Goal: Task Accomplishment & Management: Manage account settings

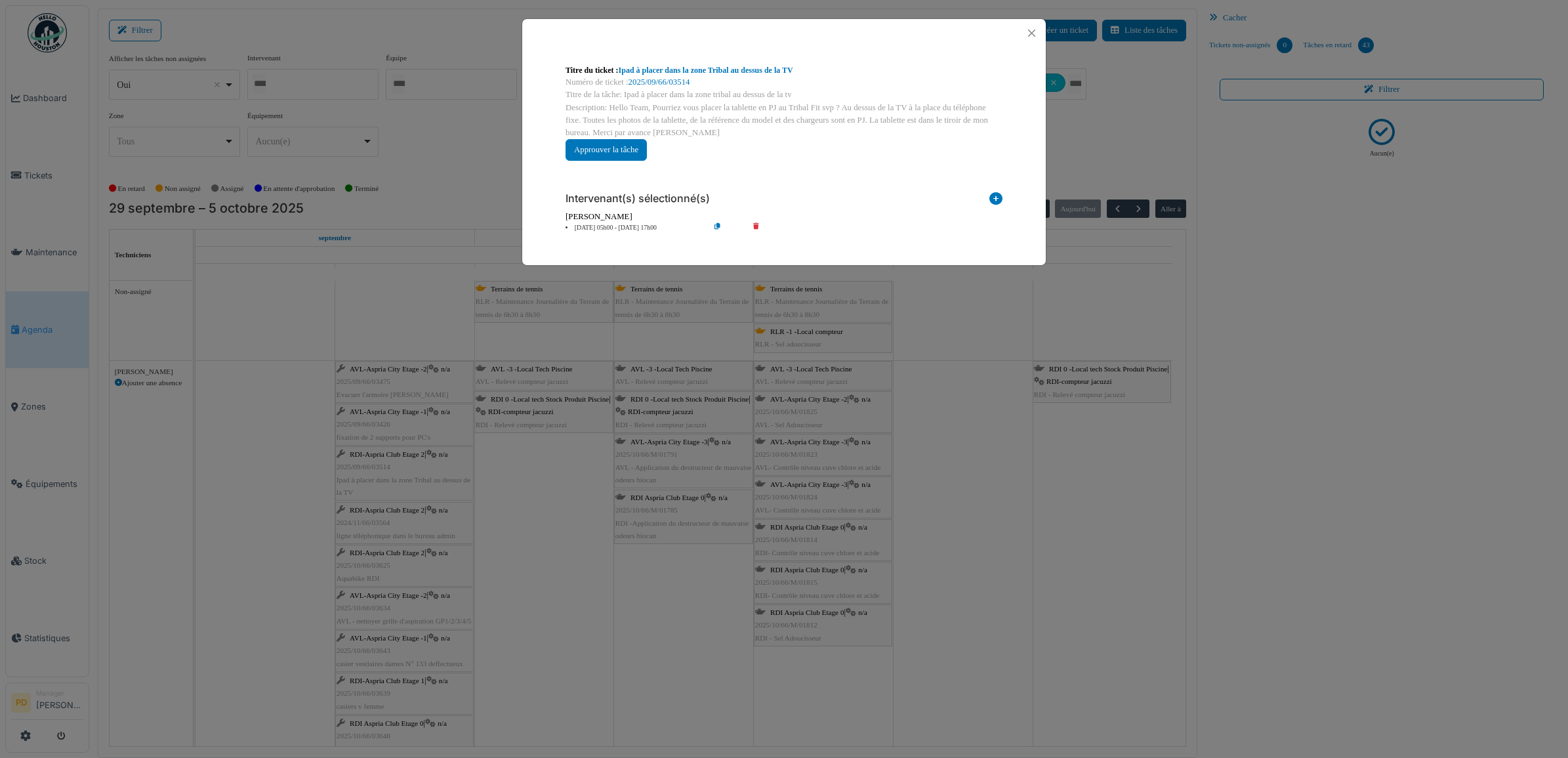
scroll to position [82, 0]
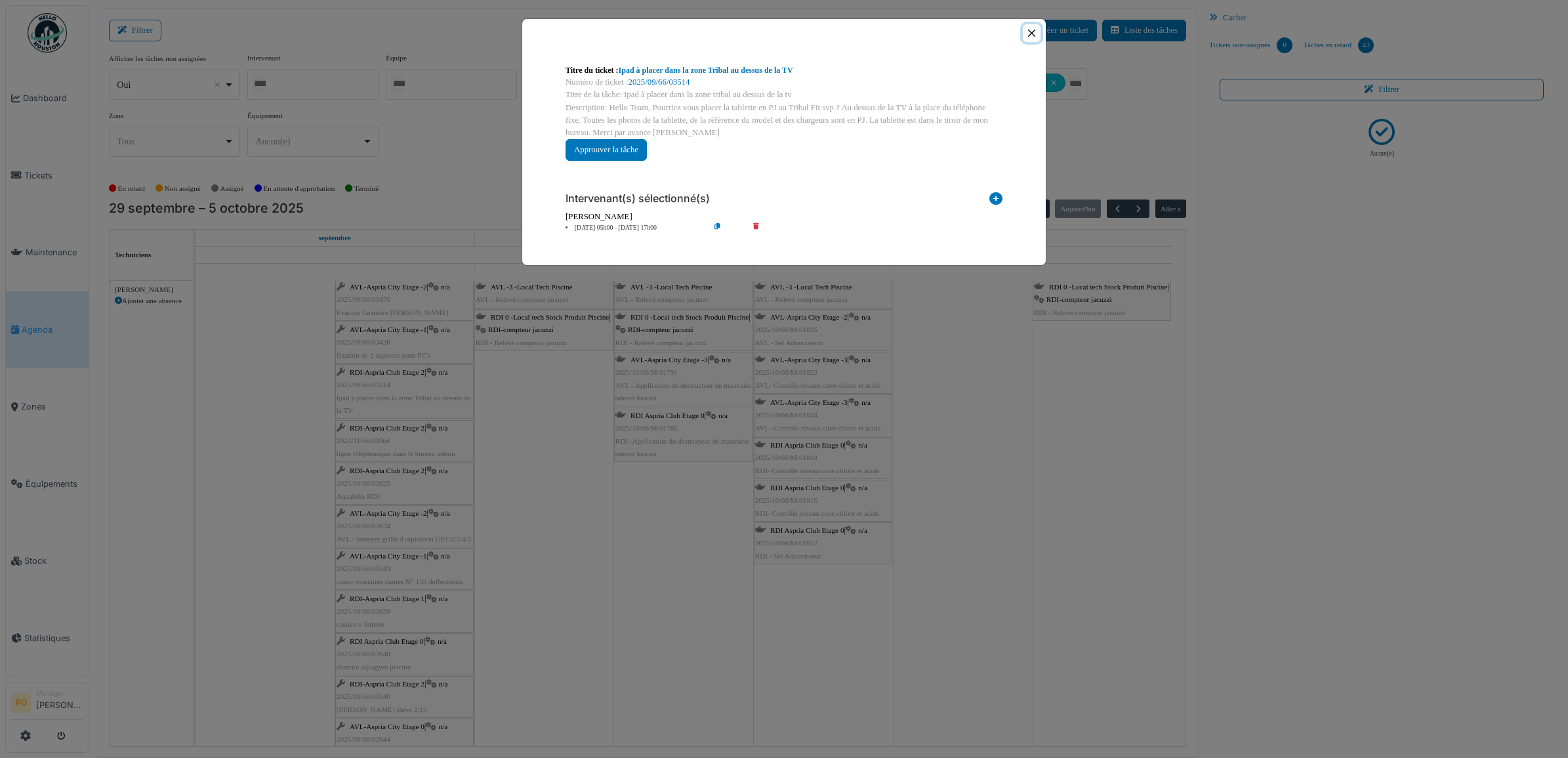
click at [1034, 34] on button "Close" at bounding box center [1032, 33] width 17 height 17
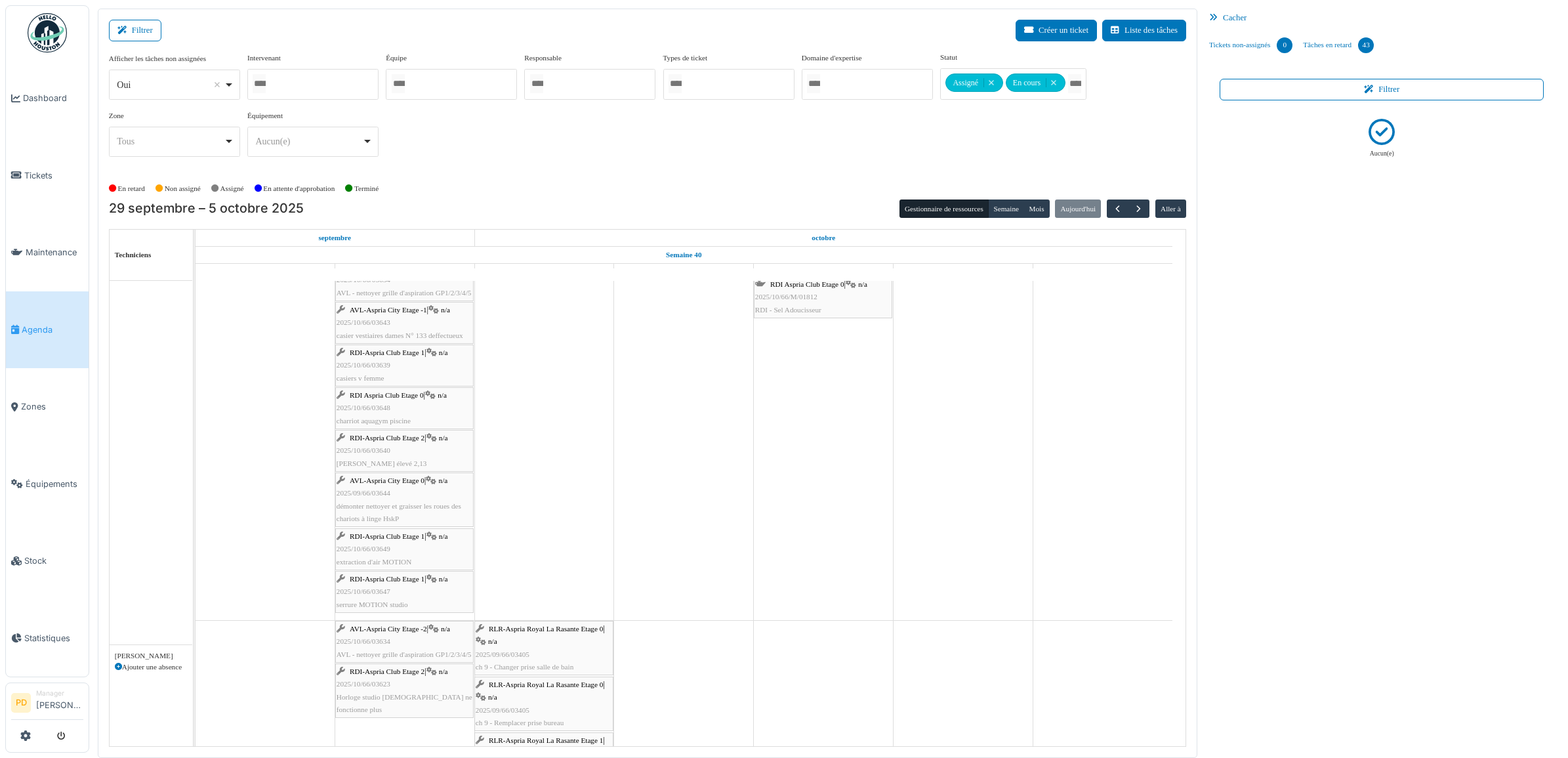
scroll to position [328, 0]
click at [47, 174] on span "Tickets" at bounding box center [54, 176] width 59 height 13
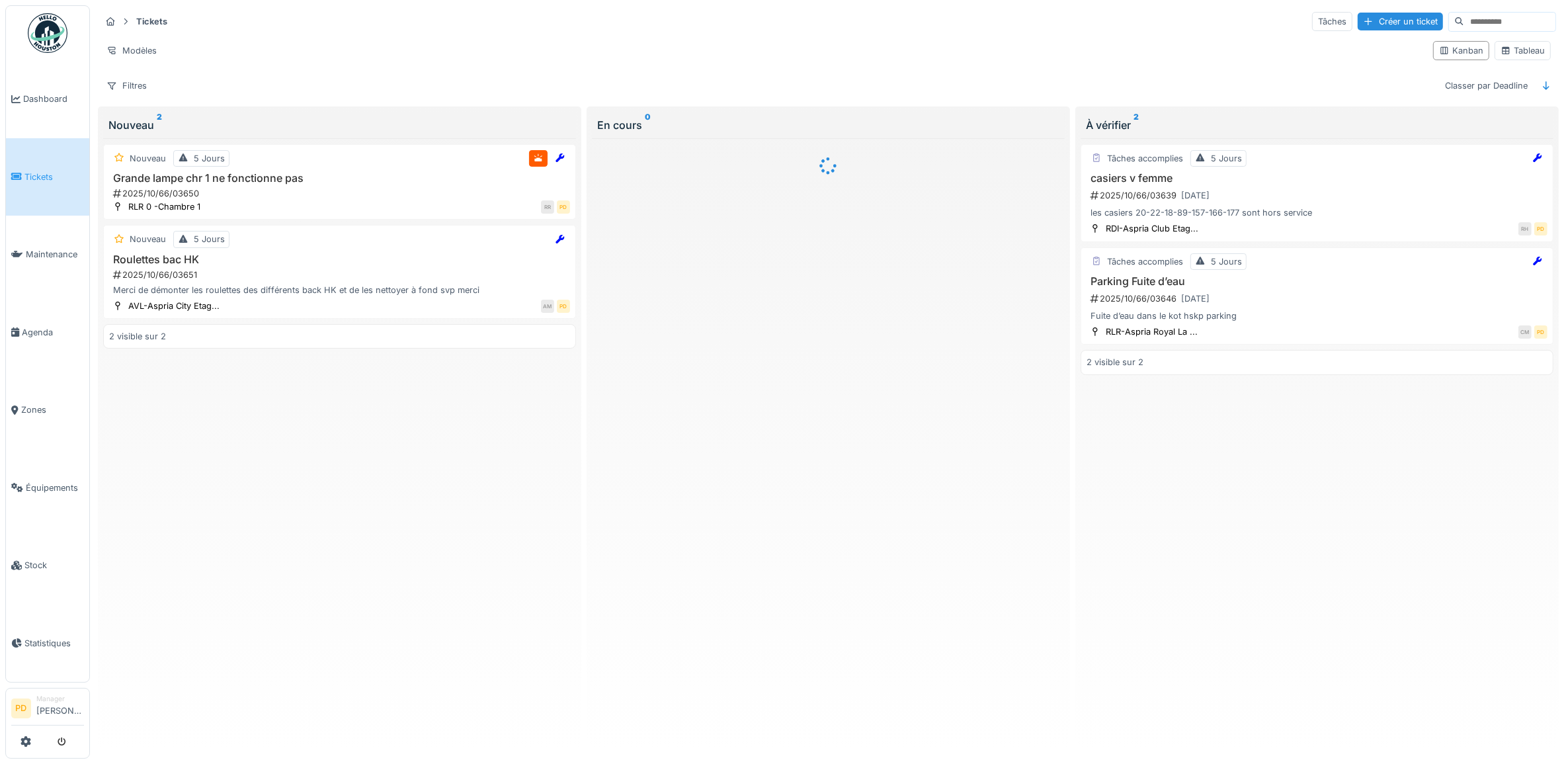
click at [1465, 21] on input at bounding box center [1510, 22] width 91 height 18
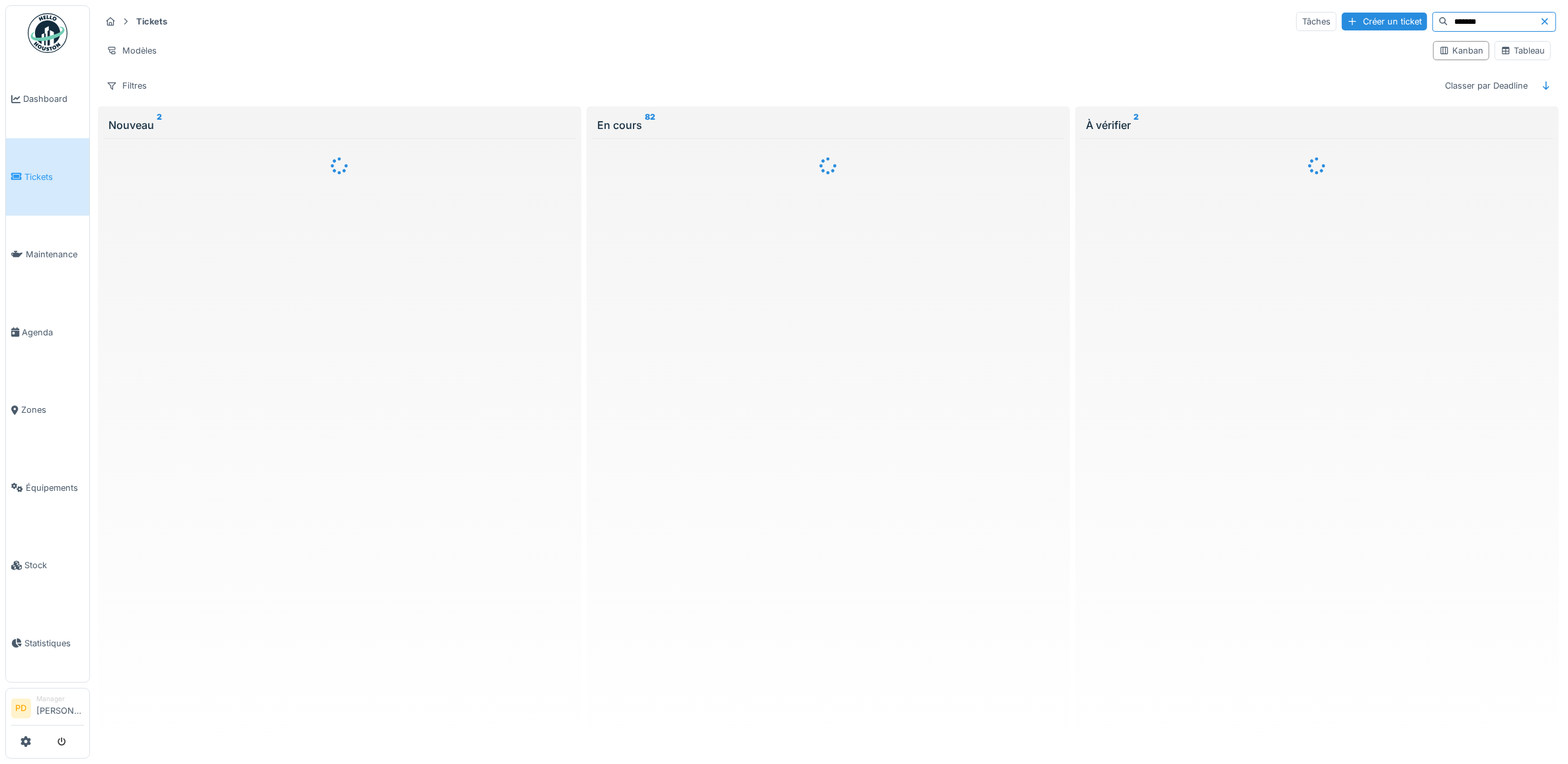
type input "*******"
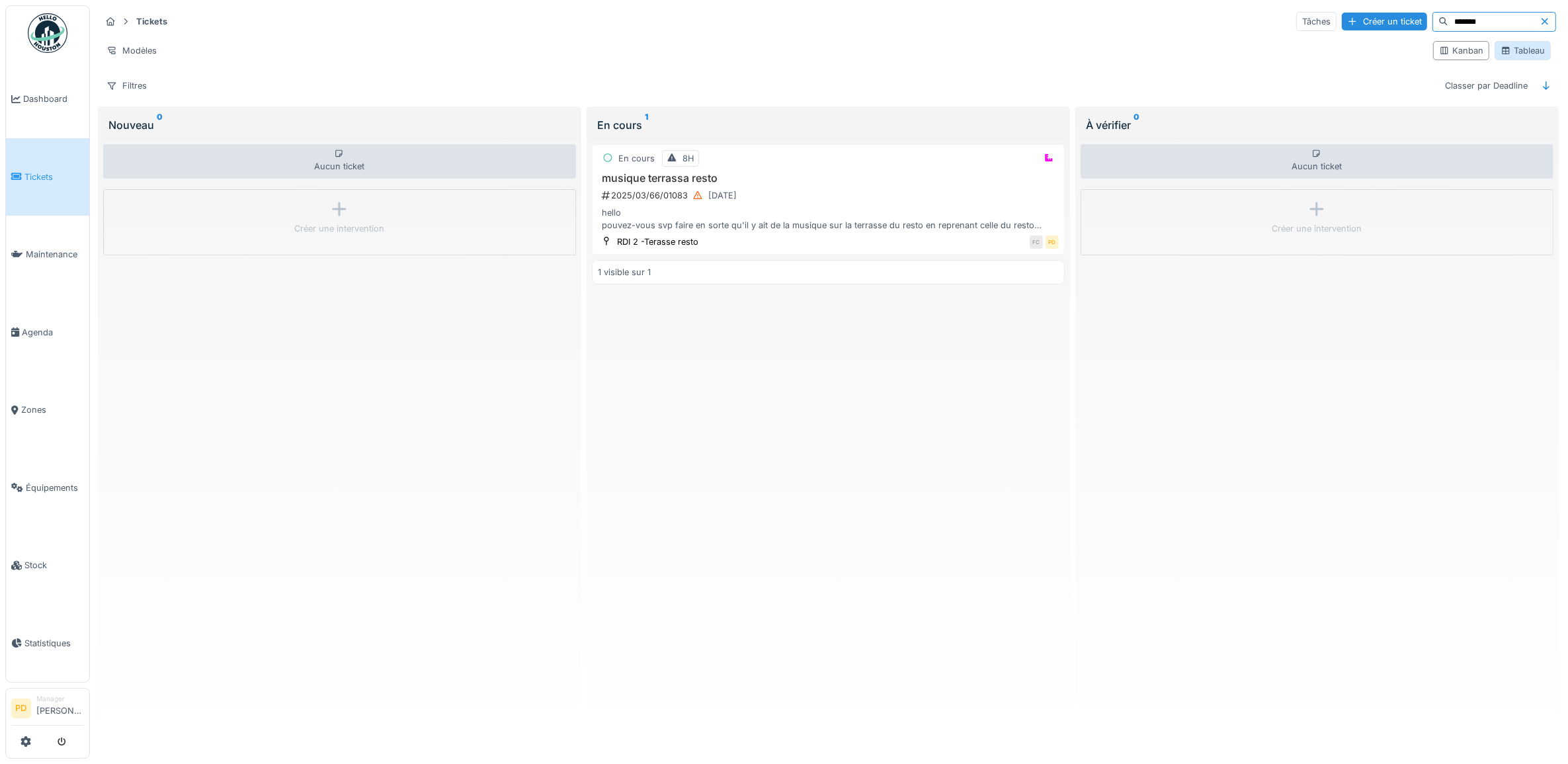
click at [1510, 54] on div "Tableau" at bounding box center [1522, 50] width 44 height 13
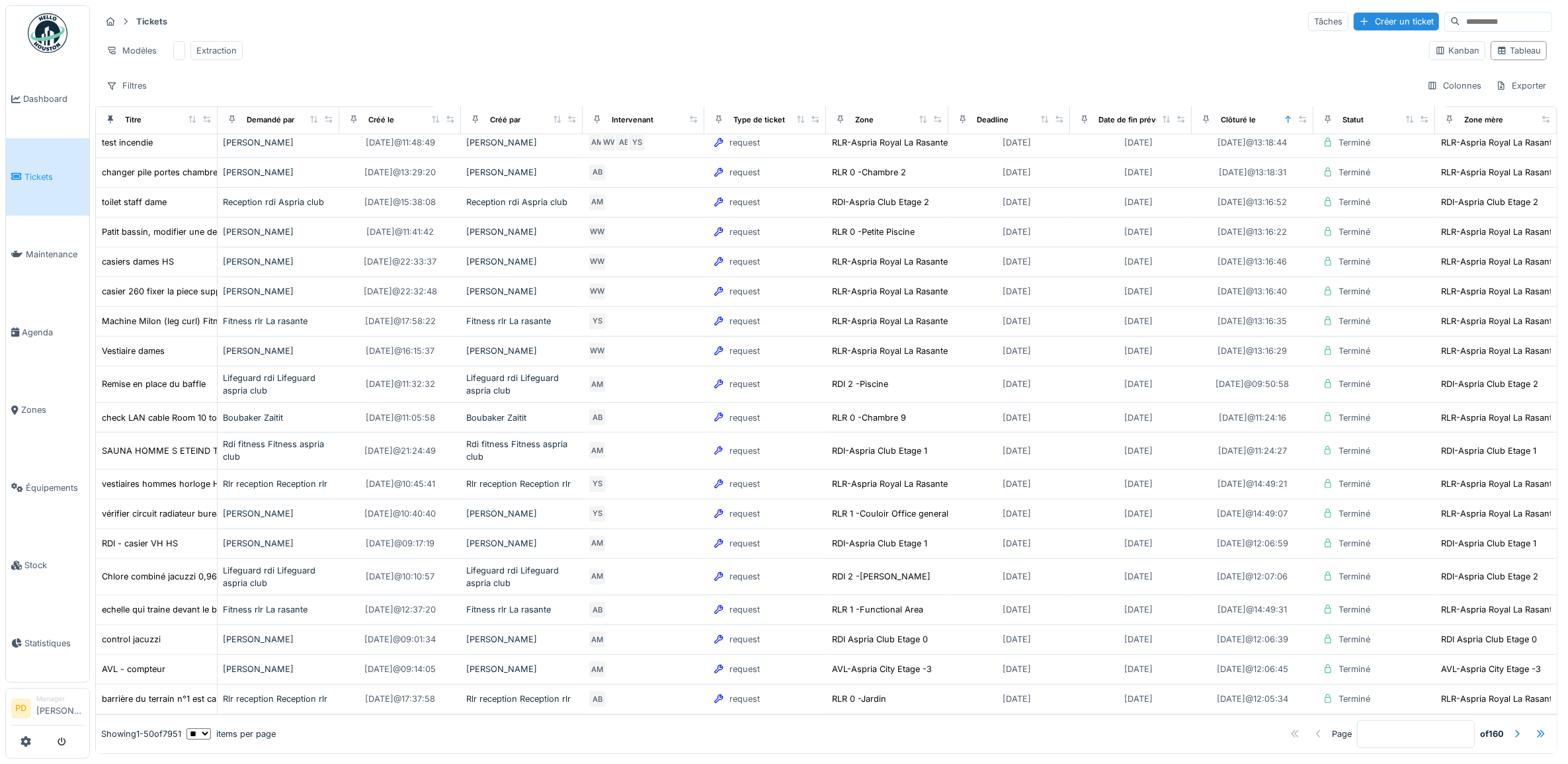
scroll to position [1009, 0]
click at [34, 93] on span "Dashboard" at bounding box center [54, 99] width 61 height 13
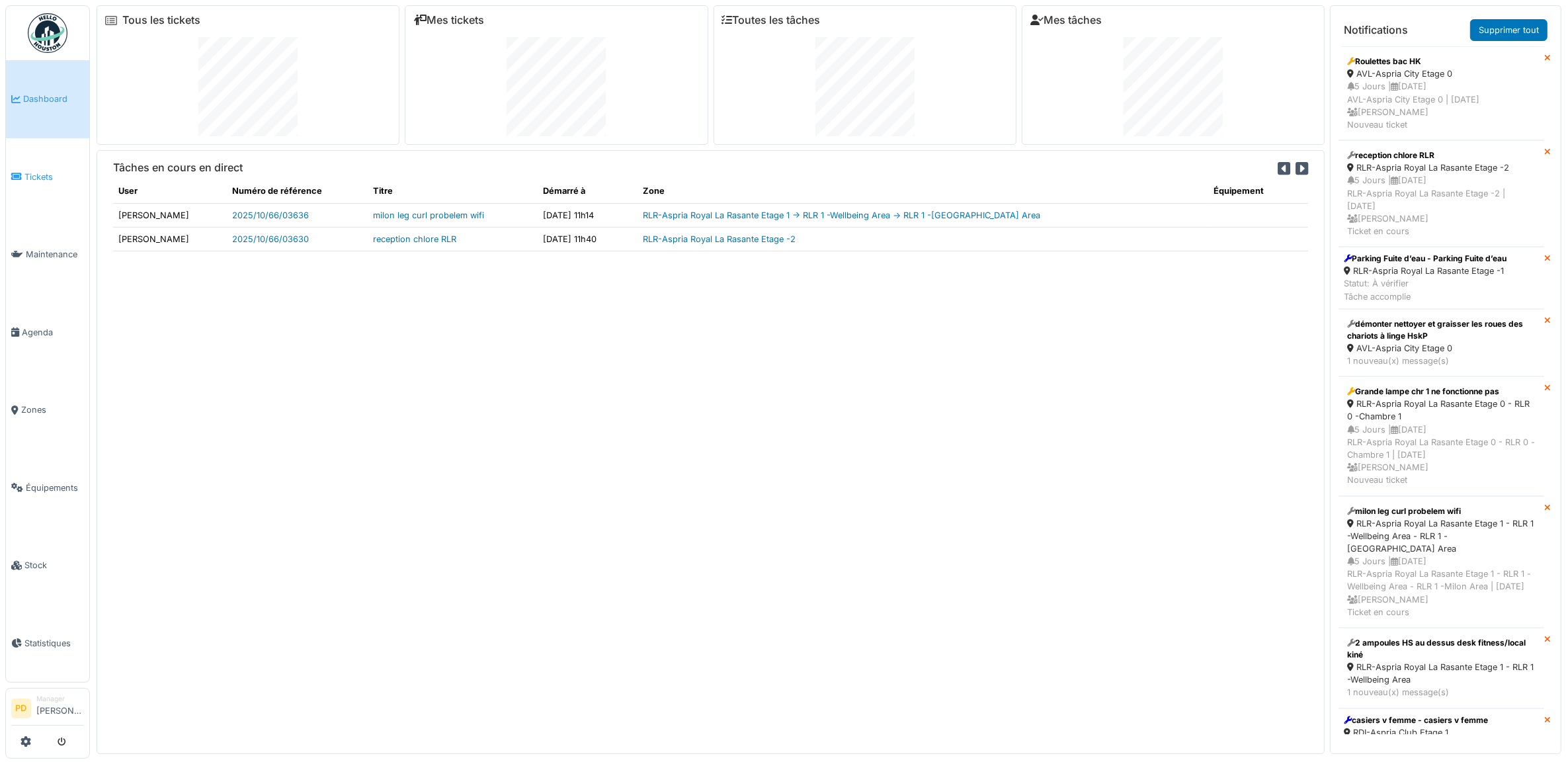
click at [30, 174] on span "Tickets" at bounding box center [54, 177] width 59 height 13
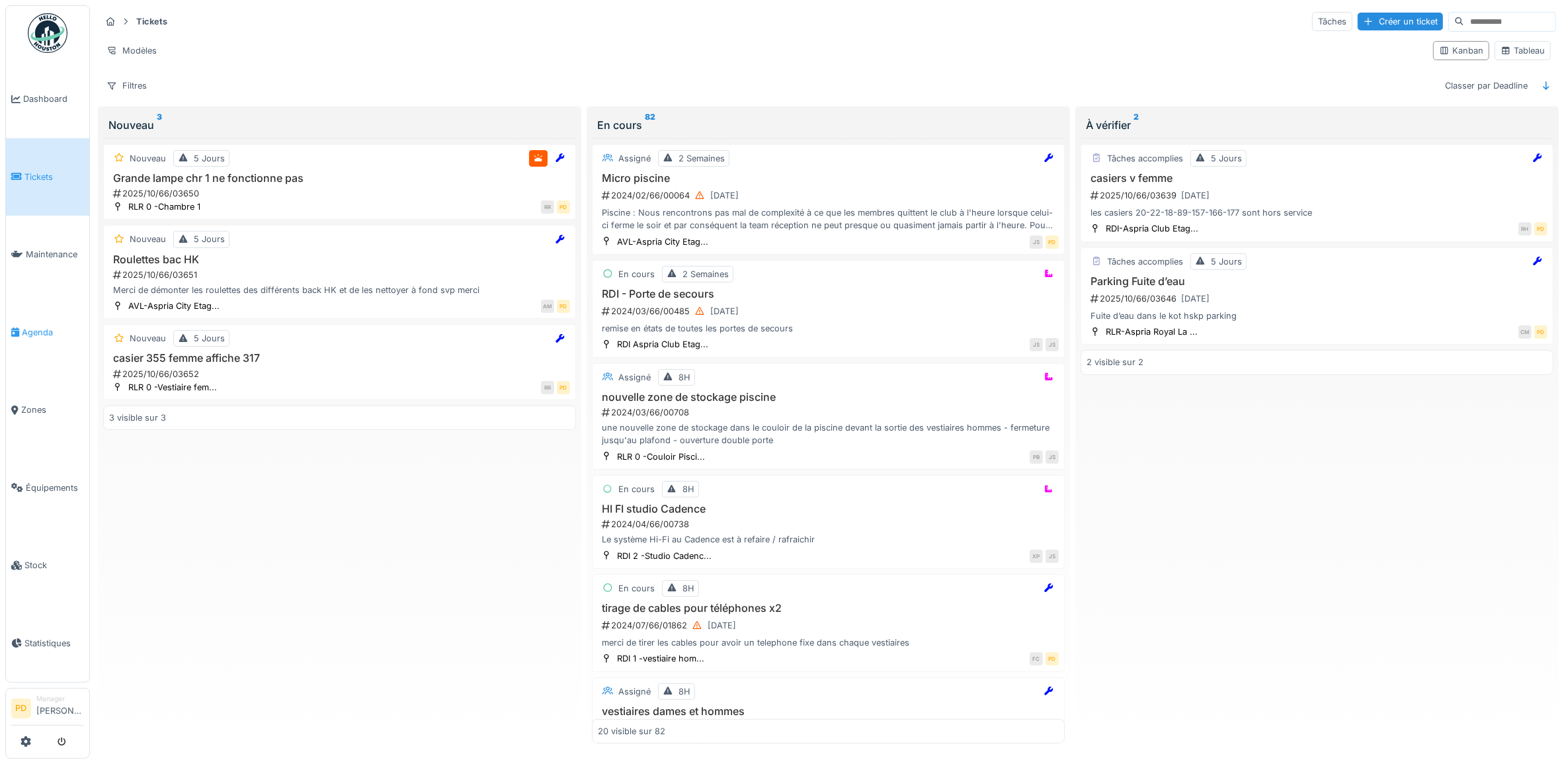
click at [40, 326] on span "Agenda" at bounding box center [53, 332] width 62 height 13
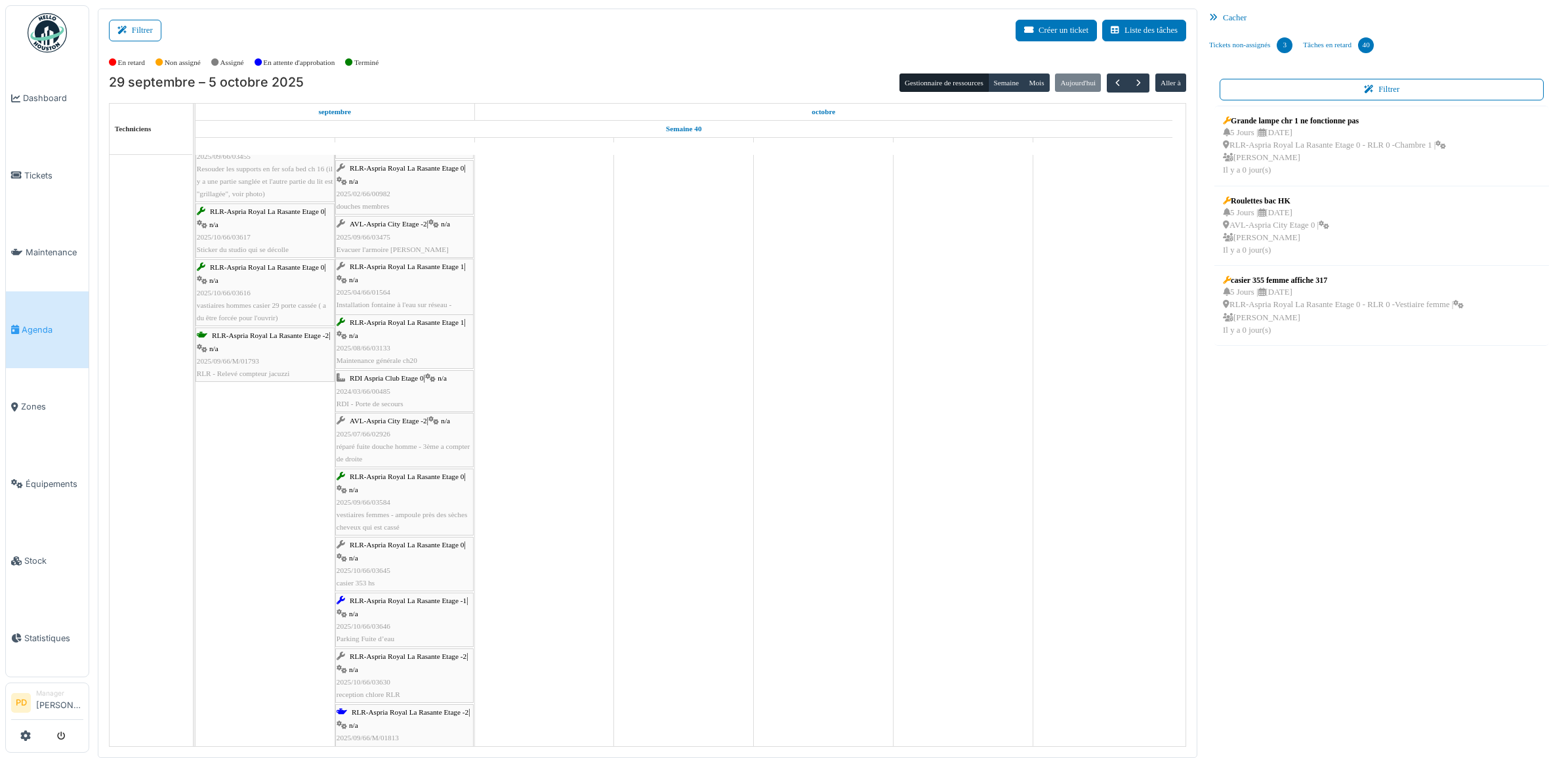
scroll to position [3017, 0]
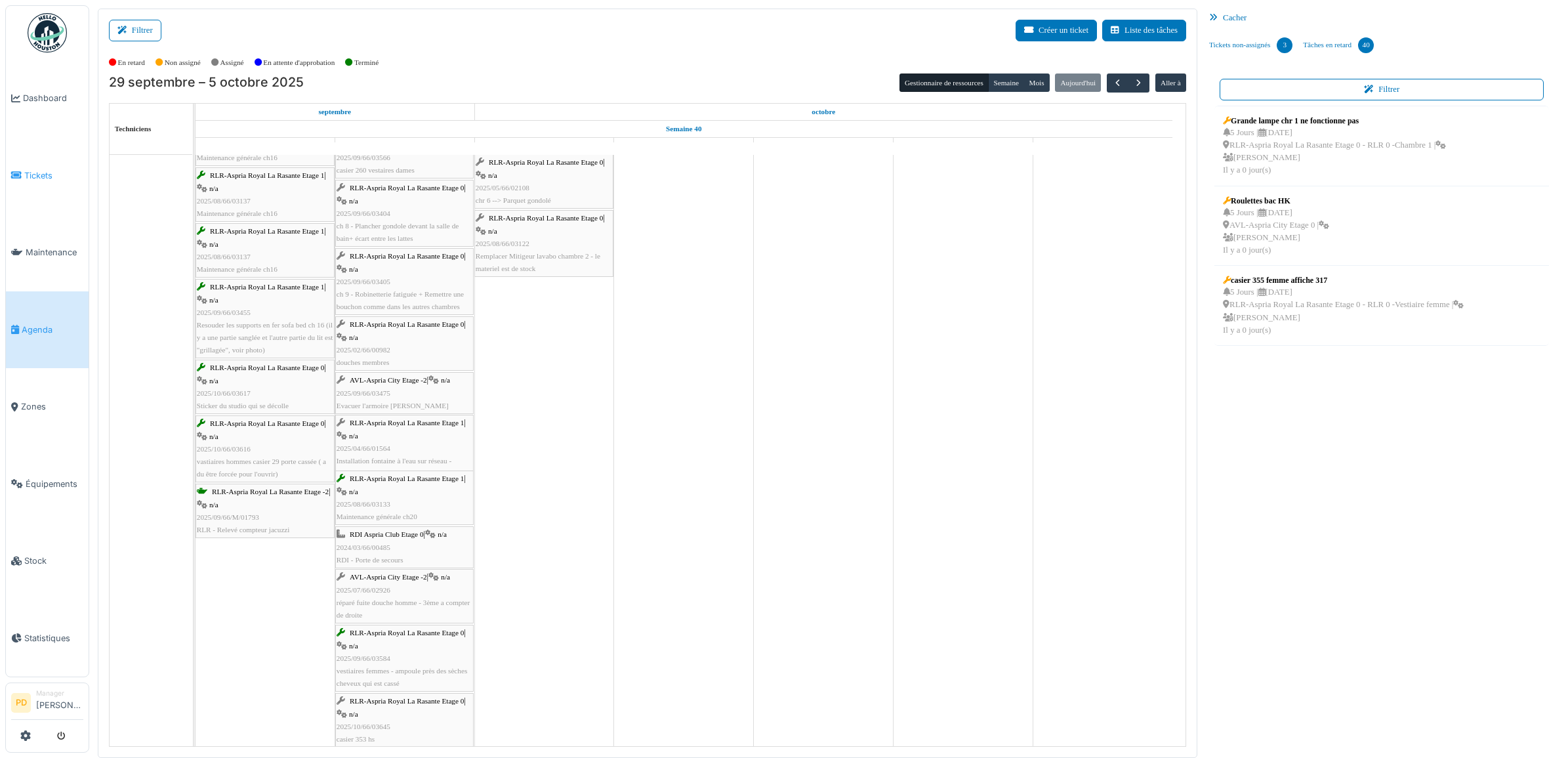
click at [36, 172] on span "Tickets" at bounding box center [54, 176] width 59 height 13
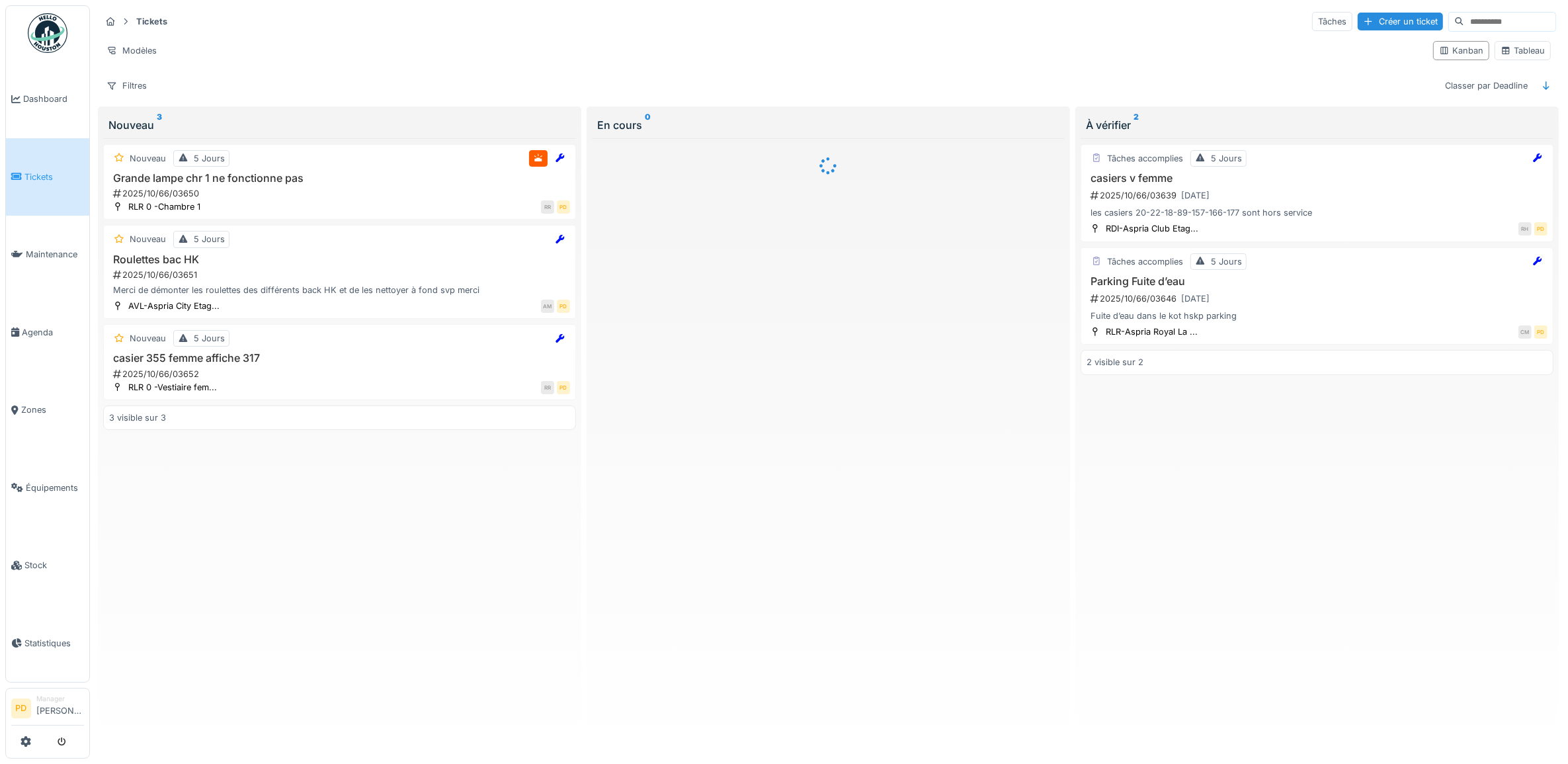
click at [1465, 24] on input at bounding box center [1510, 22] width 91 height 18
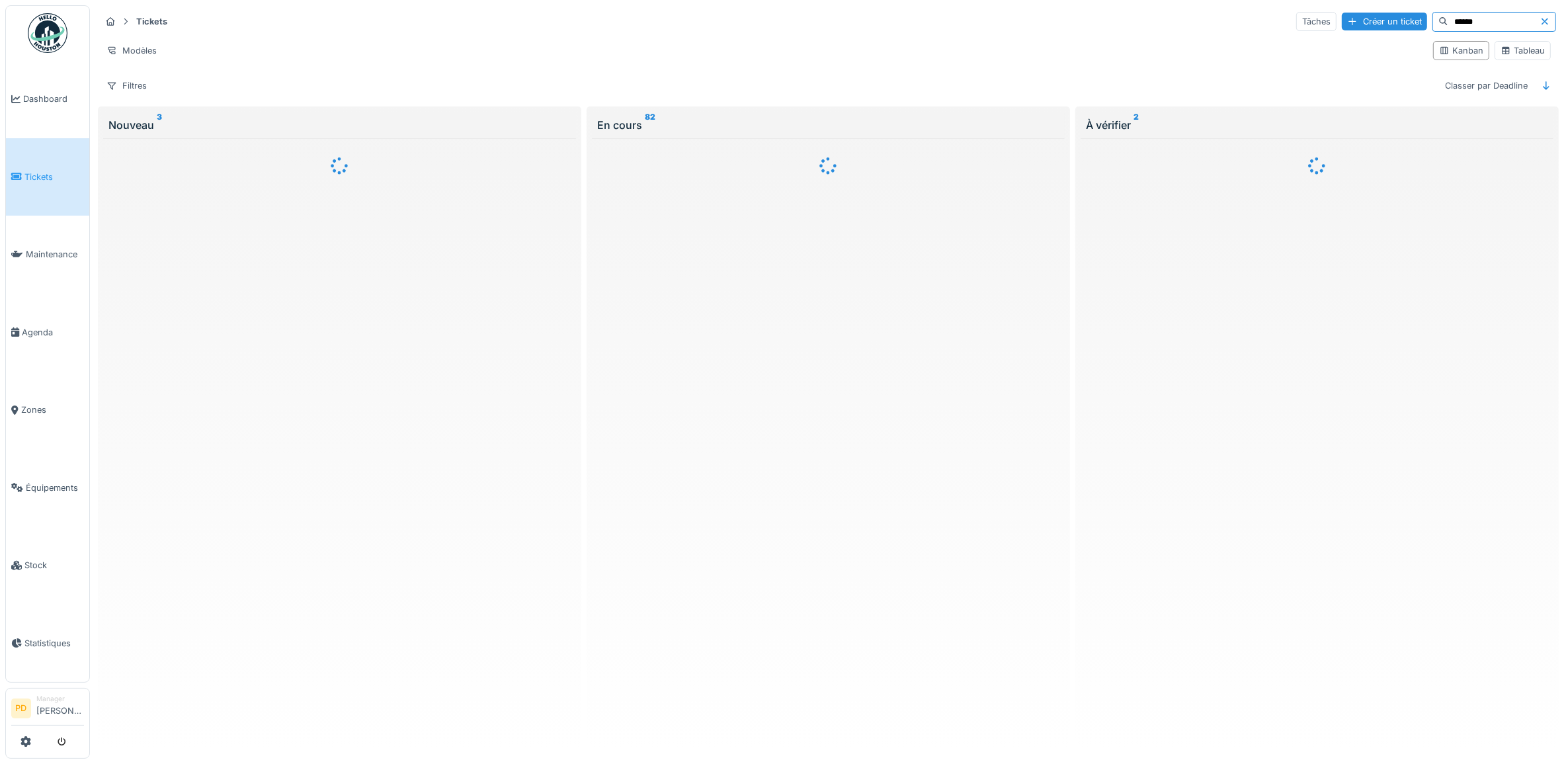
type input "******"
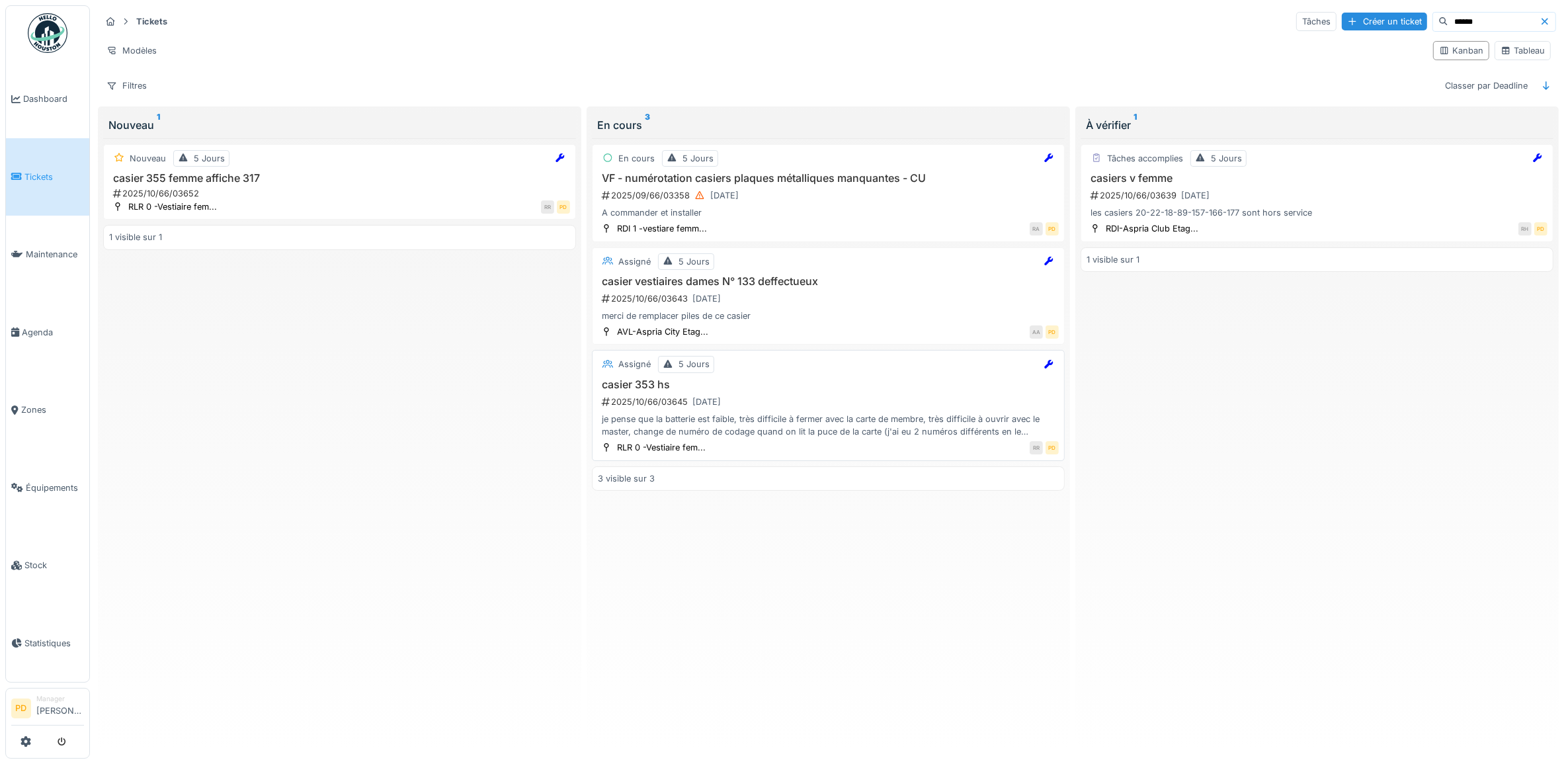
click at [762, 410] on div "2025/10/66/03645 30/09/2025" at bounding box center [830, 401] width 458 height 17
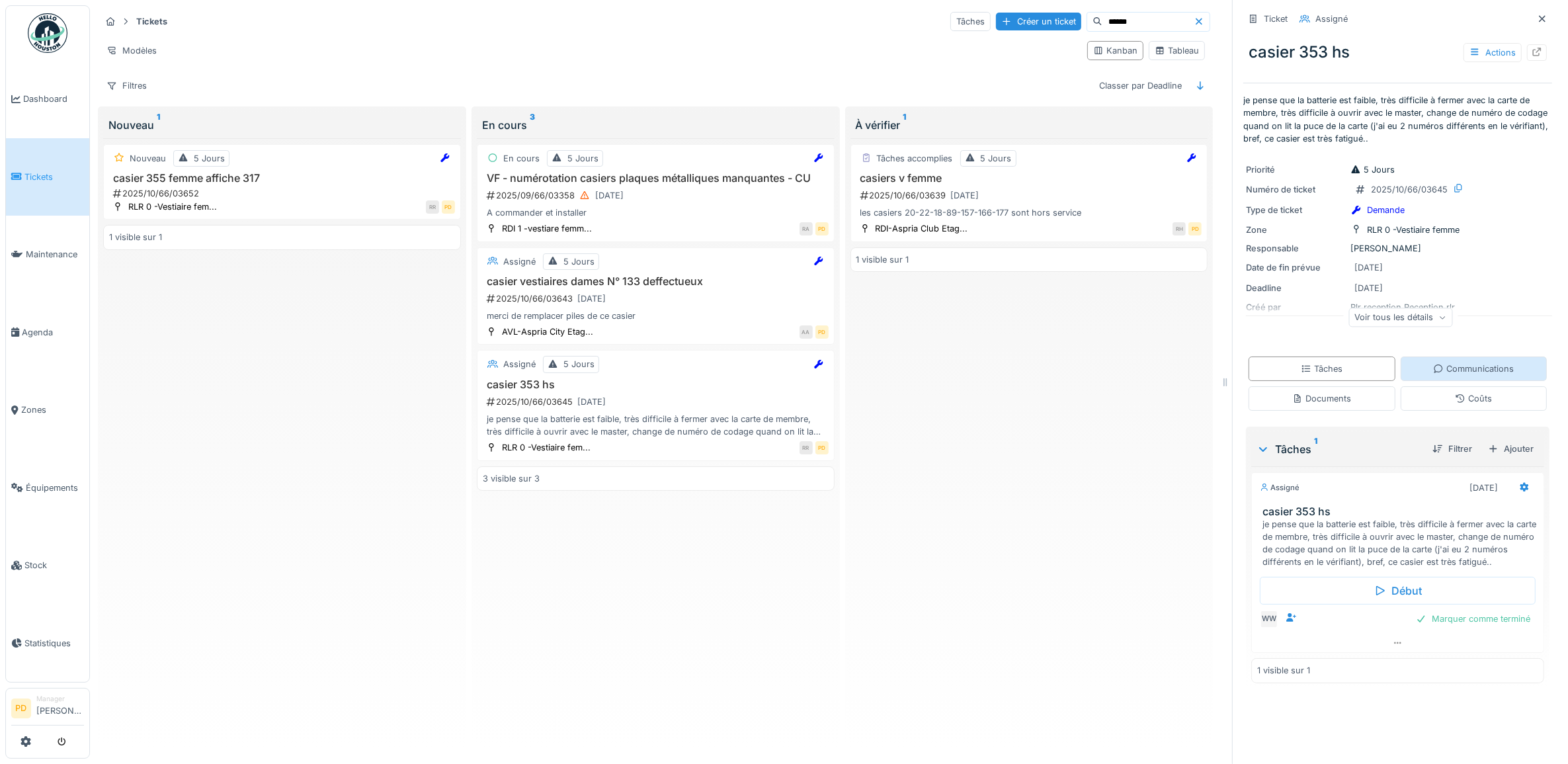
click at [1445, 371] on div "Communications" at bounding box center [1474, 369] width 81 height 13
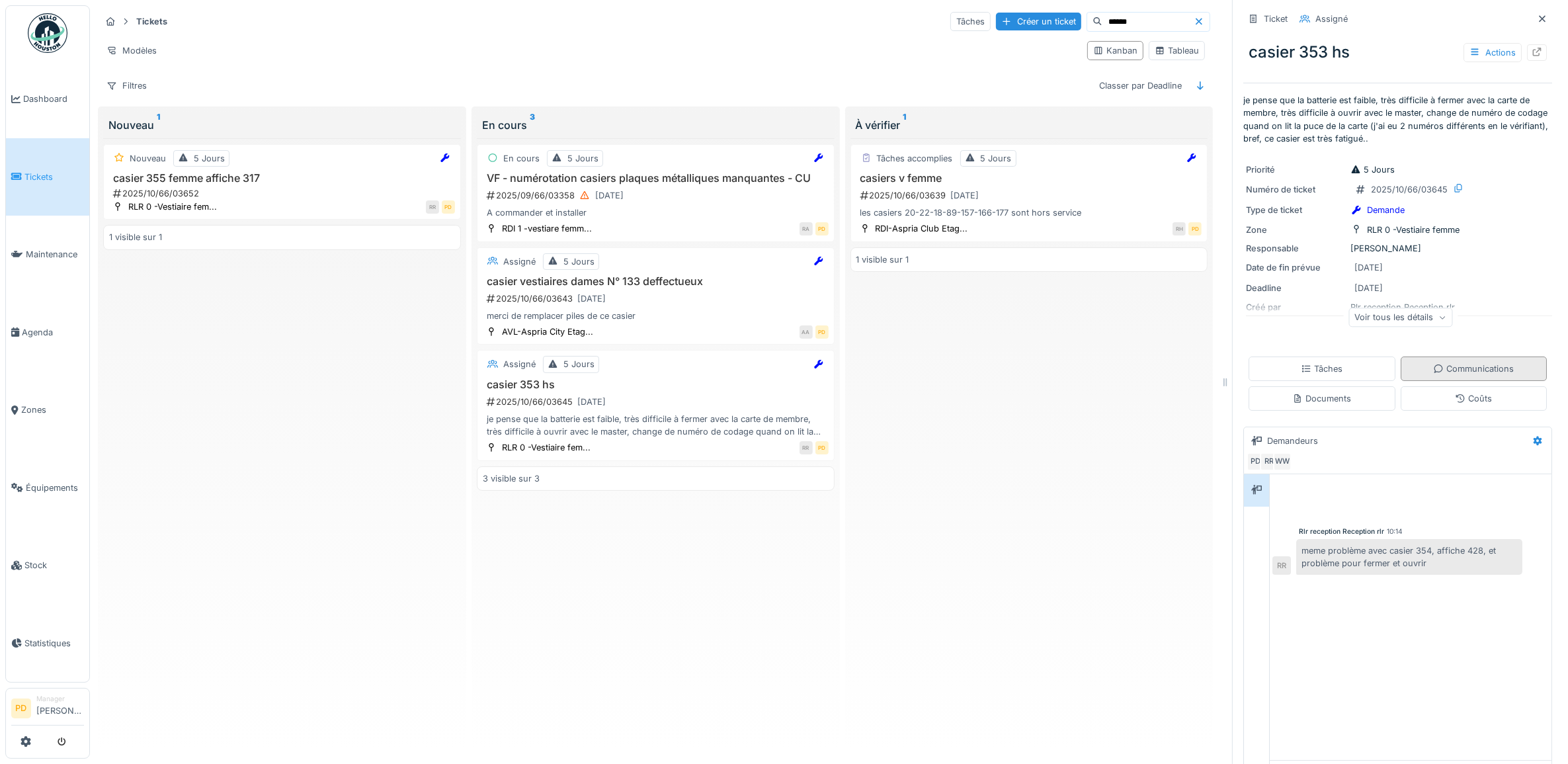
scroll to position [12, 0]
click at [1313, 363] on div "Tâches" at bounding box center [1322, 369] width 42 height 13
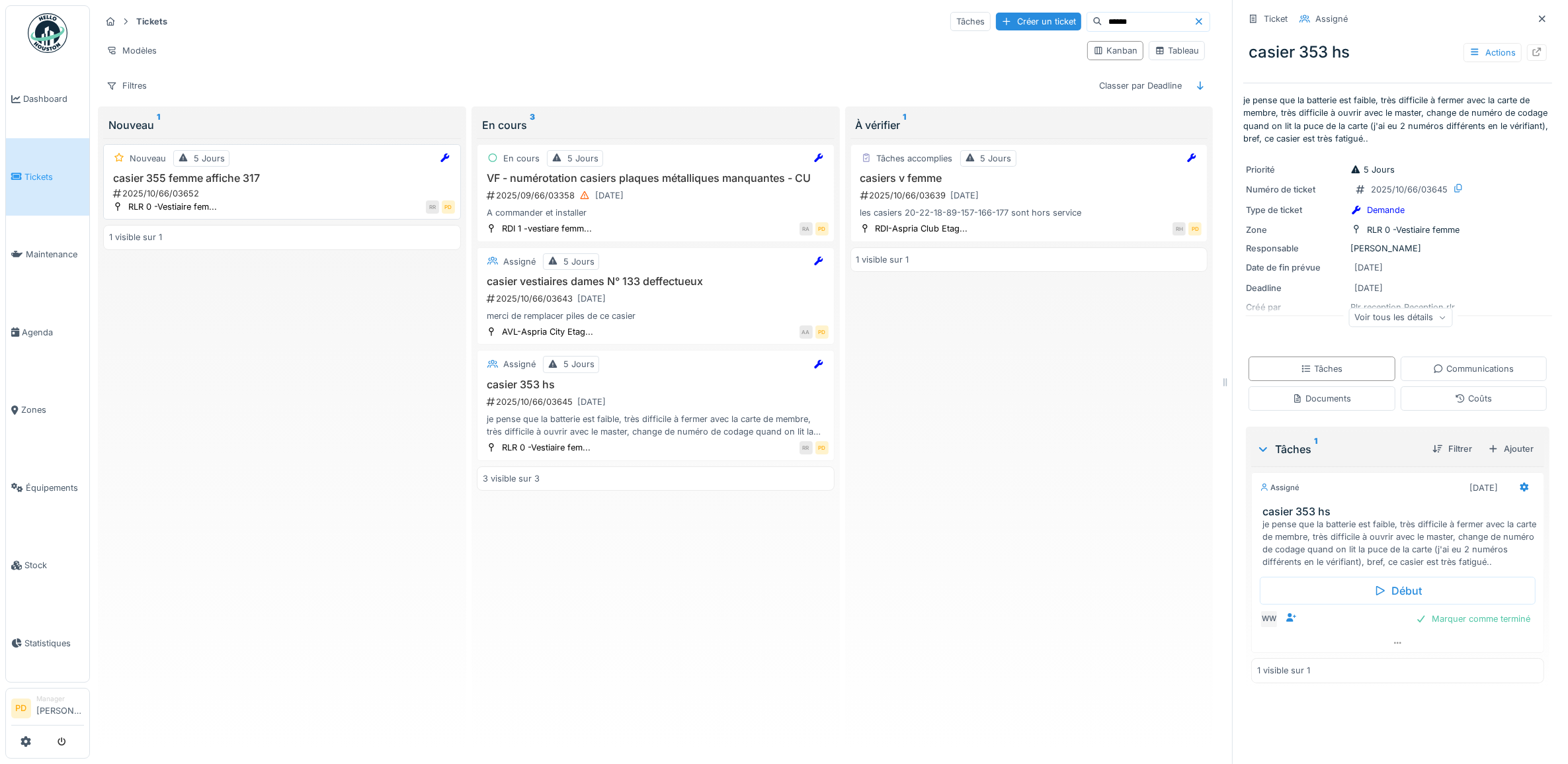
click at [245, 172] on h3 "casier 355 femme affiche 317" at bounding box center [282, 179] width 346 height 13
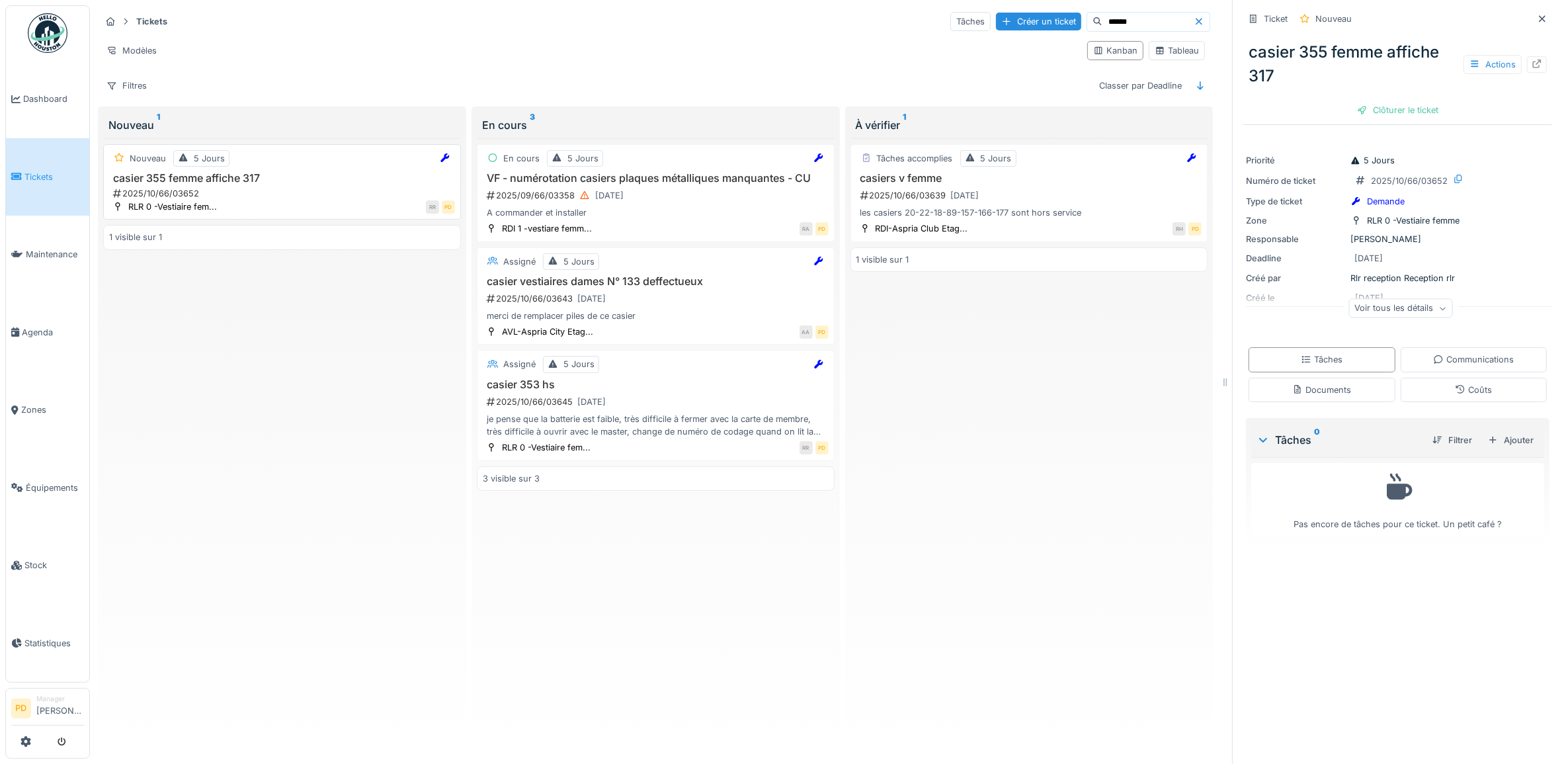
click at [286, 157] on div "Nouveau 5 Jours" at bounding box center [282, 159] width 346 height 17
click at [58, 93] on span "Dashboard" at bounding box center [54, 99] width 61 height 13
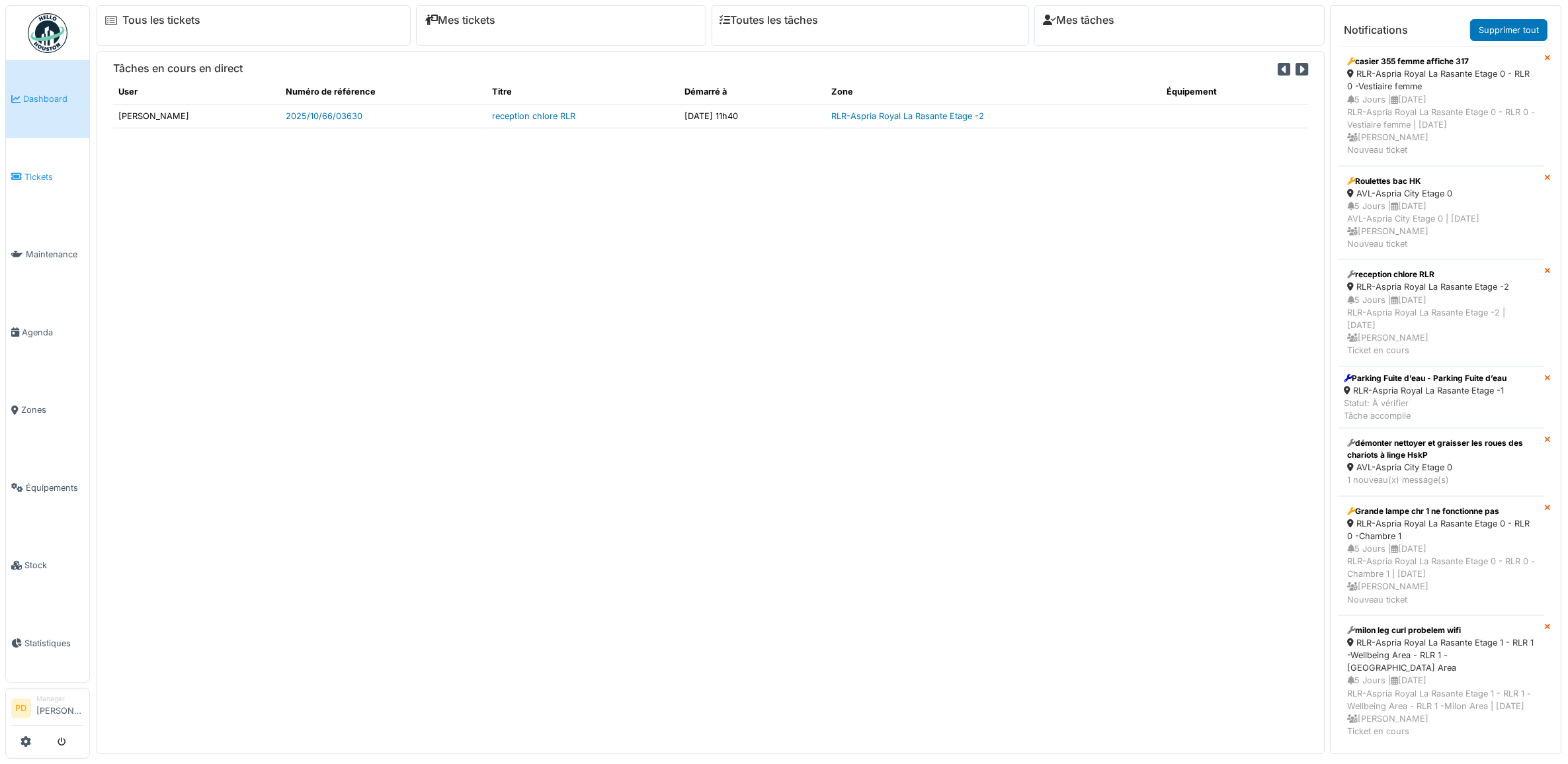
click at [44, 176] on span "Tickets" at bounding box center [54, 177] width 59 height 13
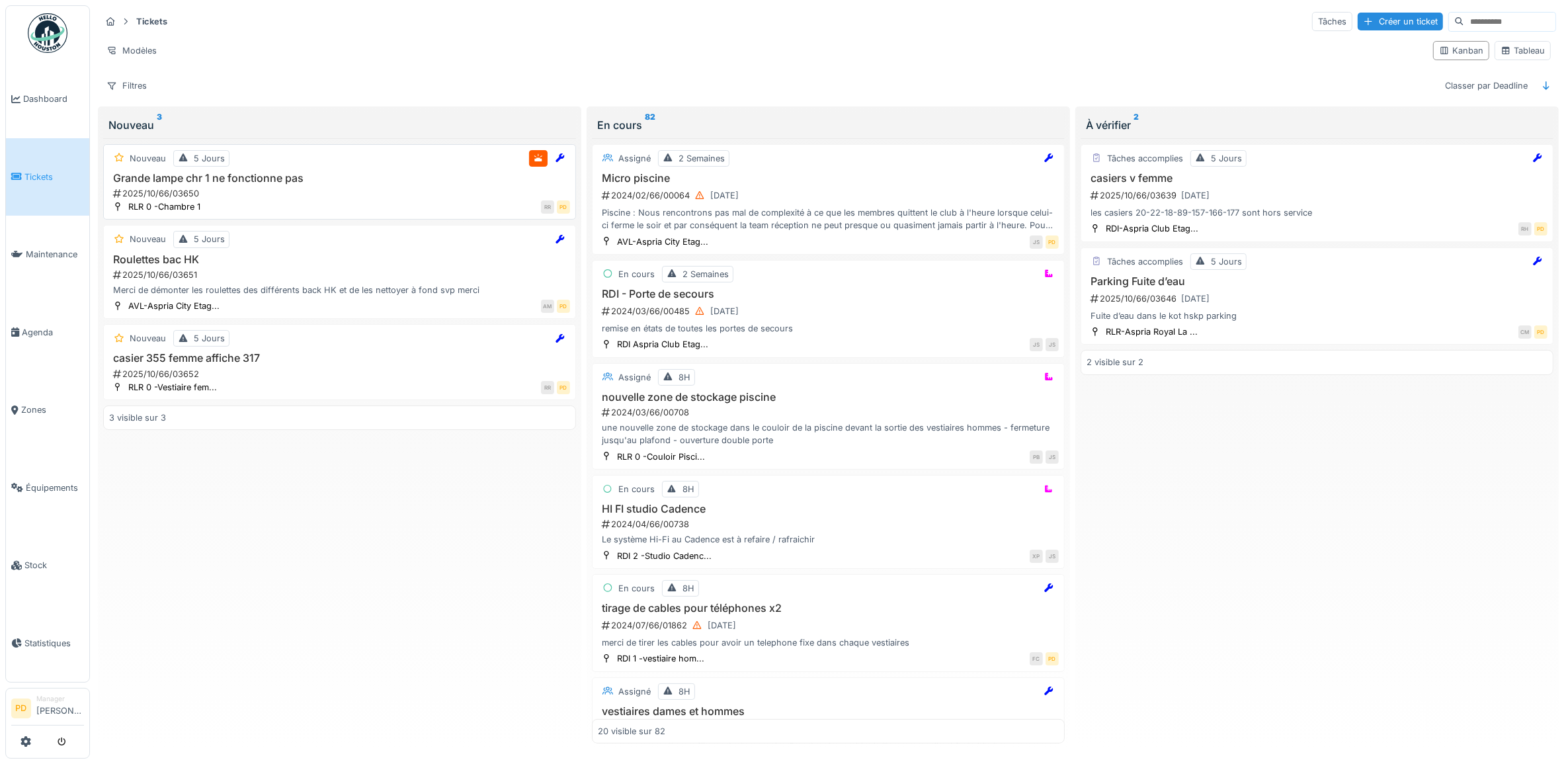
click at [323, 194] on div "2025/10/66/03650" at bounding box center [341, 194] width 458 height 13
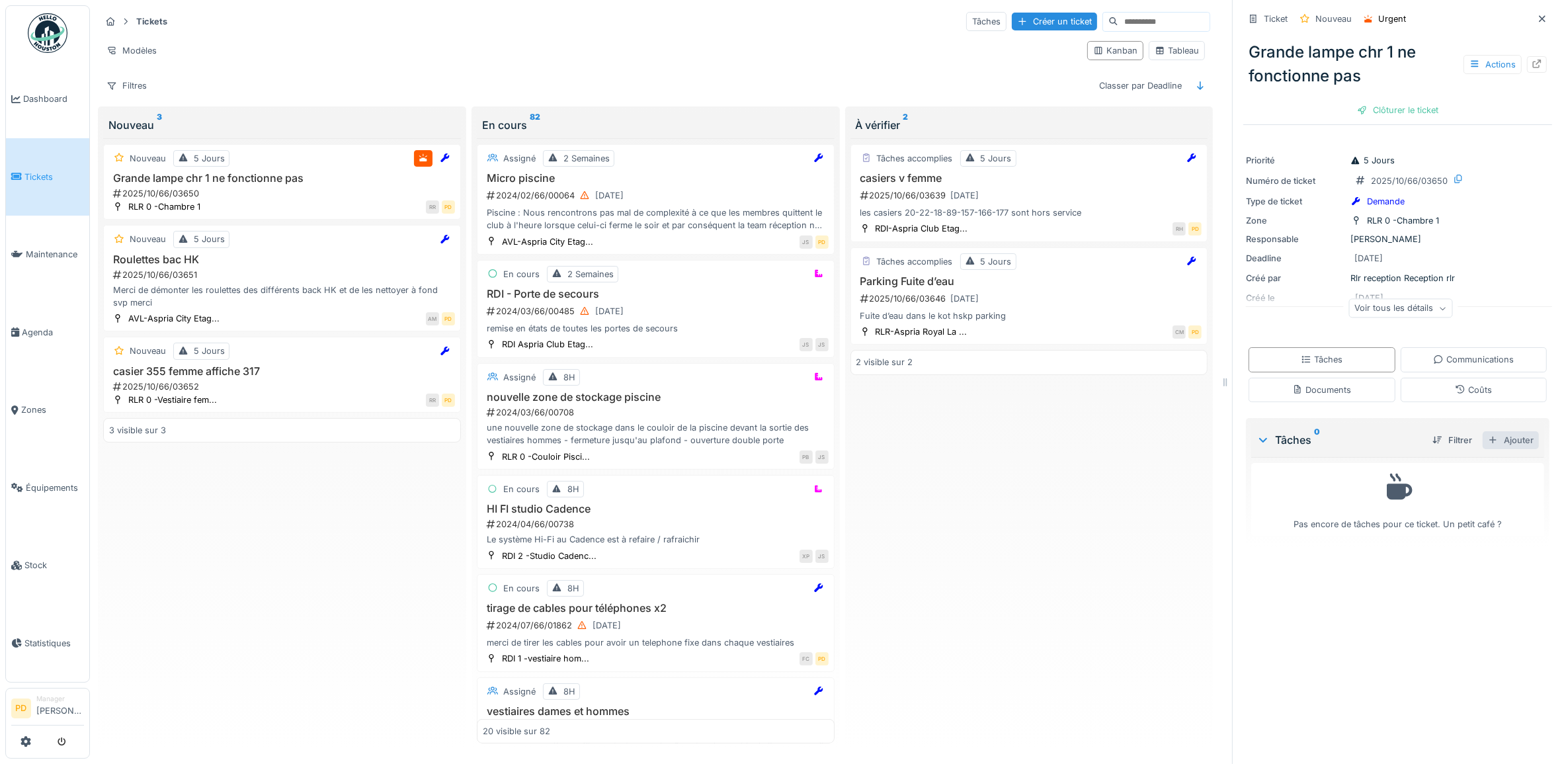
click at [1492, 444] on div "Ajouter" at bounding box center [1511, 440] width 56 height 18
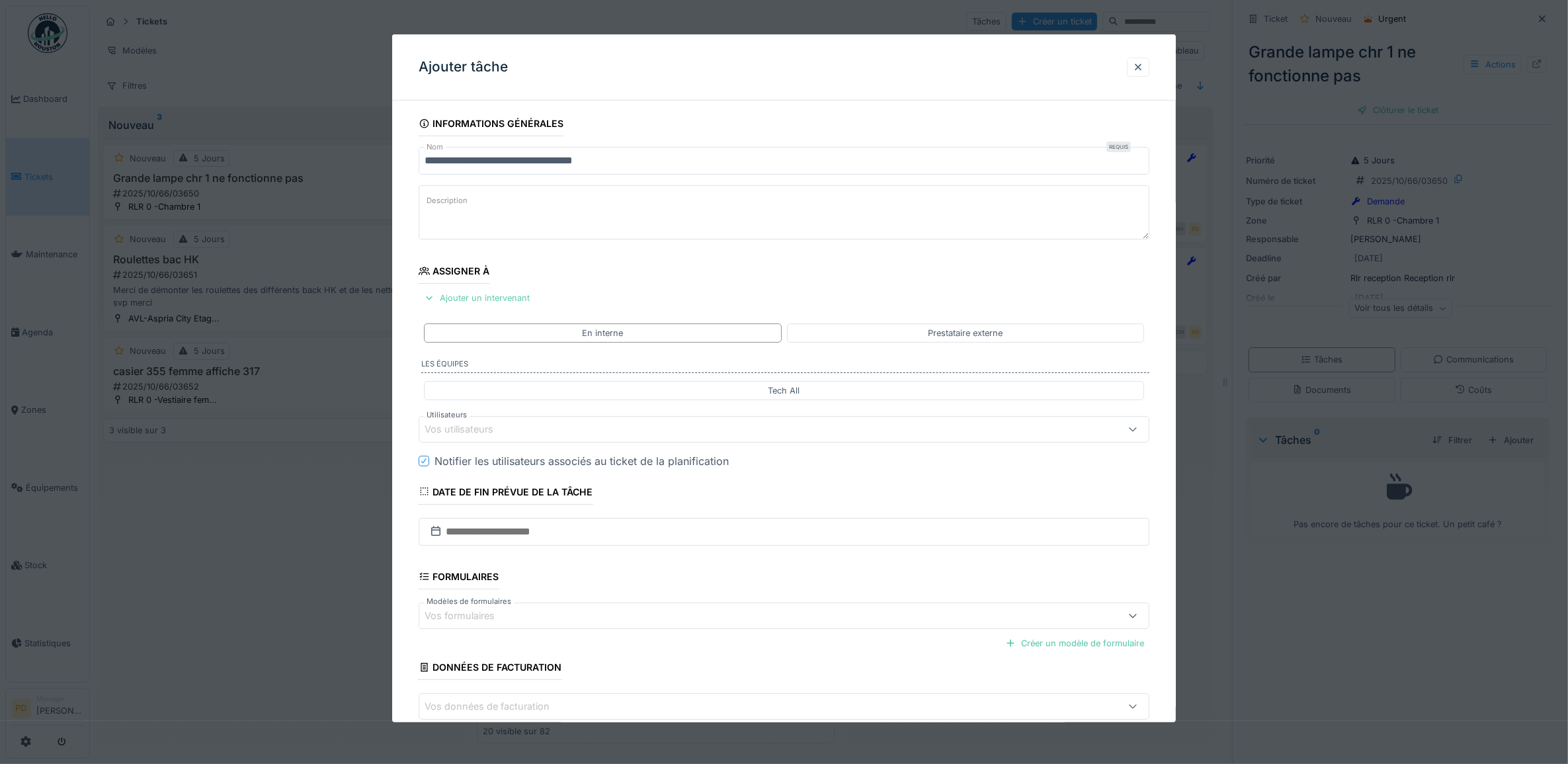
click at [519, 301] on div "Ajouter un intervenant" at bounding box center [476, 298] width 116 height 18
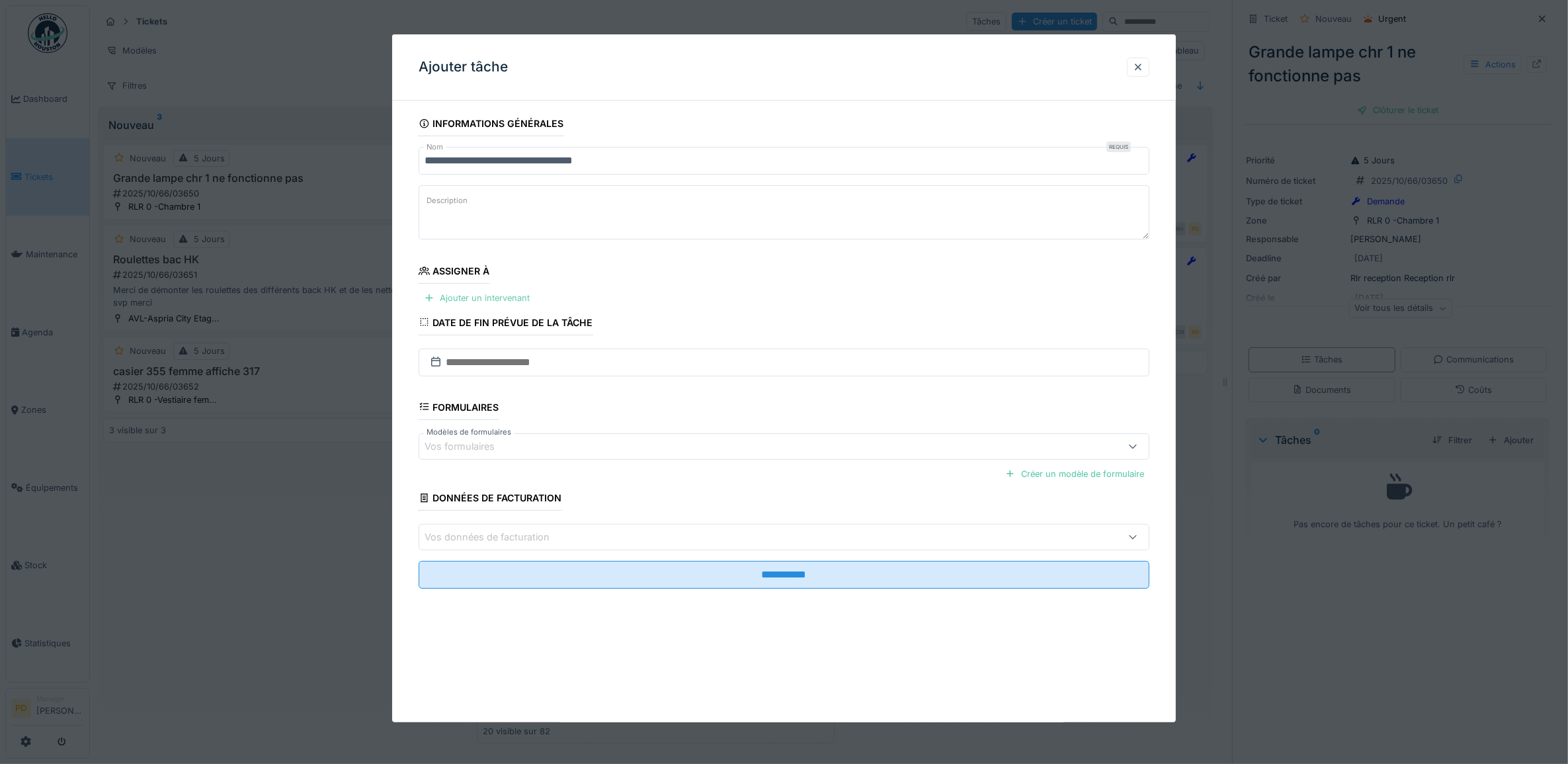
click at [472, 301] on div "Ajouter un intervenant" at bounding box center [476, 298] width 116 height 18
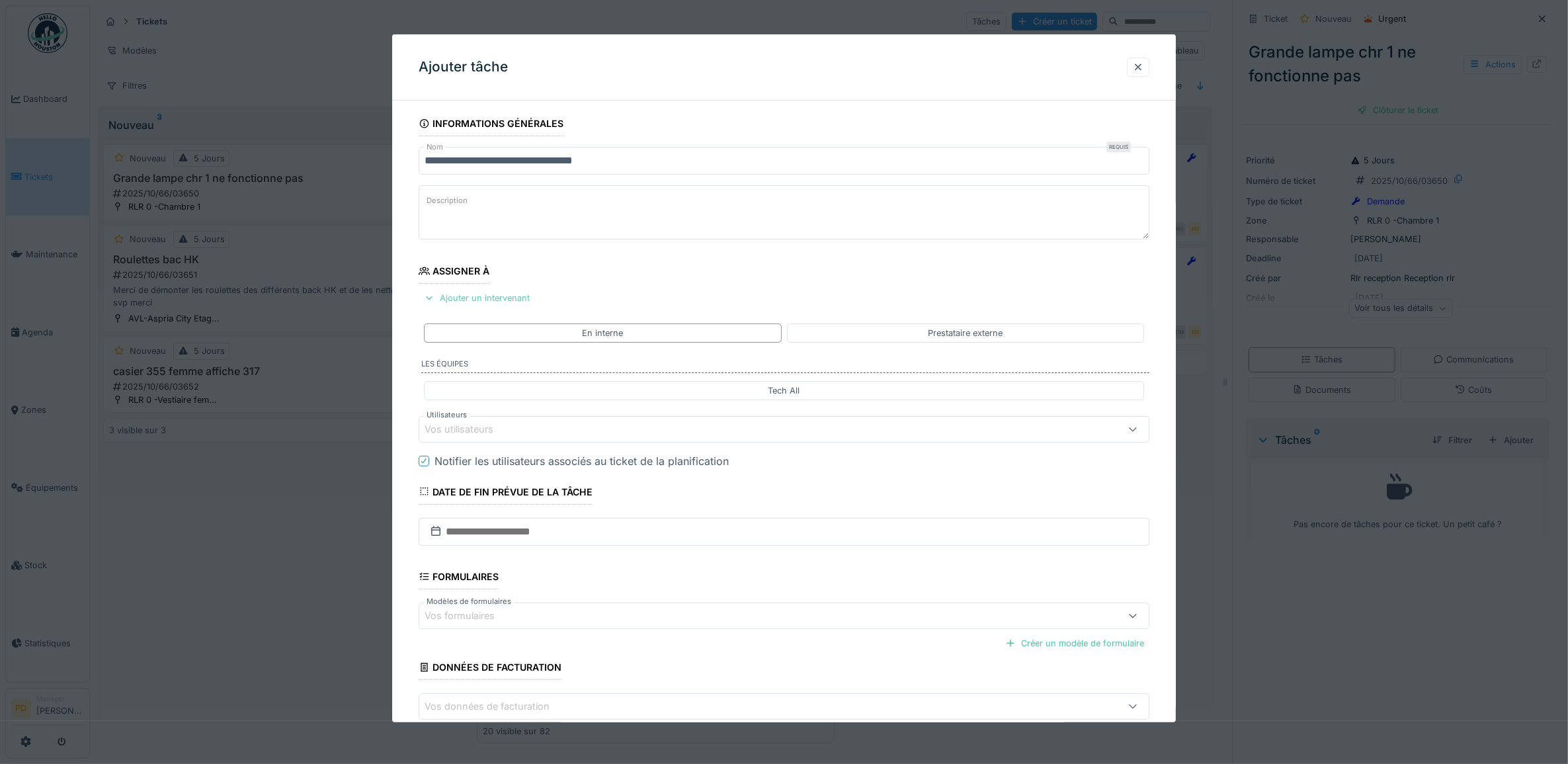
click at [500, 298] on div "Ajouter un intervenant" at bounding box center [476, 298] width 116 height 18
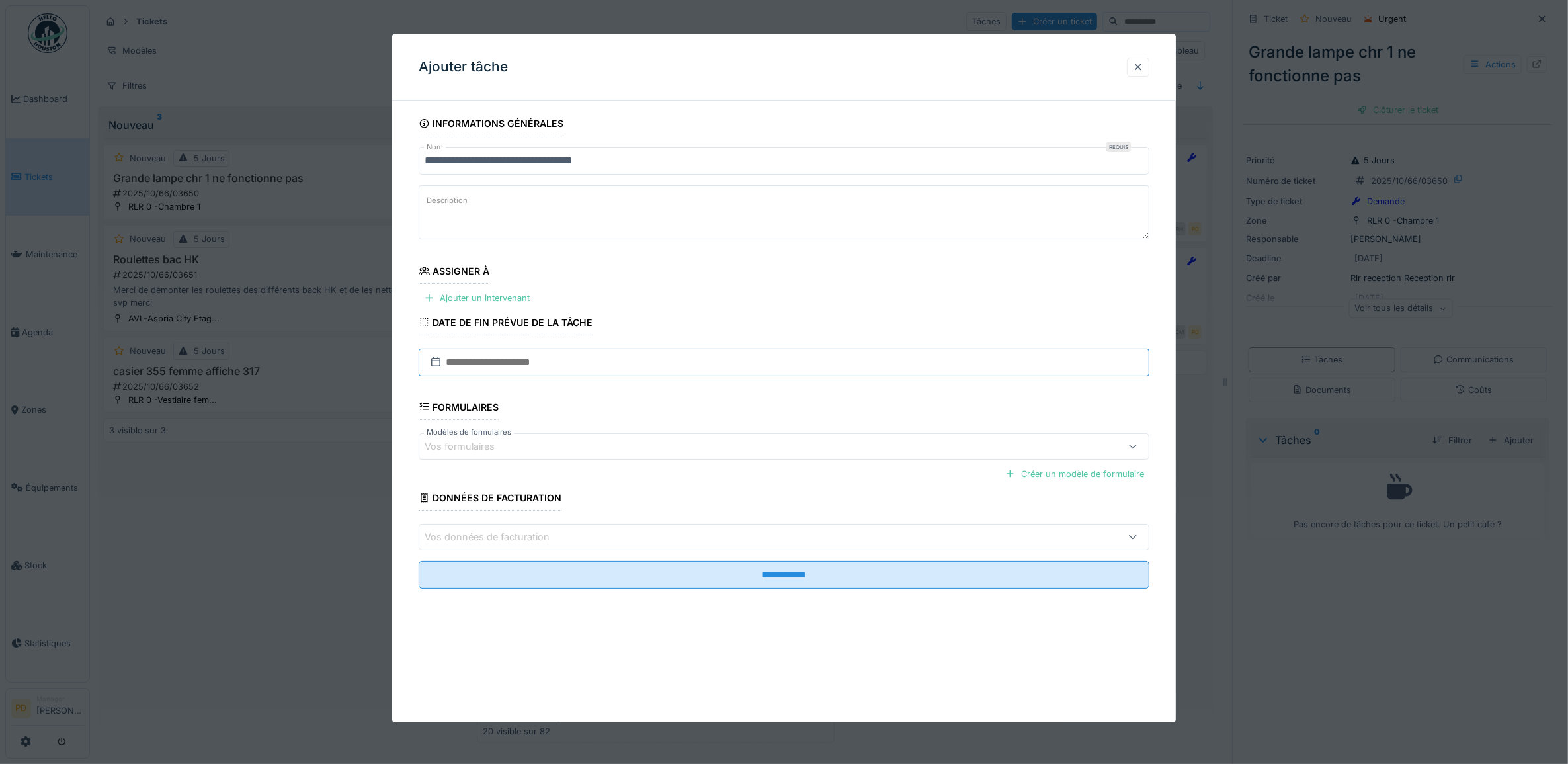
click at [503, 368] on input "text" at bounding box center [785, 362] width 732 height 28
click at [745, 538] on div "30" at bounding box center [745, 535] width 18 height 19
click at [505, 299] on div "Ajouter un intervenant" at bounding box center [476, 298] width 116 height 18
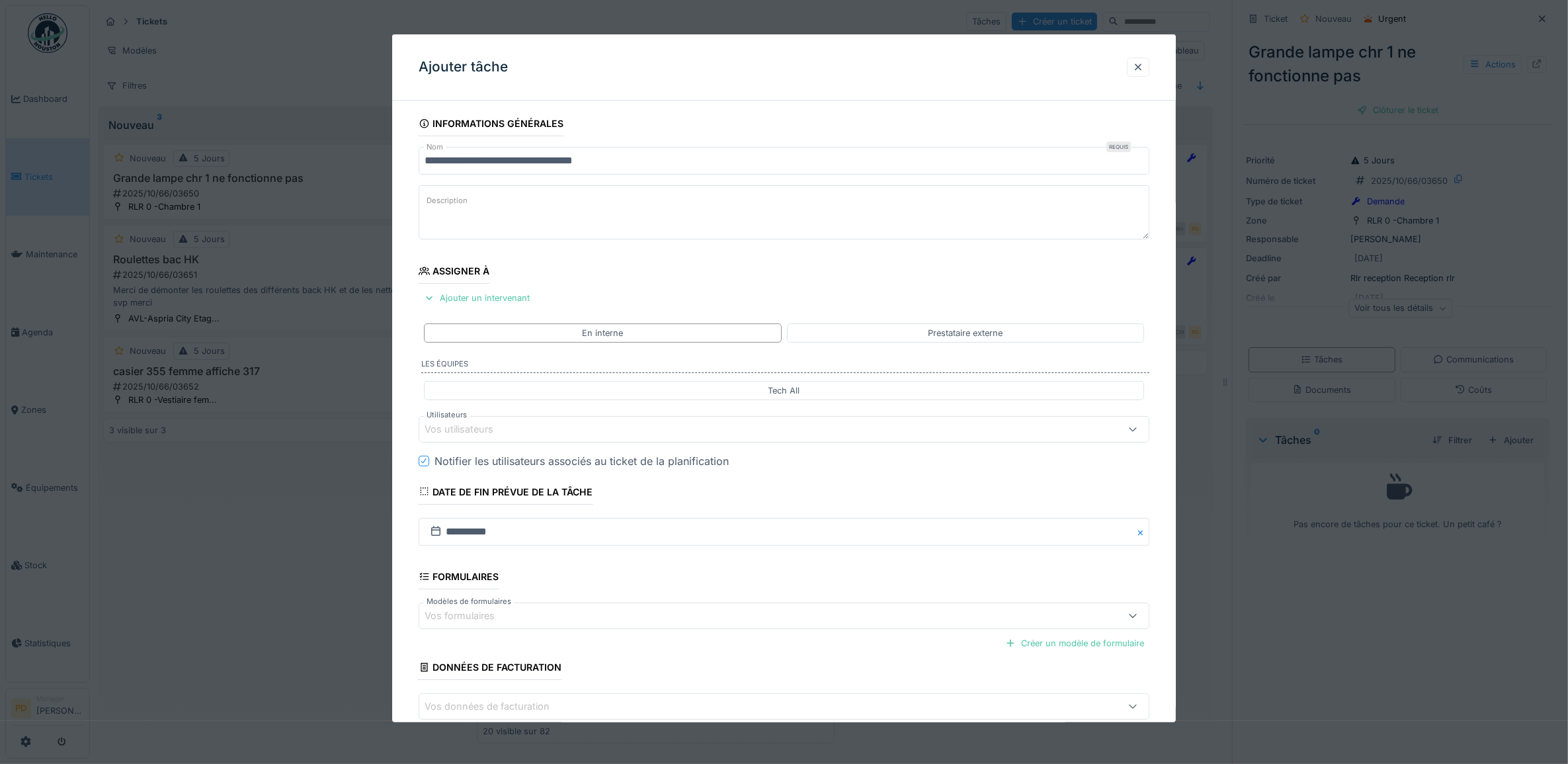
click at [497, 427] on div "Vos utilisateurs" at bounding box center [468, 429] width 87 height 14
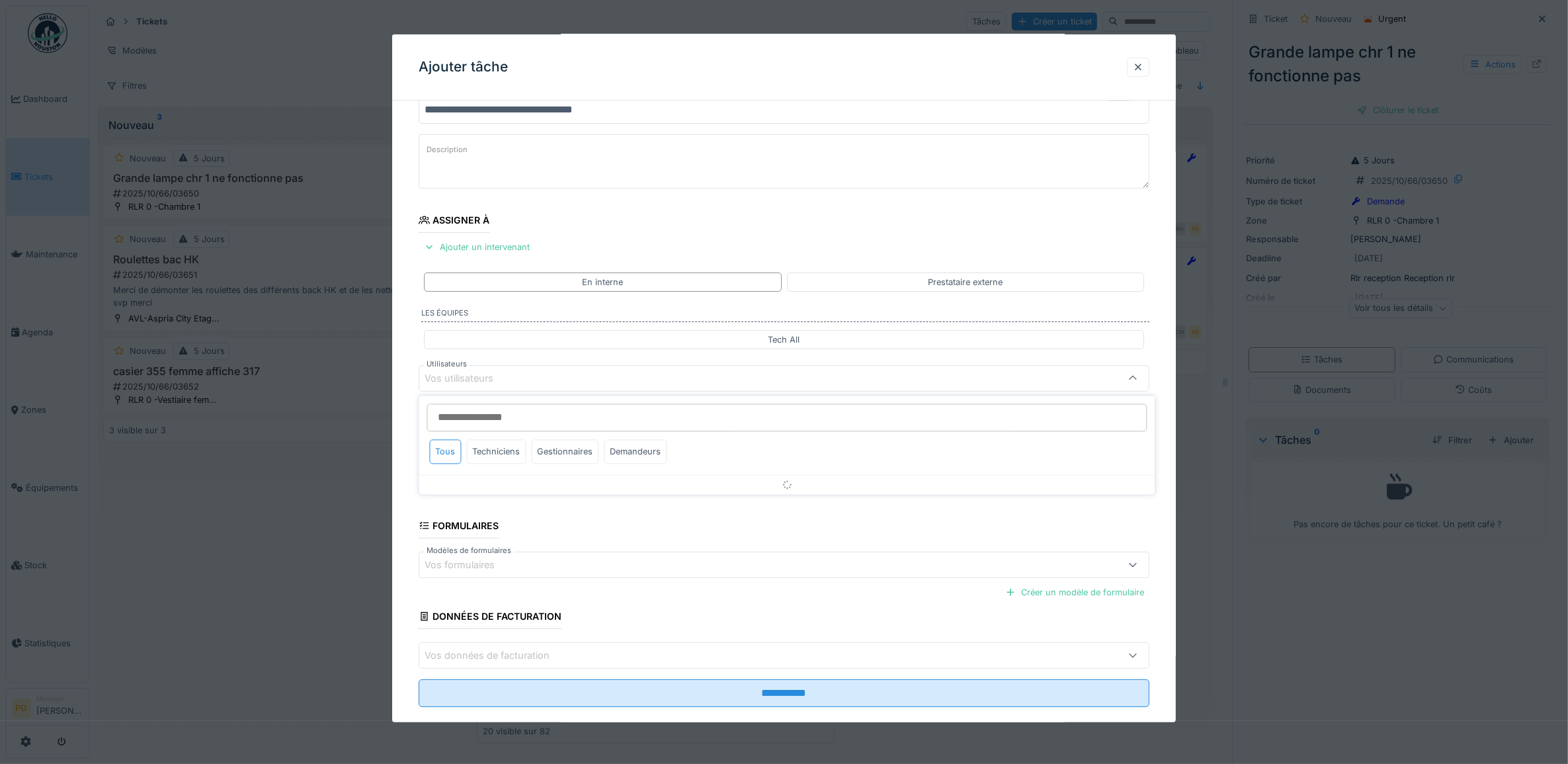
scroll to position [53, 0]
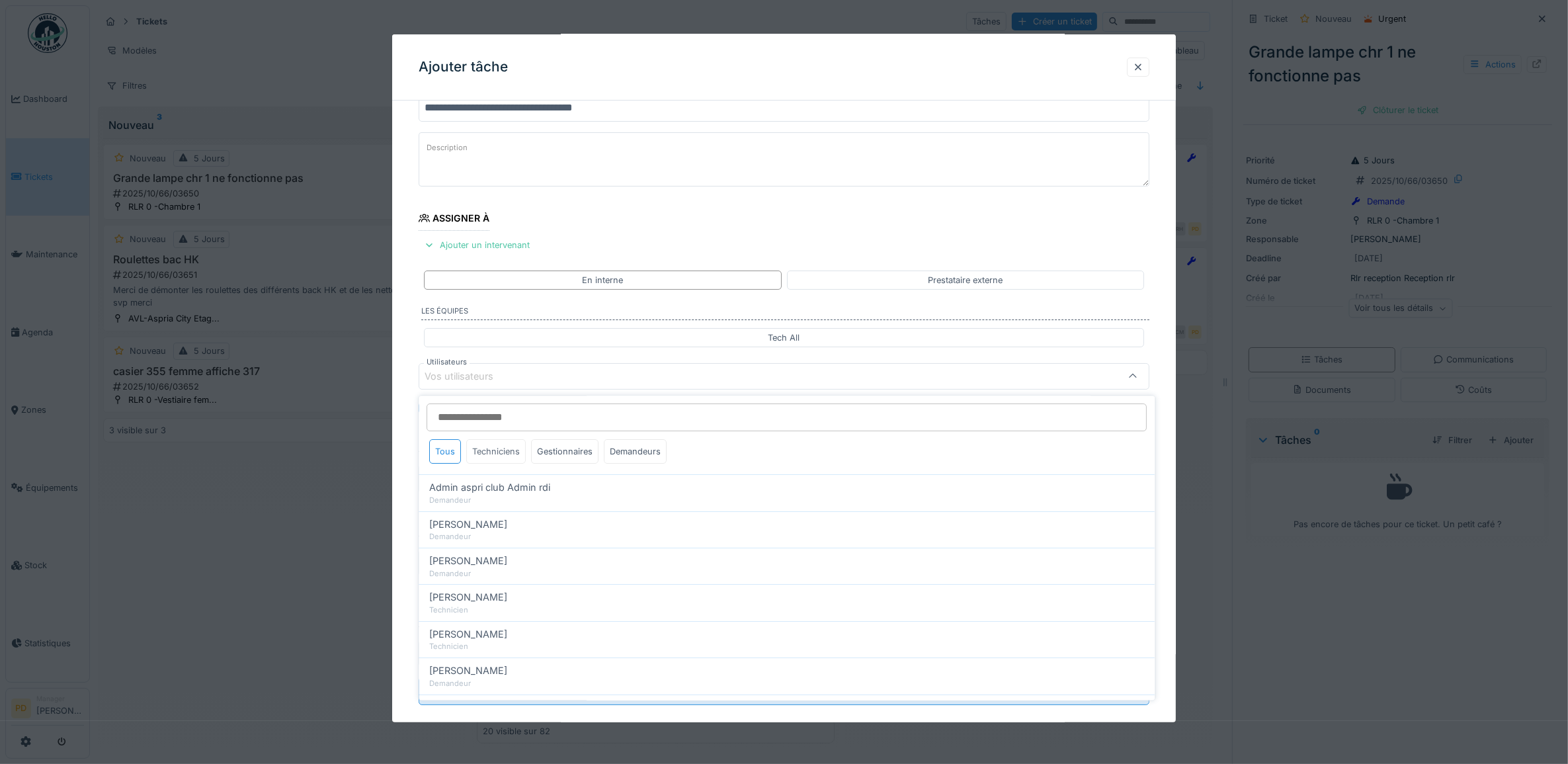
click at [495, 444] on div "Techniciens" at bounding box center [497, 452] width 59 height 25
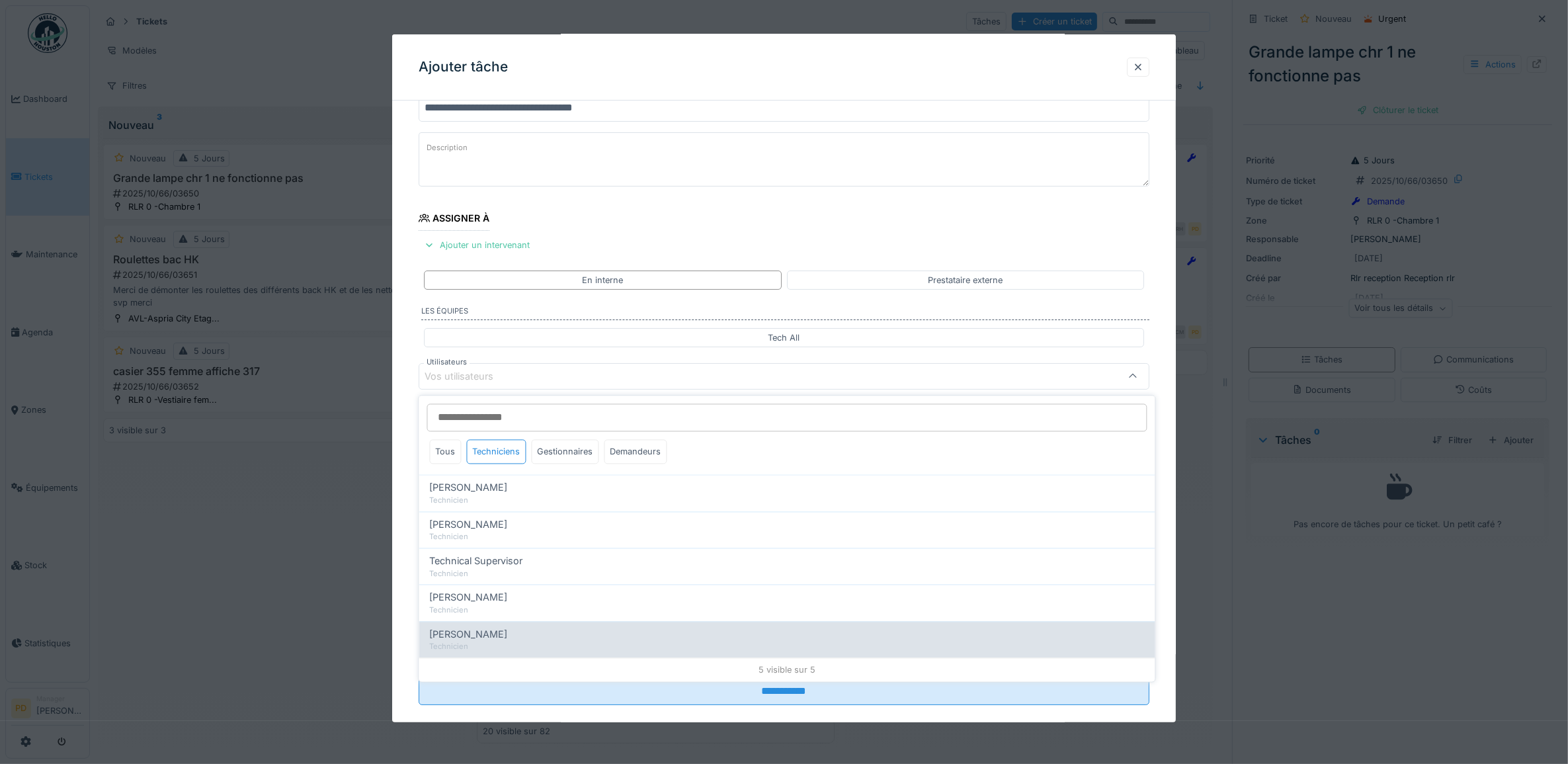
click at [497, 630] on div "Yusuf Siamar" at bounding box center [787, 634] width 715 height 14
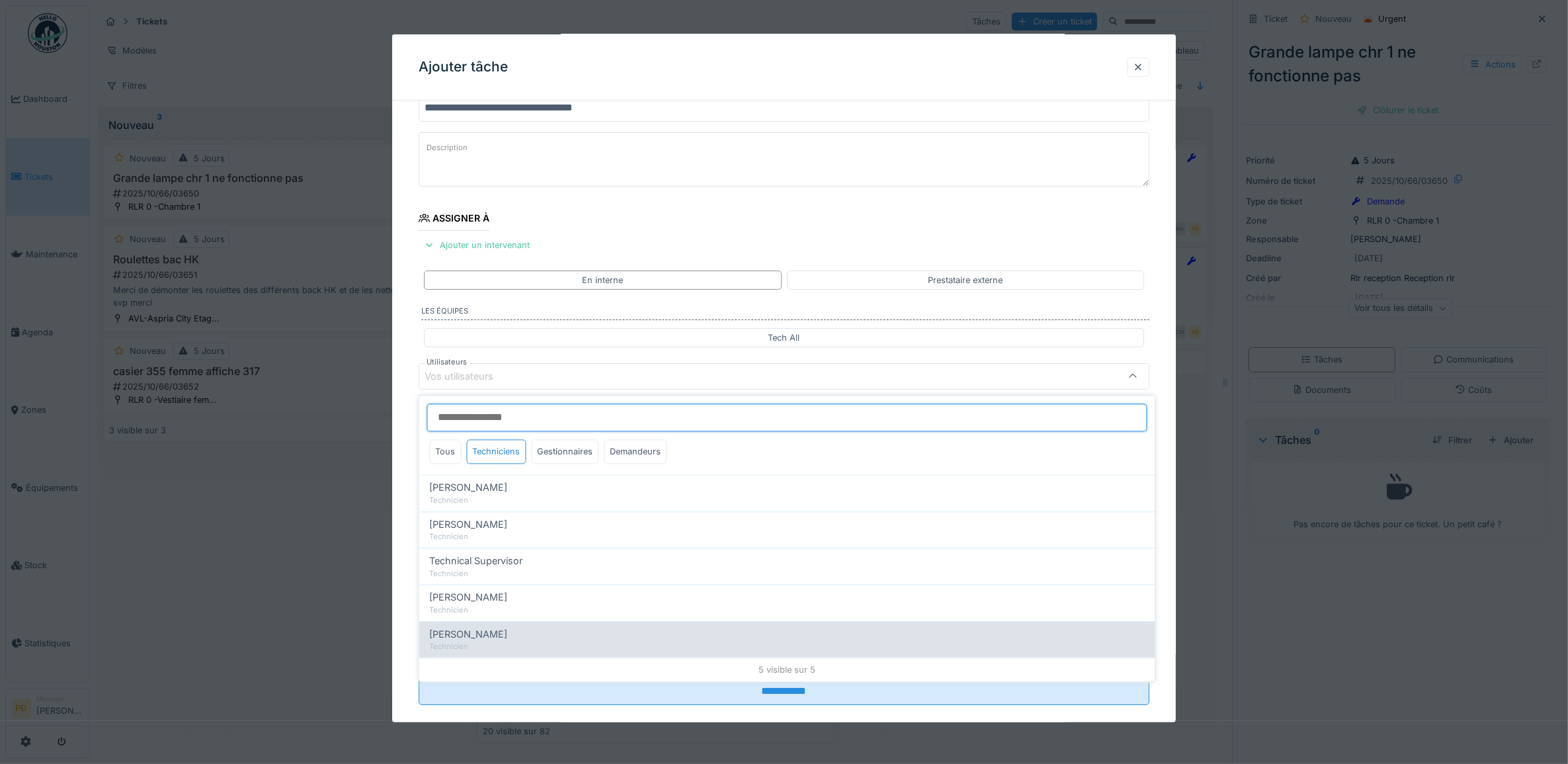
type input "*****"
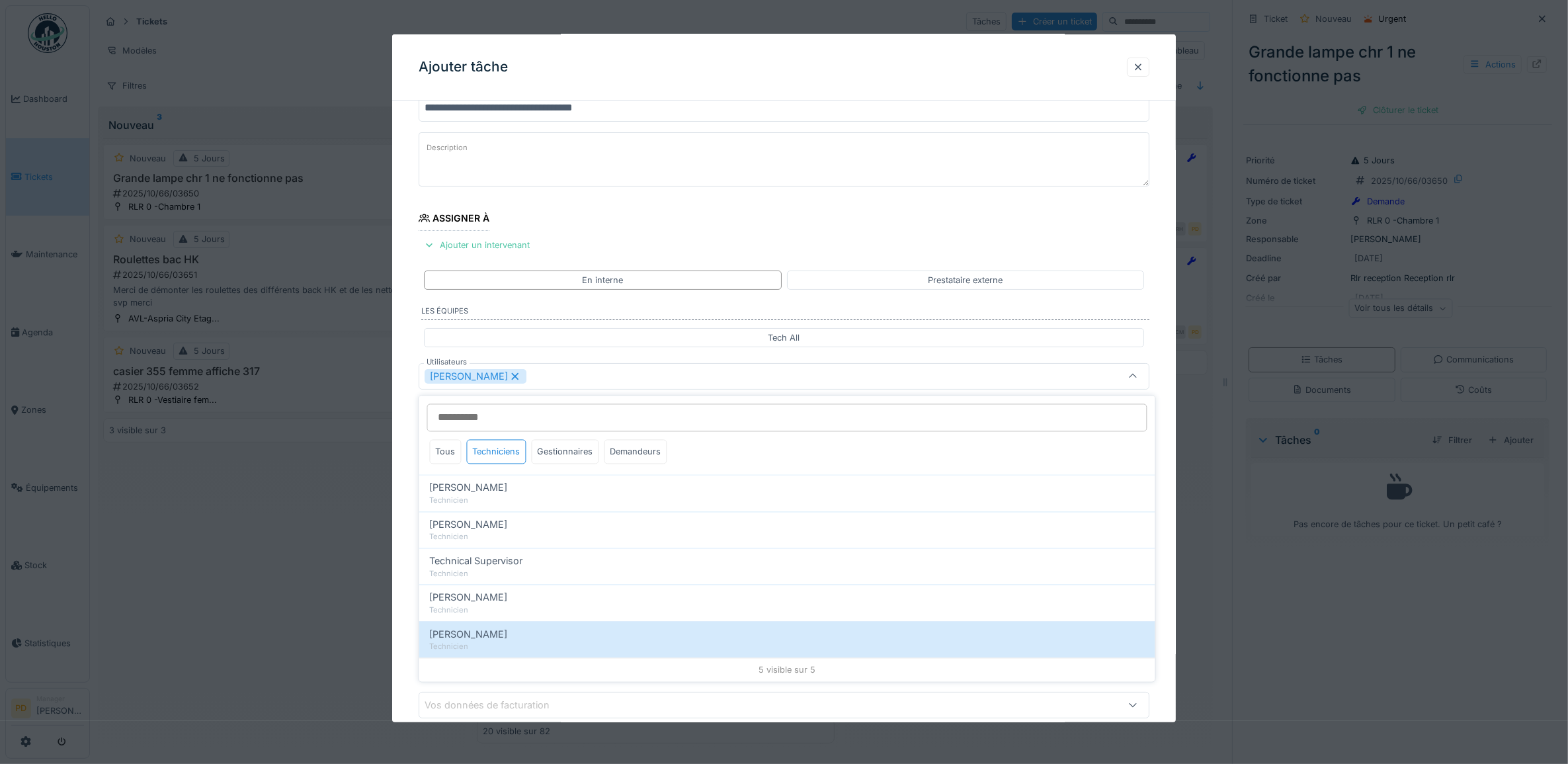
click at [411, 460] on div "**********" at bounding box center [785, 426] width 785 height 736
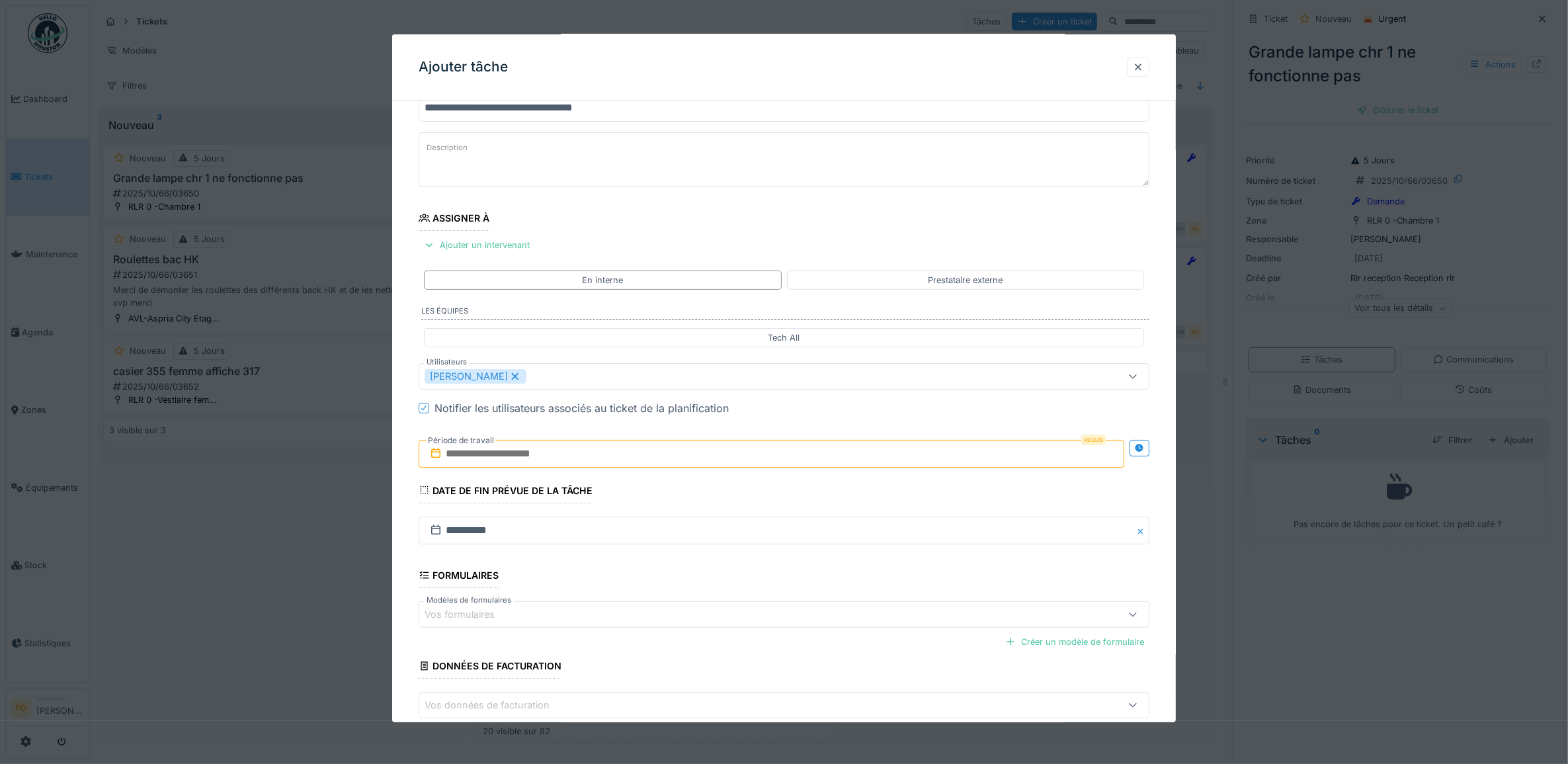
click at [470, 448] on label "Période de travail" at bounding box center [461, 440] width 69 height 14
click at [564, 463] on input "text" at bounding box center [772, 453] width 706 height 28
click at [723, 625] on div "30" at bounding box center [732, 626] width 18 height 19
click at [726, 625] on div "30" at bounding box center [732, 626] width 18 height 19
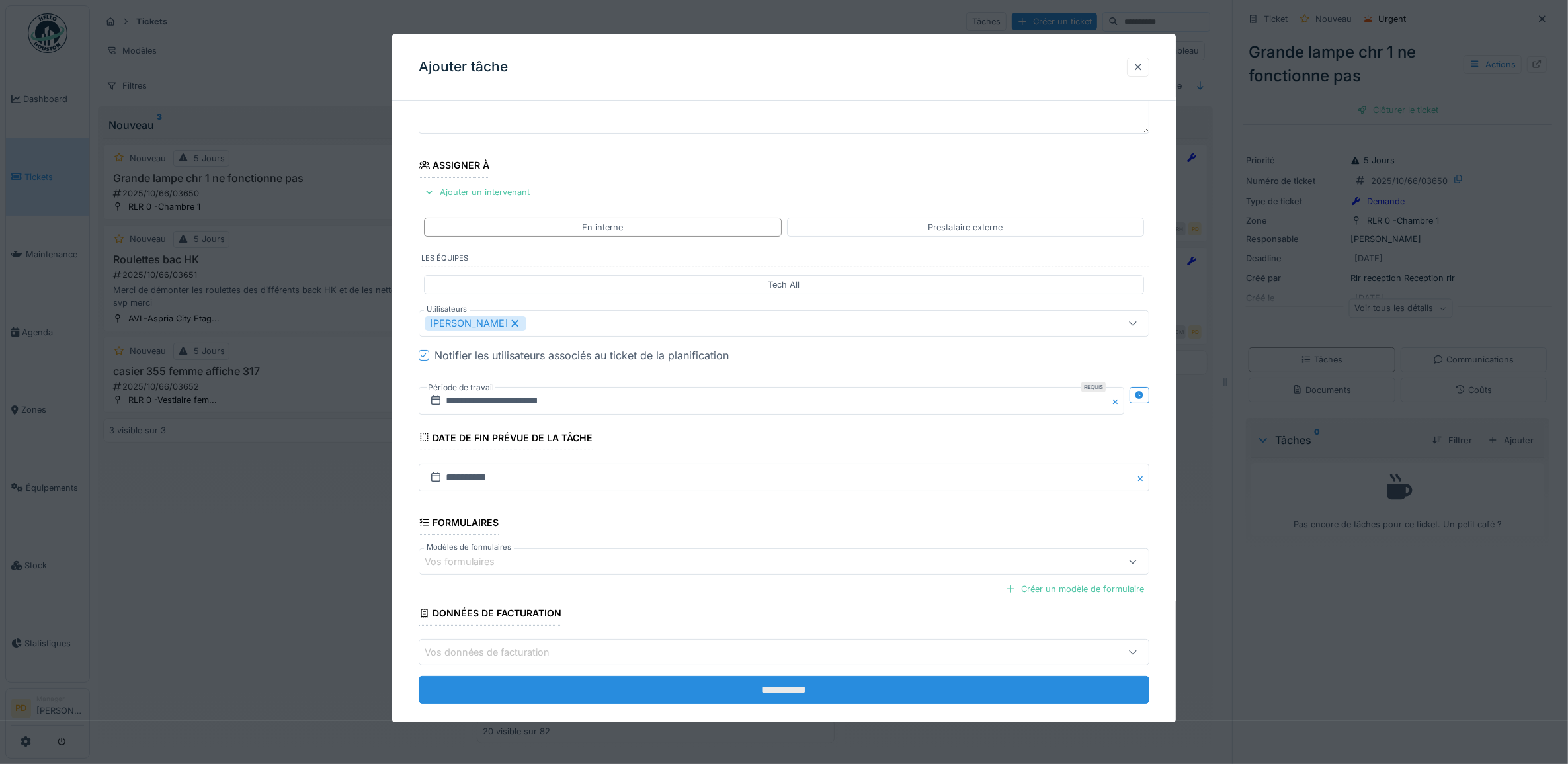
scroll to position [127, 0]
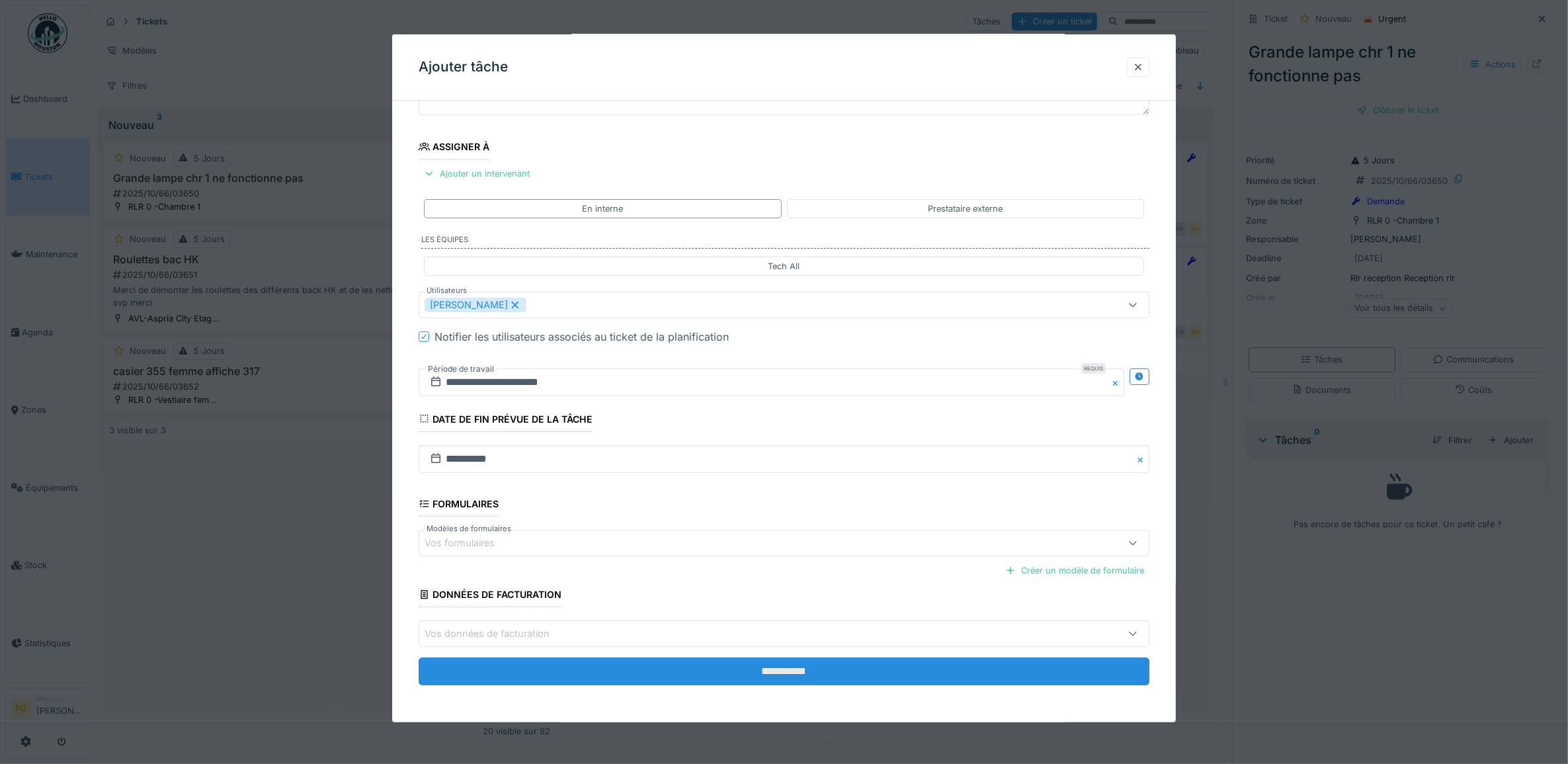
click at [772, 671] on input "**********" at bounding box center [785, 671] width 732 height 28
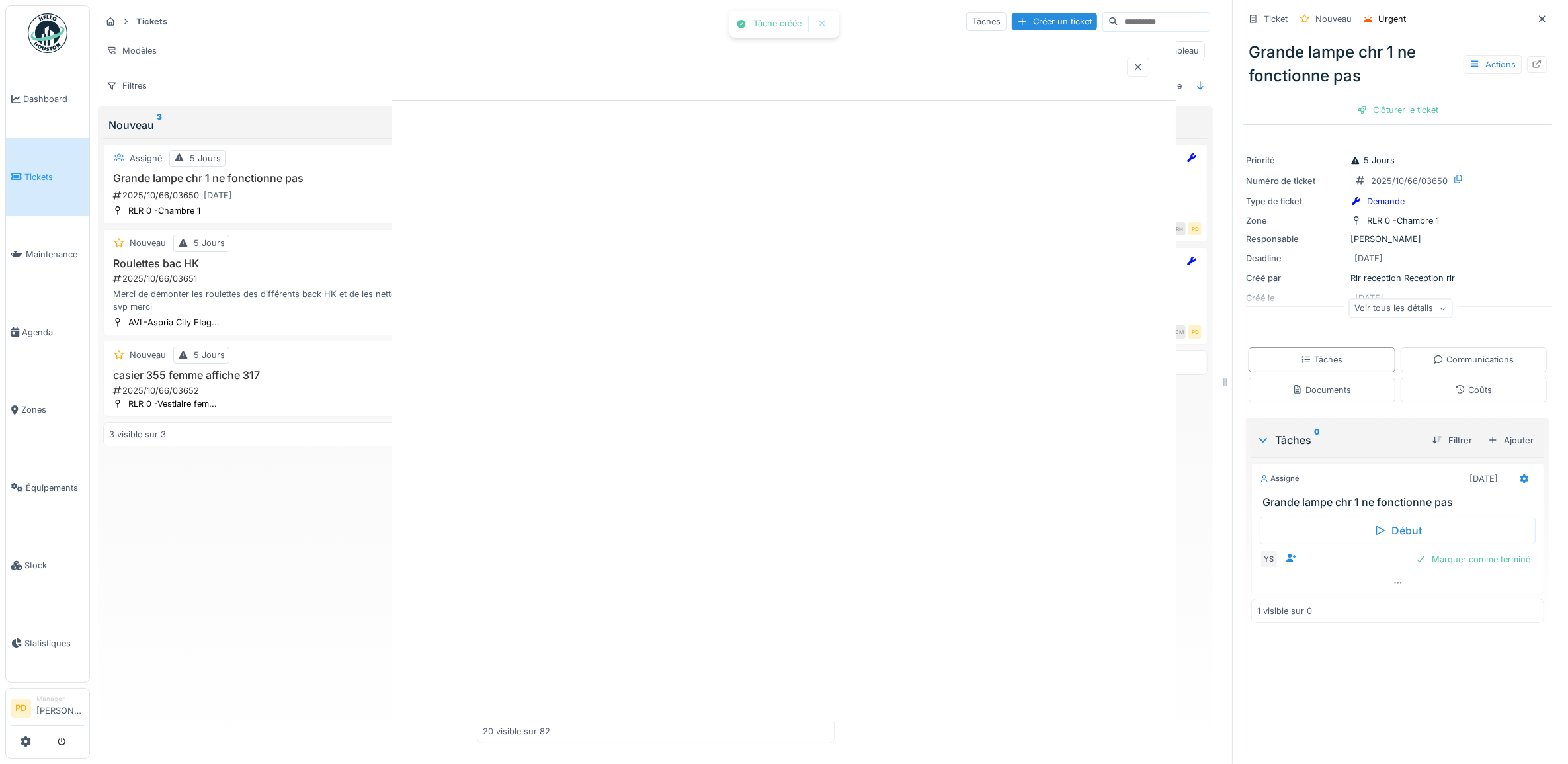
scroll to position [0, 0]
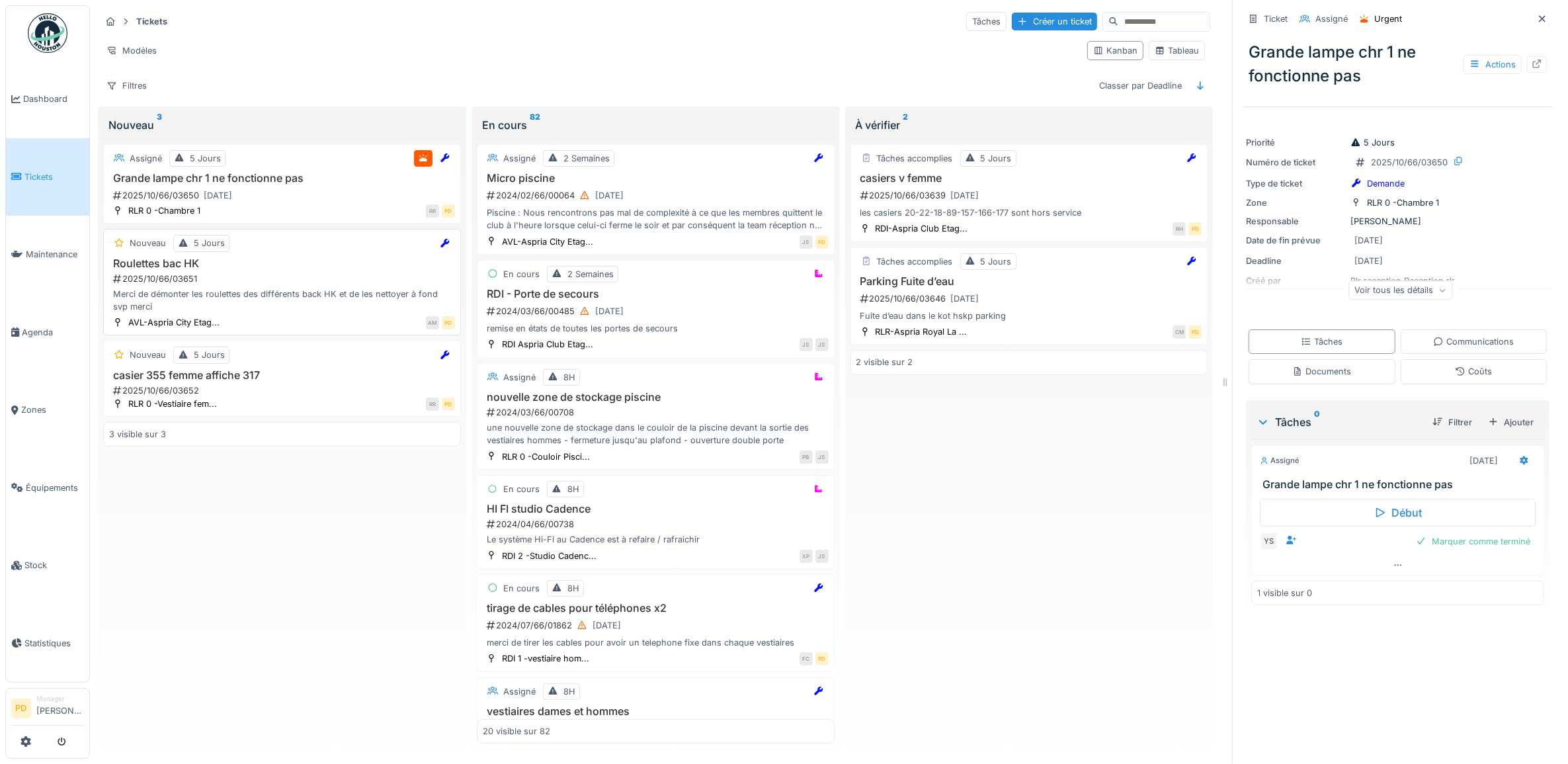
click at [271, 300] on div "Merci de démonter les roulettes des différents back HK et de les nettoyer à fon…" at bounding box center [282, 300] width 346 height 25
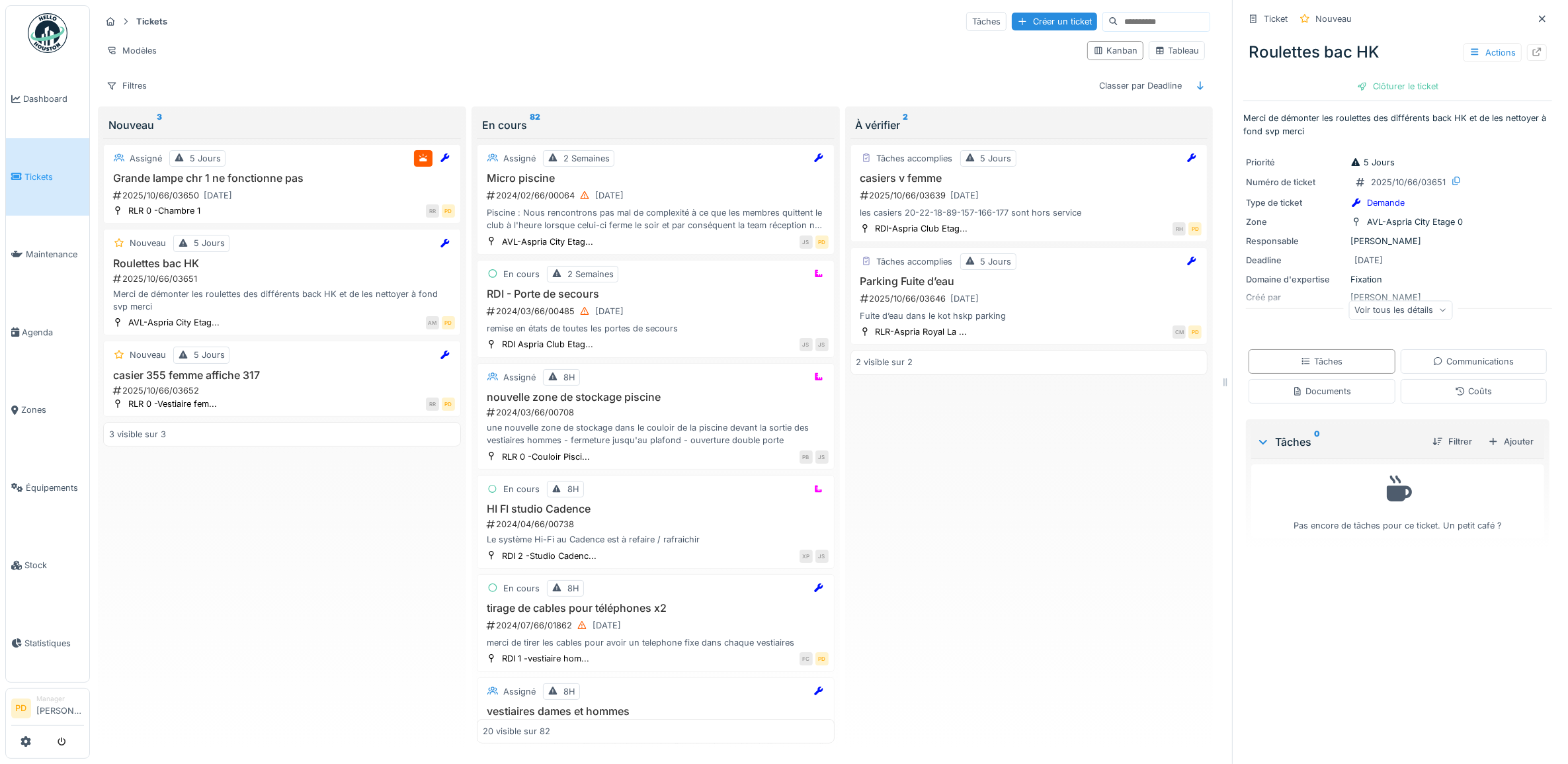
drag, startPoint x: 1505, startPoint y: 443, endPoint x: 1482, endPoint y: 442, distance: 23.0
click at [1504, 444] on div "Ajouter" at bounding box center [1511, 441] width 56 height 18
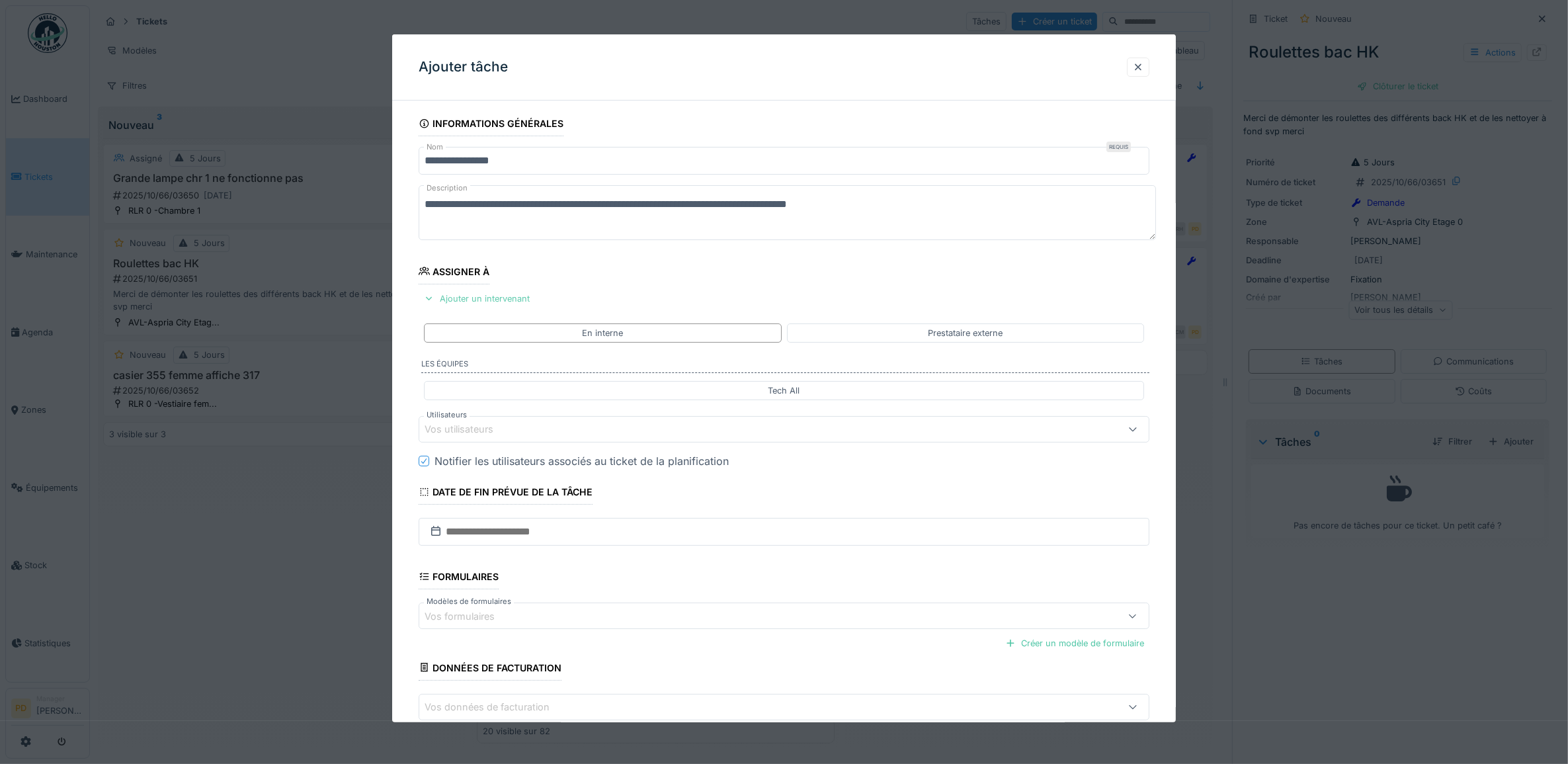
click at [486, 298] on div "Ajouter un intervenant" at bounding box center [476, 299] width 116 height 18
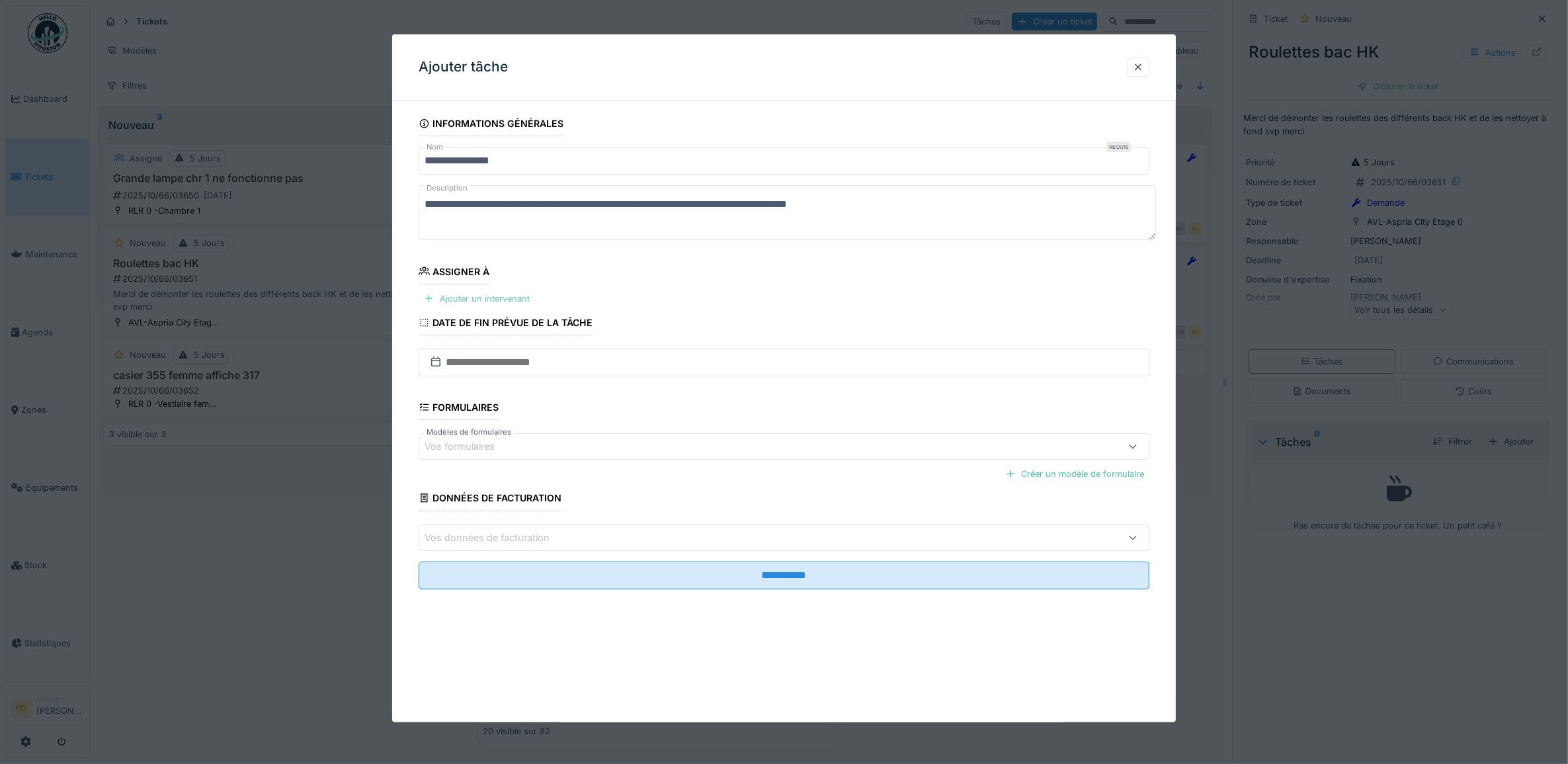
click at [487, 303] on div "Ajouter un intervenant" at bounding box center [476, 299] width 116 height 18
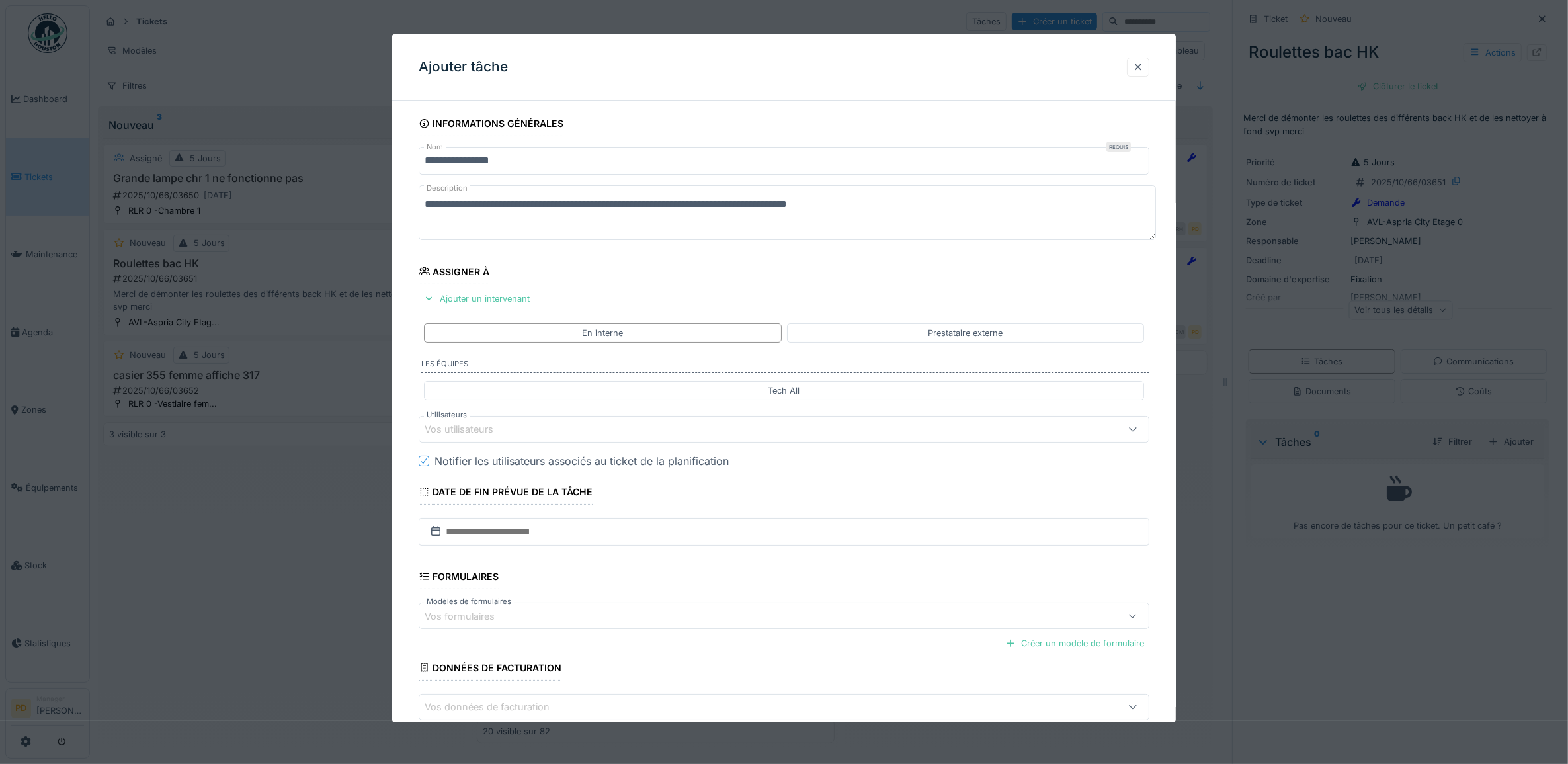
click at [490, 432] on div "Vos utilisateurs" at bounding box center [468, 429] width 87 height 14
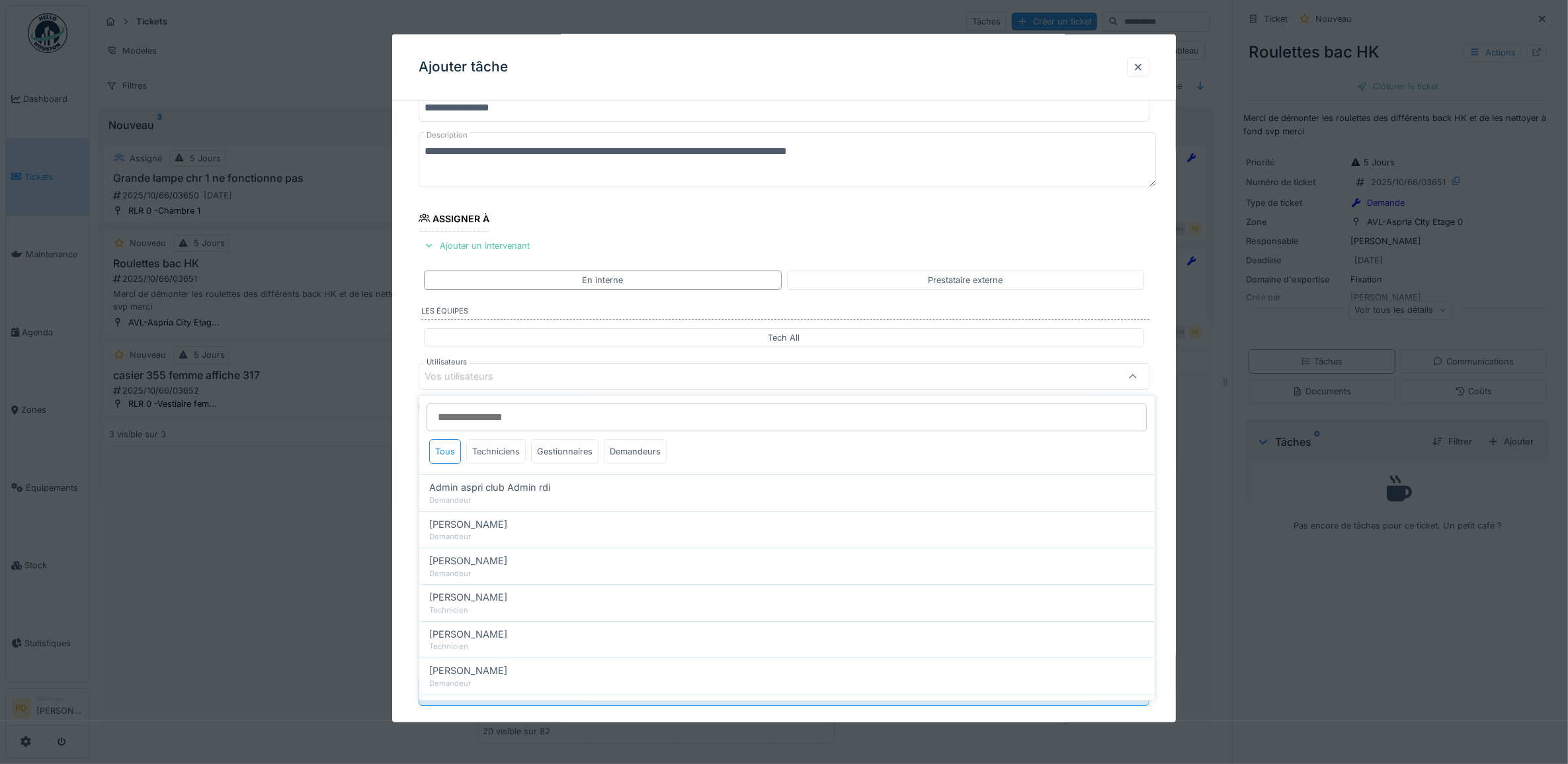
drag, startPoint x: 490, startPoint y: 432, endPoint x: 501, endPoint y: 455, distance: 25.5
click at [501, 454] on div "Techniciens" at bounding box center [497, 452] width 59 height 25
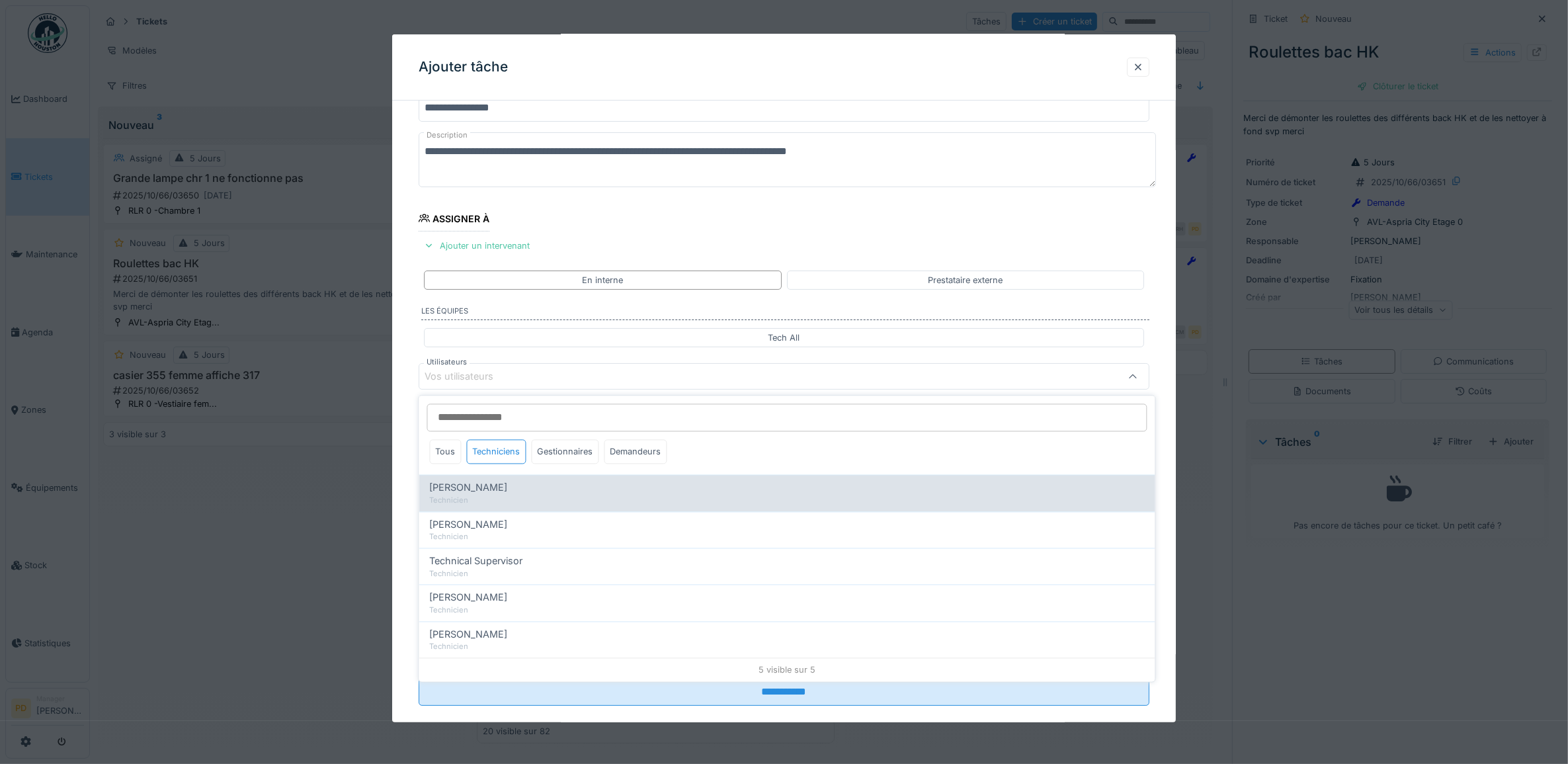
click at [500, 476] on div "Alexandre Michailidis Technicien" at bounding box center [787, 493] width 736 height 36
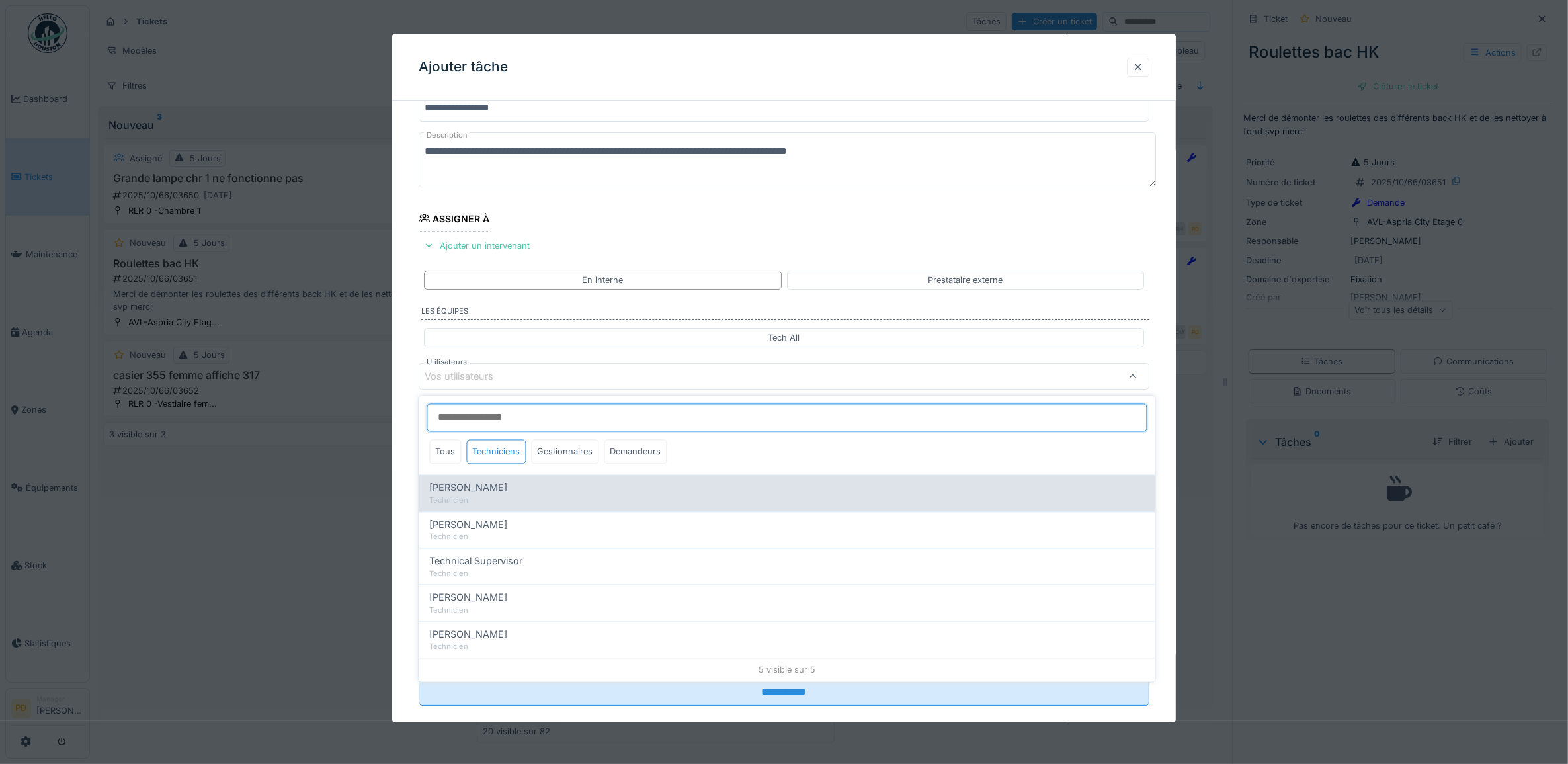
type input "*****"
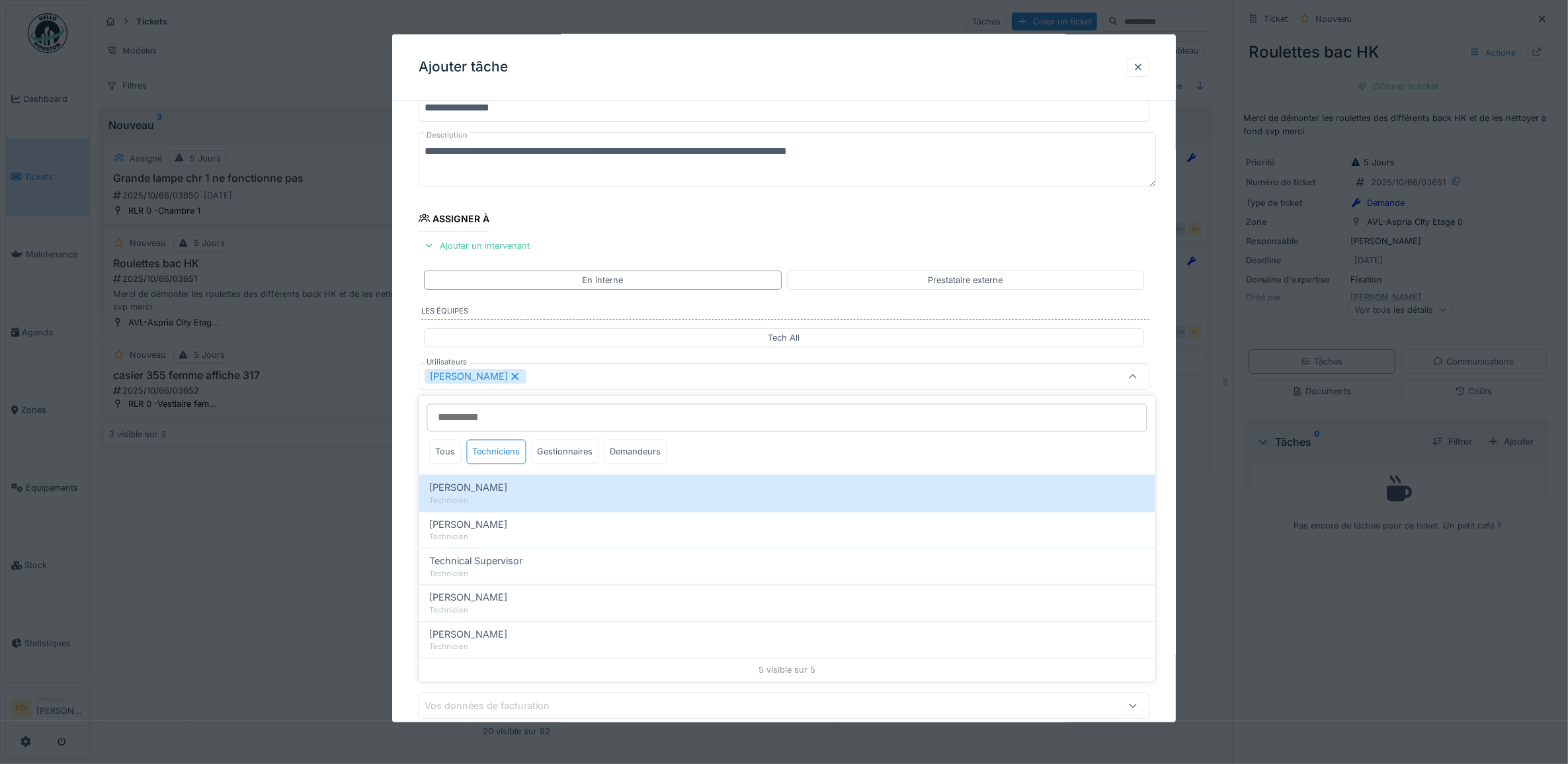
click at [411, 434] on div "**********" at bounding box center [785, 426] width 785 height 736
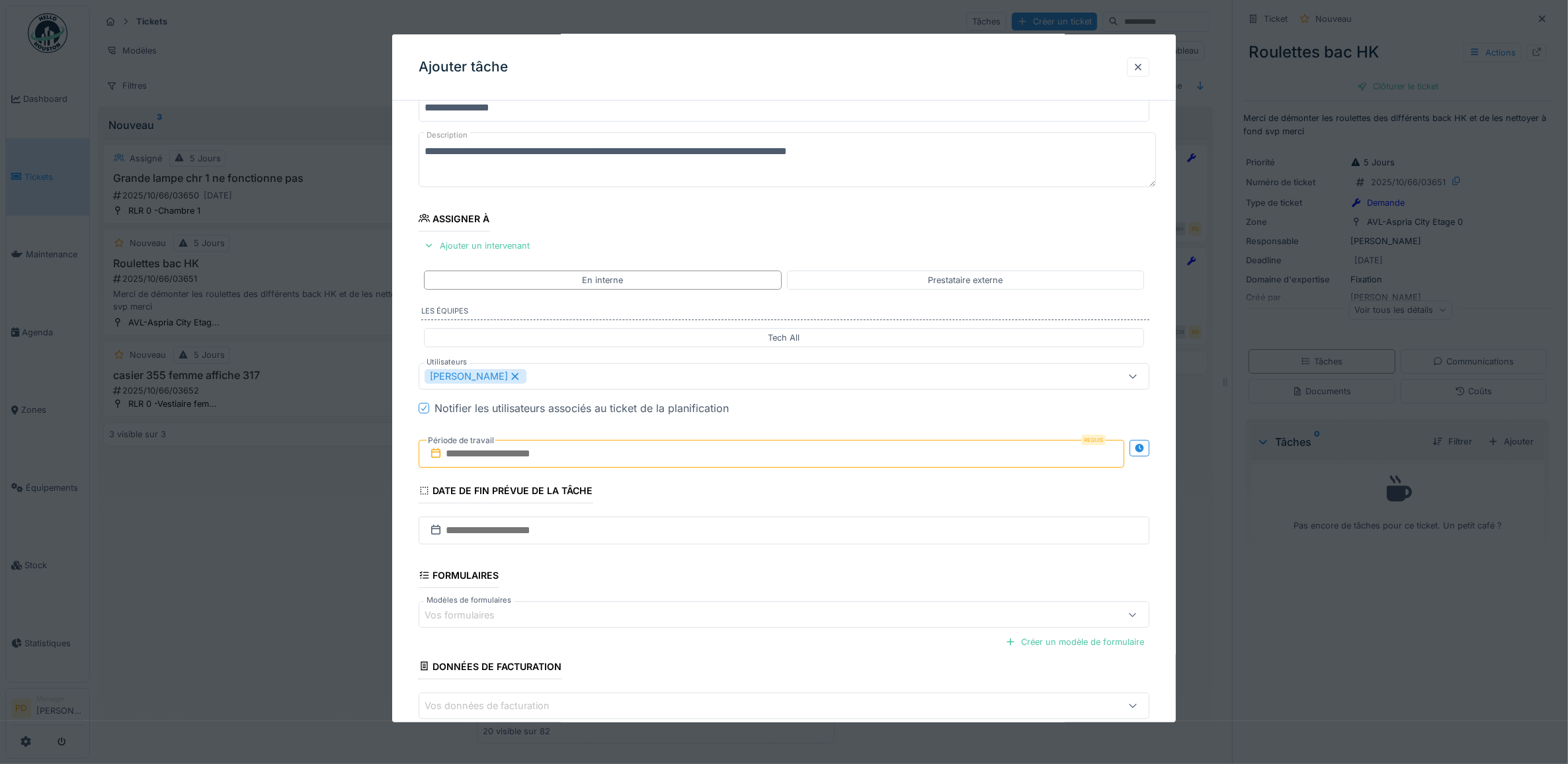
click at [458, 458] on input "text" at bounding box center [772, 453] width 706 height 28
click at [728, 627] on div "30" at bounding box center [732, 627] width 18 height 19
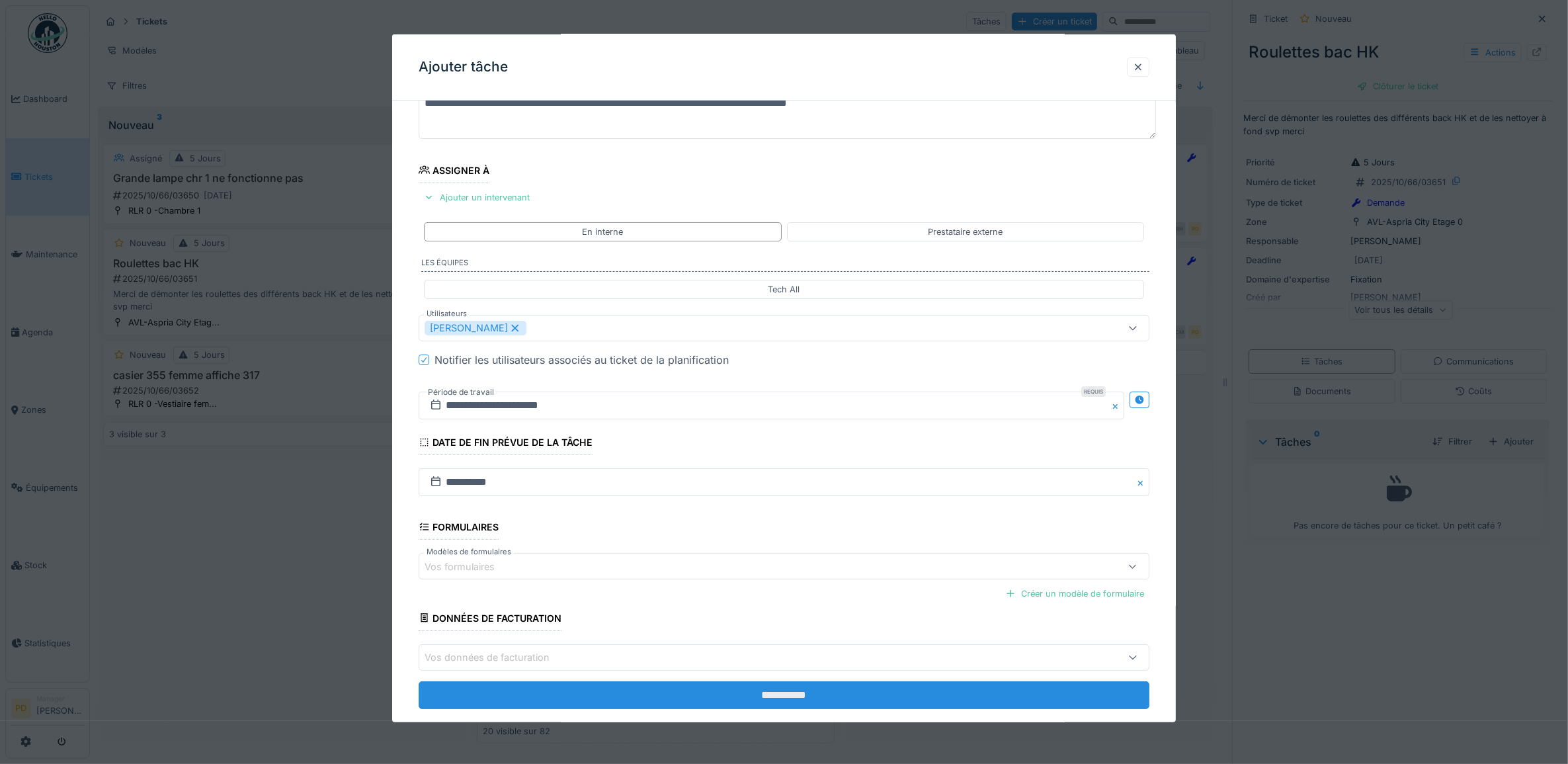
scroll to position [127, 0]
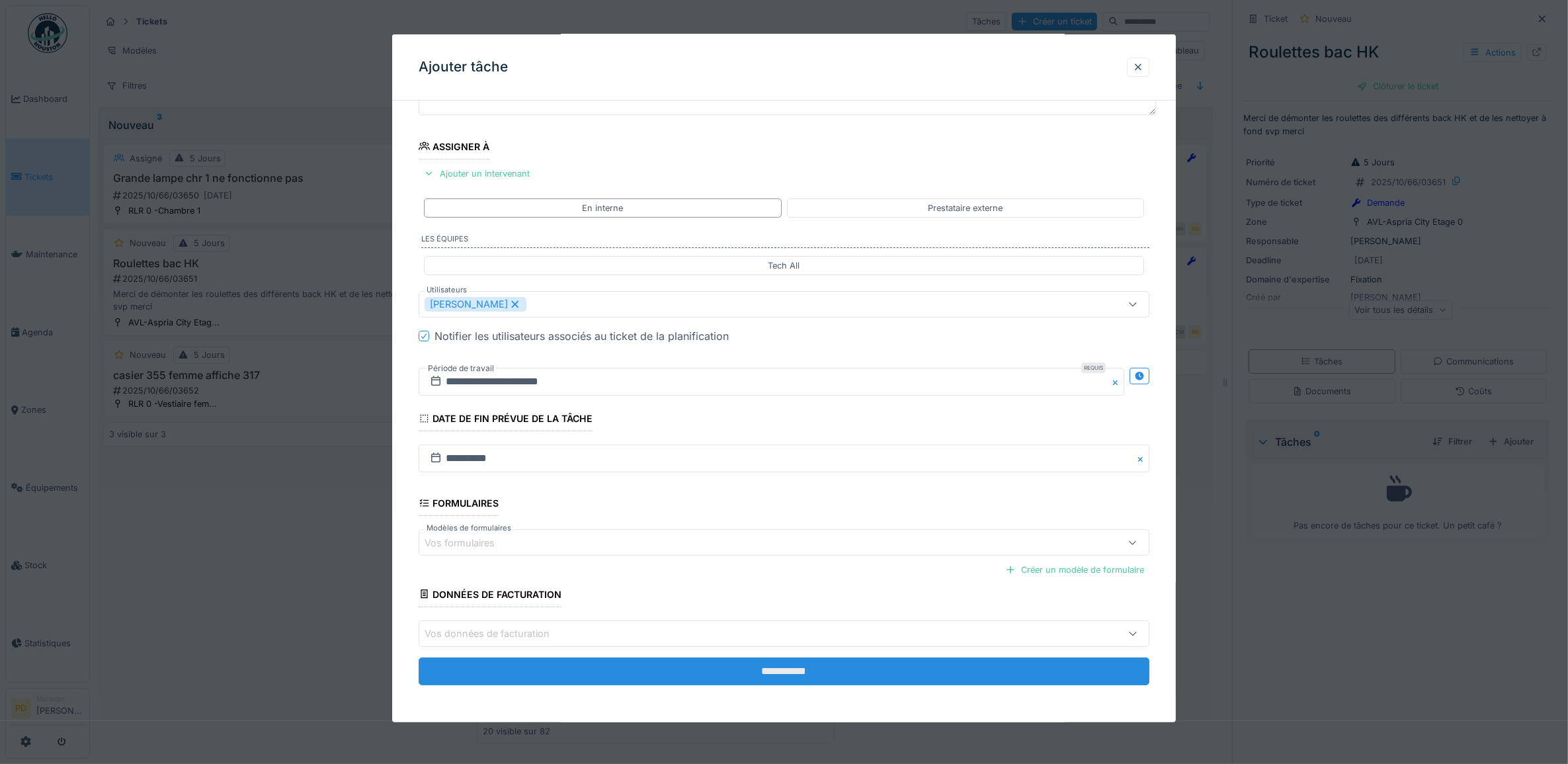
click at [788, 675] on input "**********" at bounding box center [785, 671] width 732 height 28
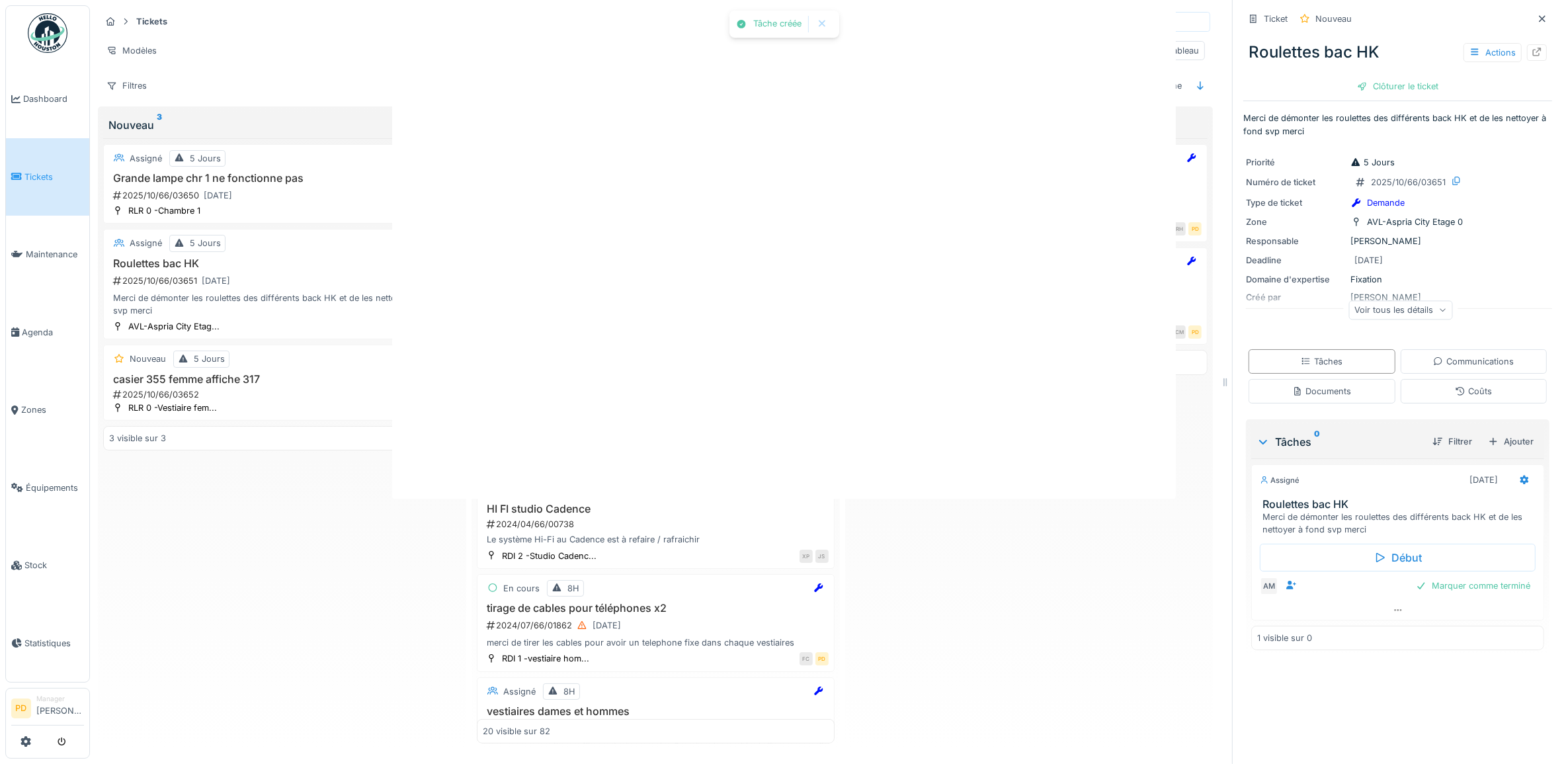
scroll to position [0, 0]
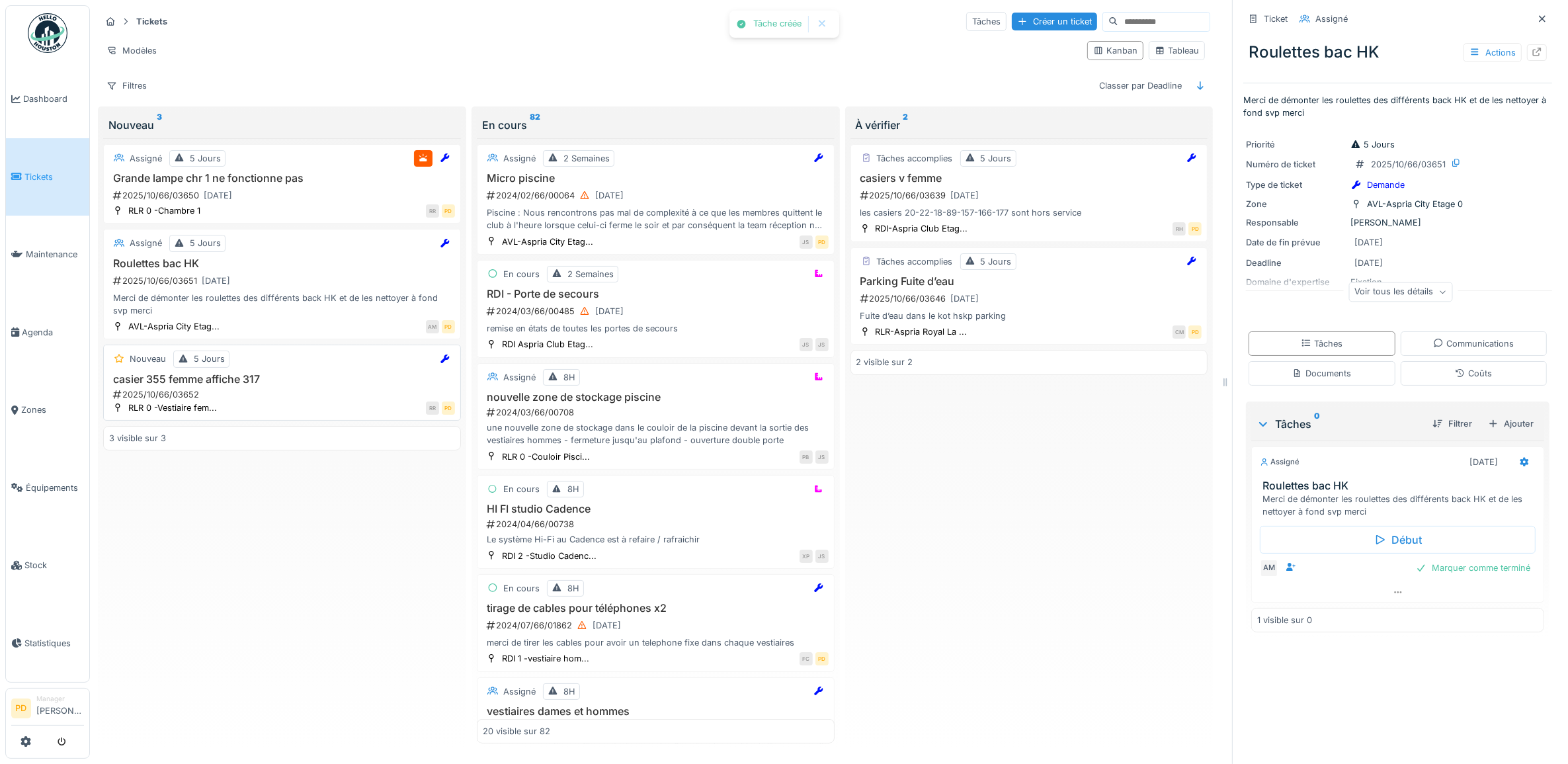
click at [299, 401] on div "2025/10/66/03652" at bounding box center [283, 395] width 344 height 13
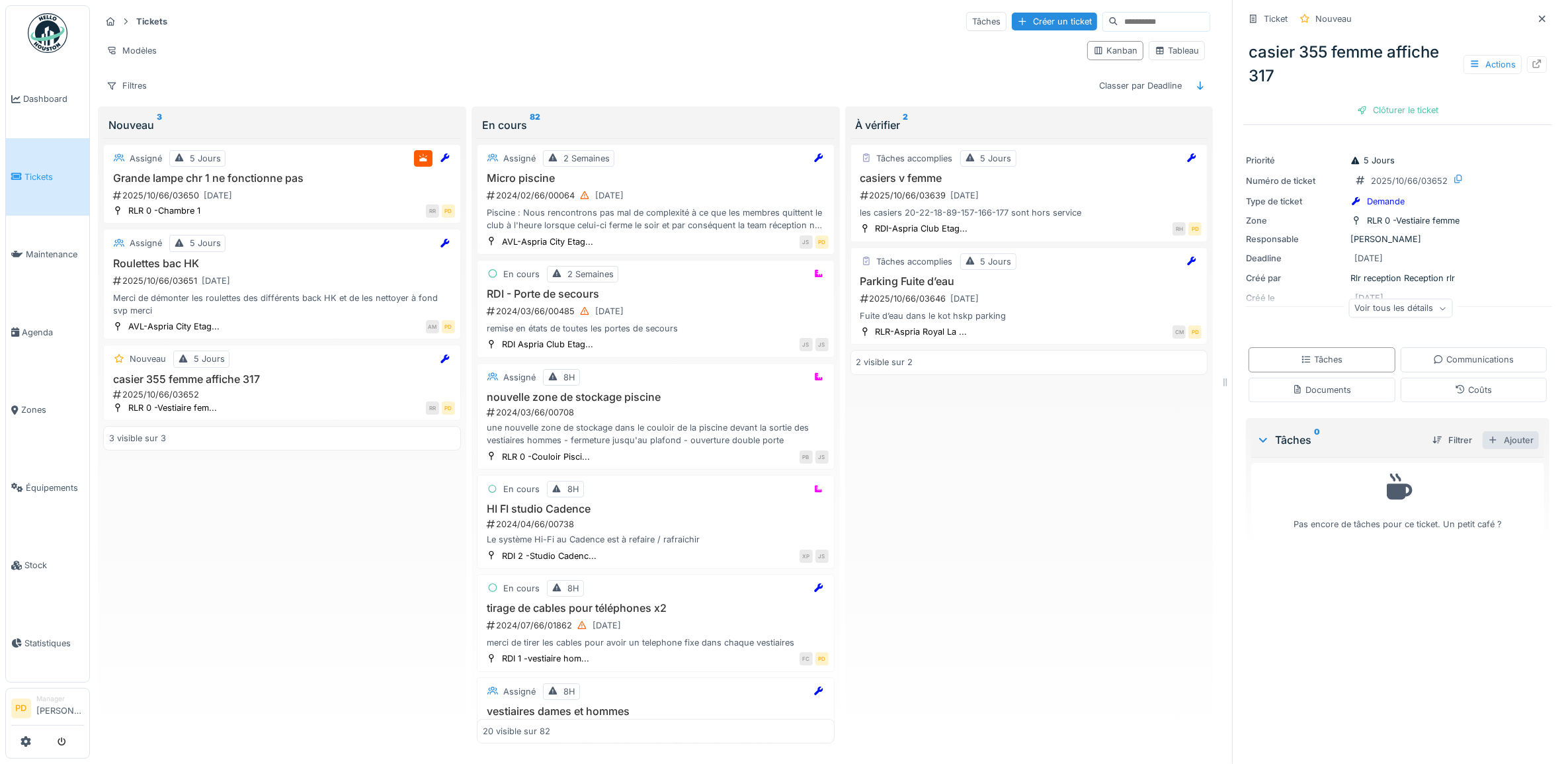
click at [1490, 445] on div "Ajouter" at bounding box center [1511, 440] width 56 height 18
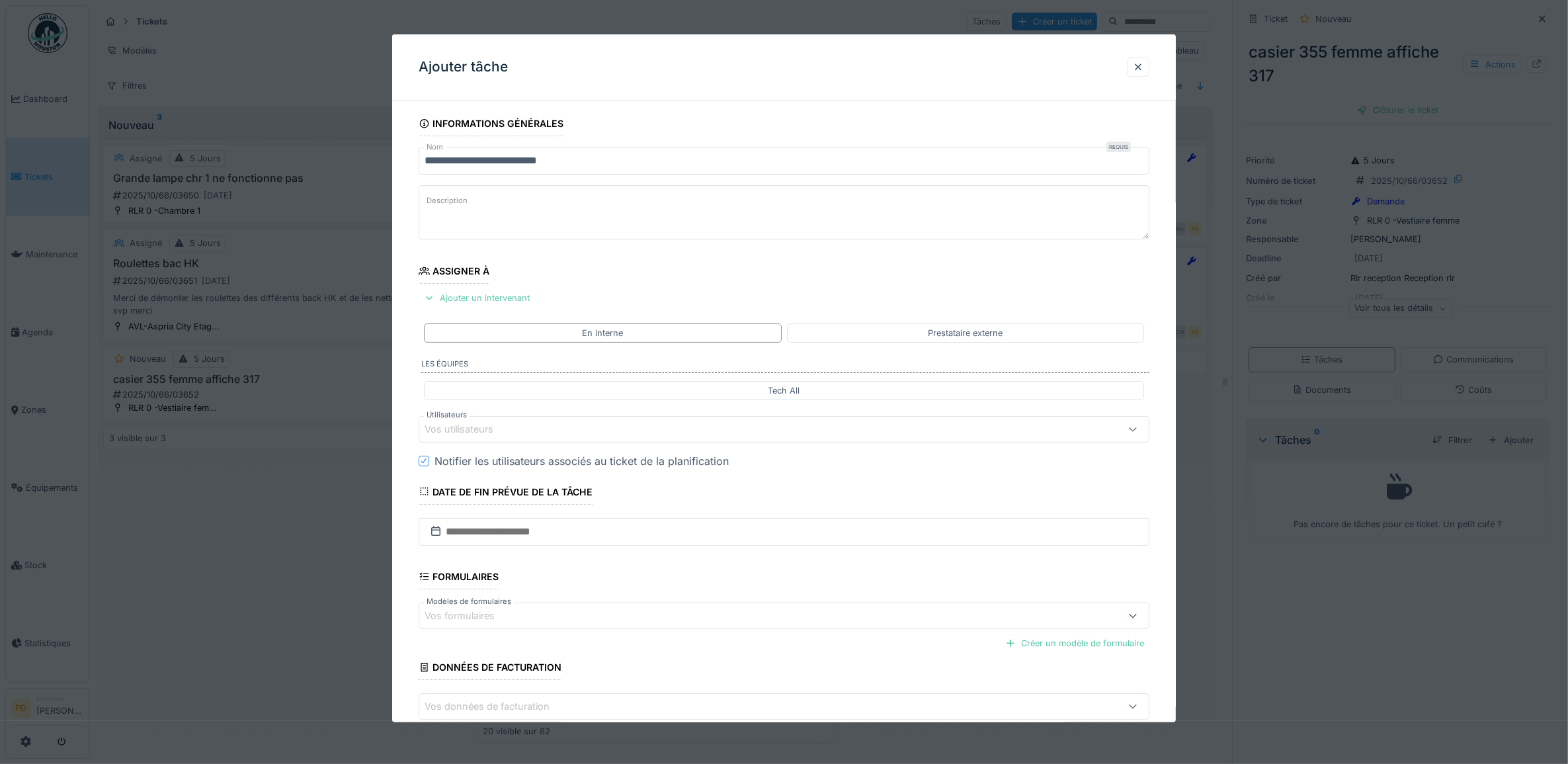
click at [513, 300] on div "Ajouter un intervenant" at bounding box center [476, 298] width 116 height 18
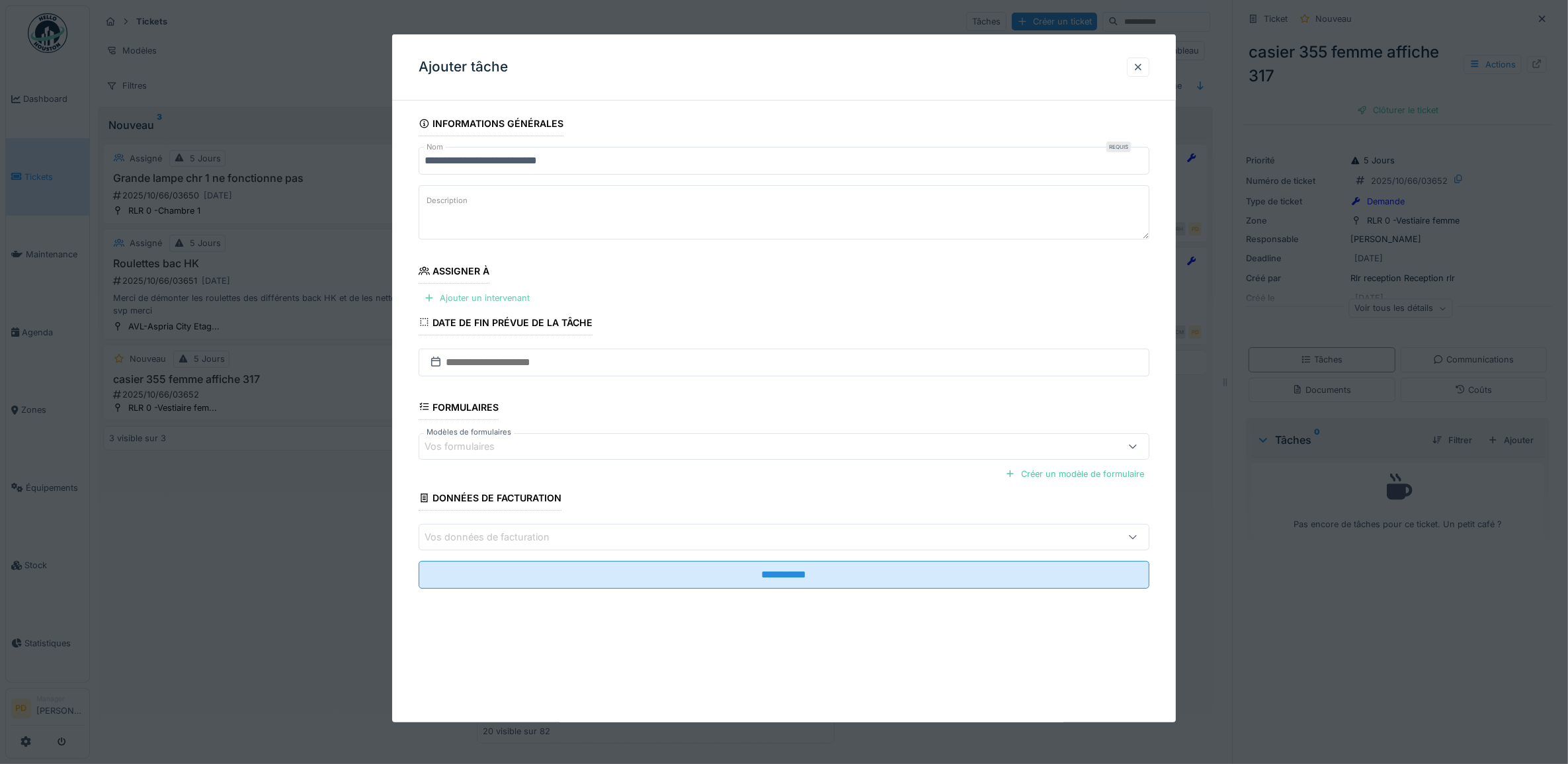
click at [513, 300] on div "Ajouter un intervenant" at bounding box center [476, 298] width 116 height 18
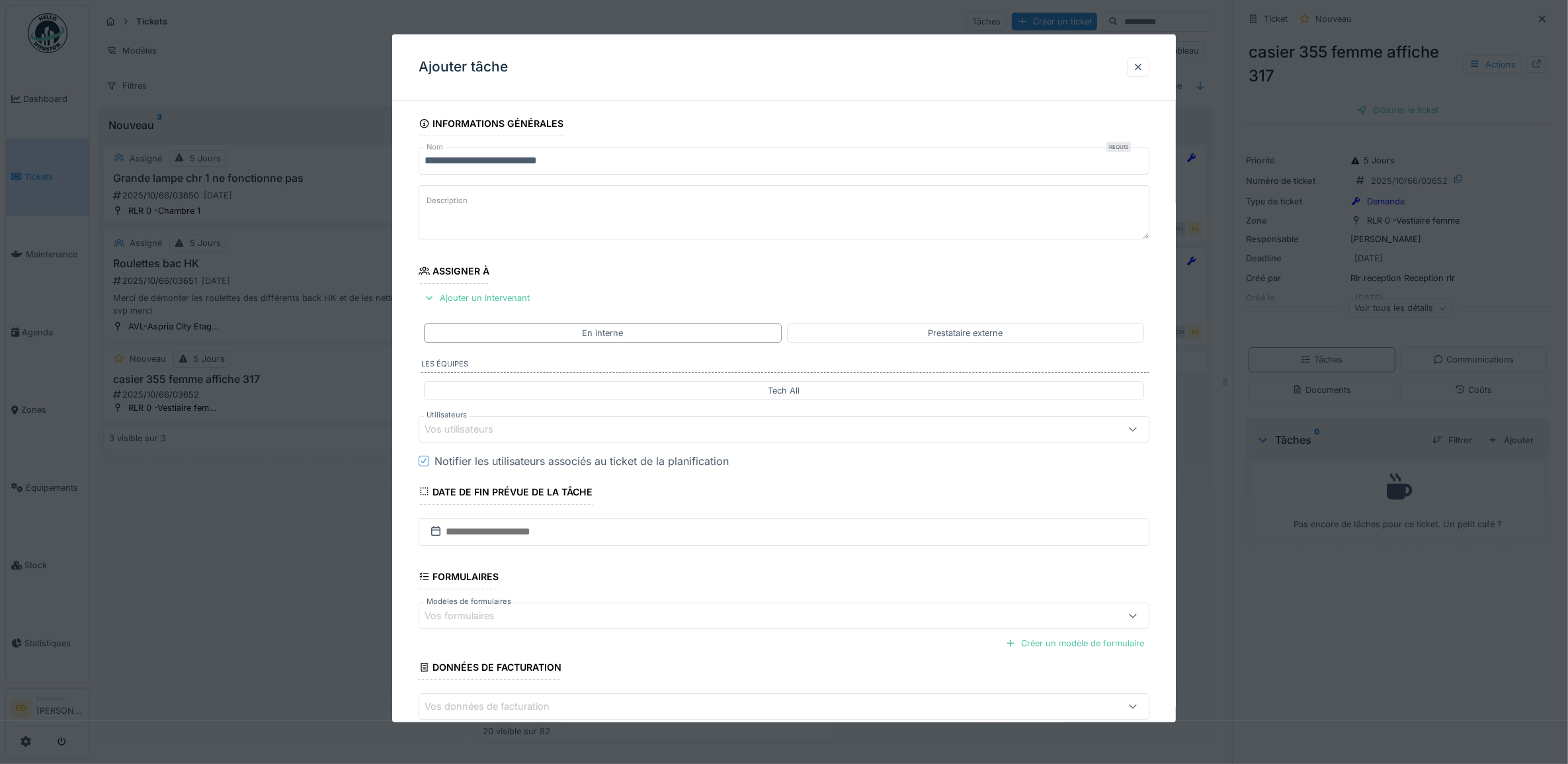
click at [473, 428] on div "Vos utilisateurs" at bounding box center [468, 429] width 87 height 14
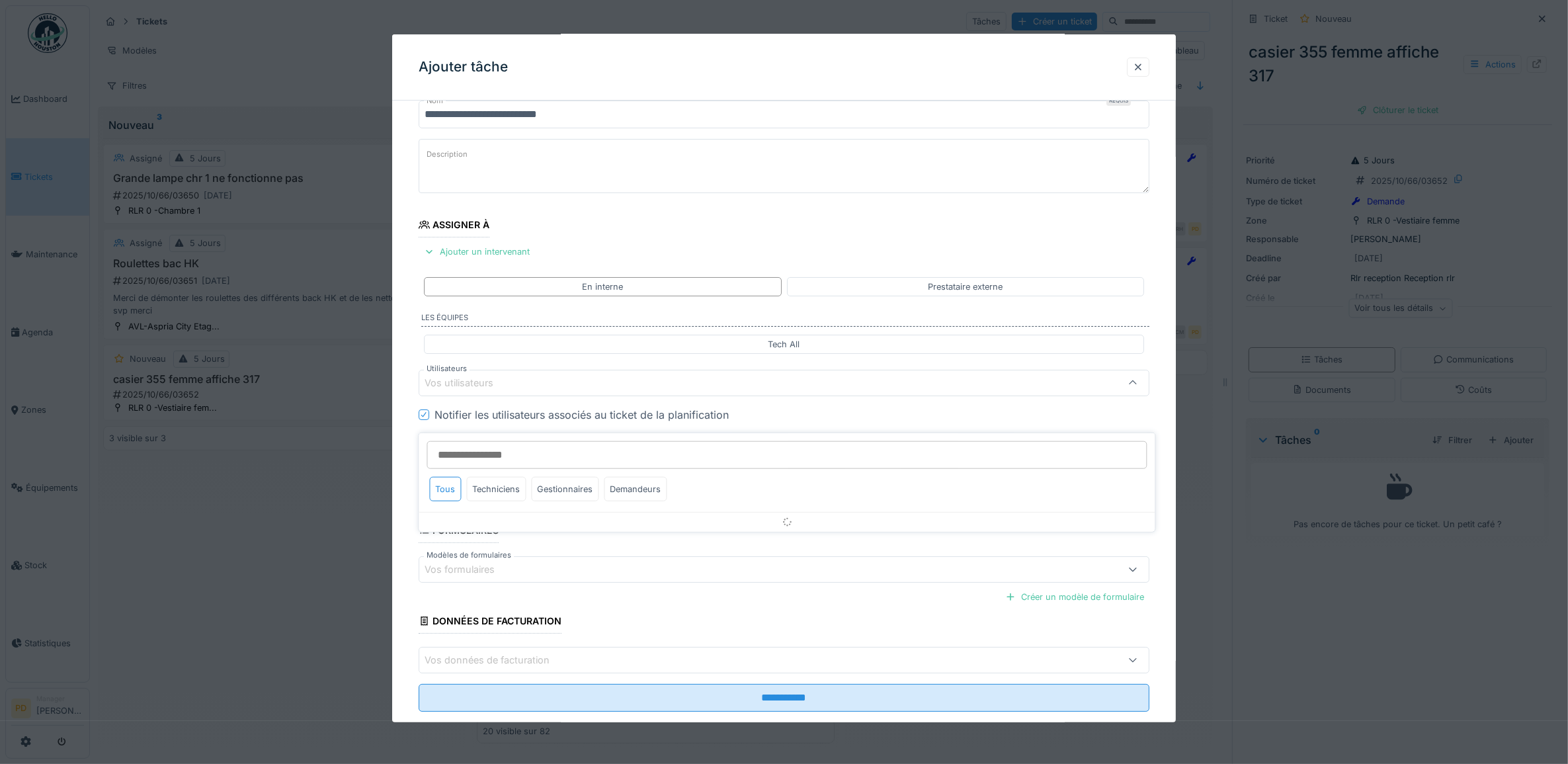
scroll to position [53, 0]
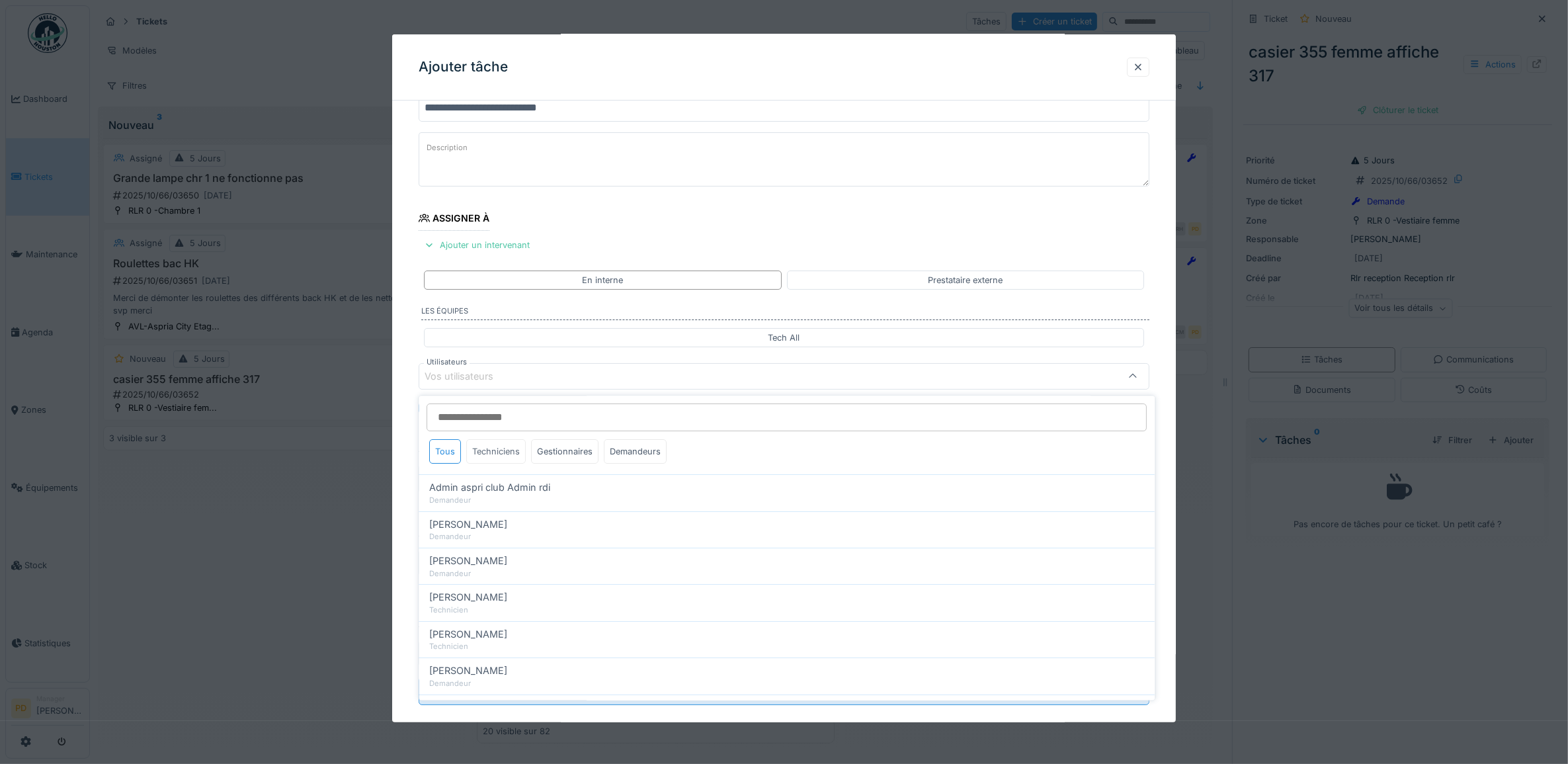
click at [489, 450] on div "Techniciens" at bounding box center [497, 452] width 59 height 25
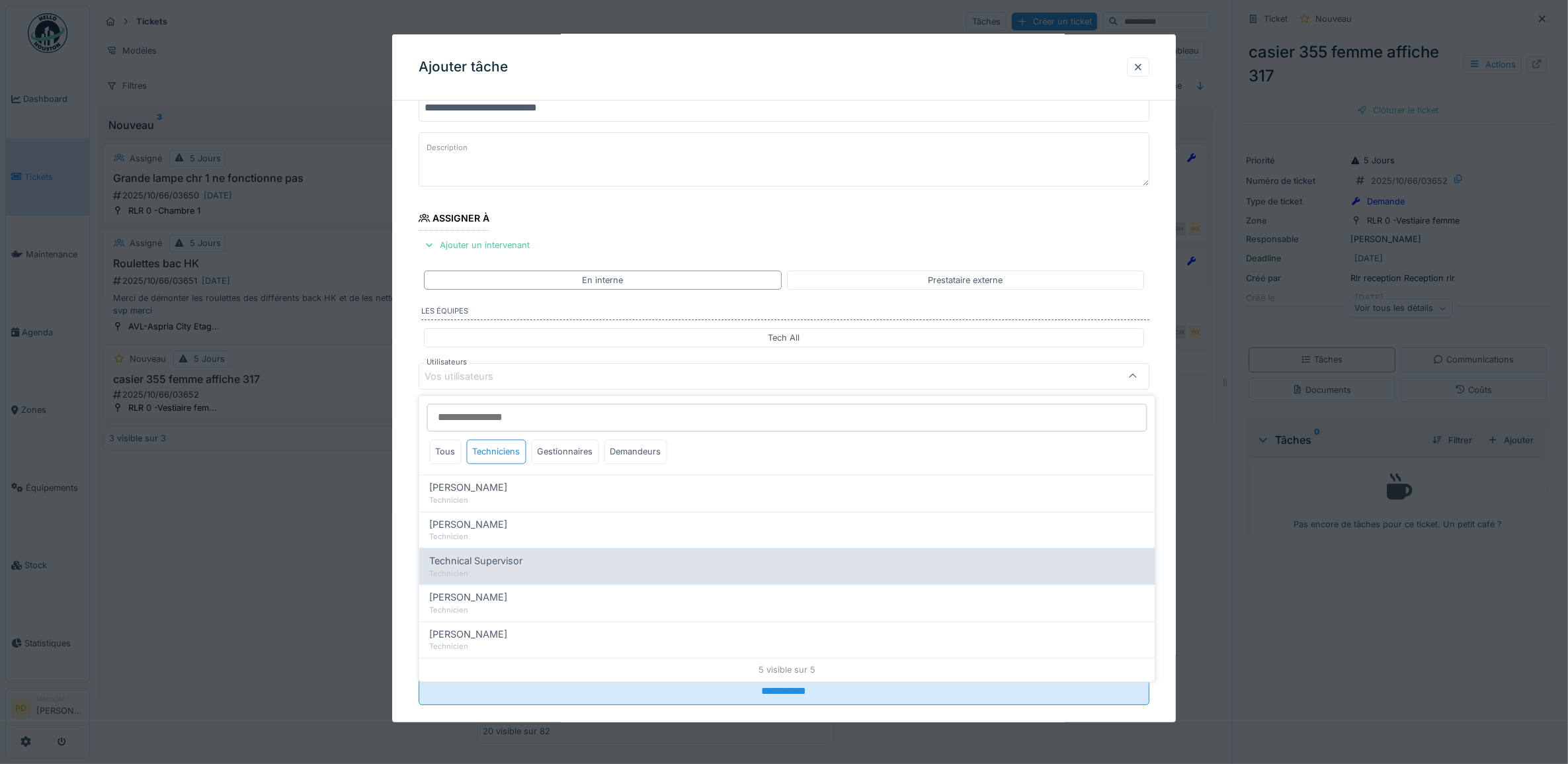
click at [491, 564] on span "Technical Supervisor" at bounding box center [476, 561] width 93 height 14
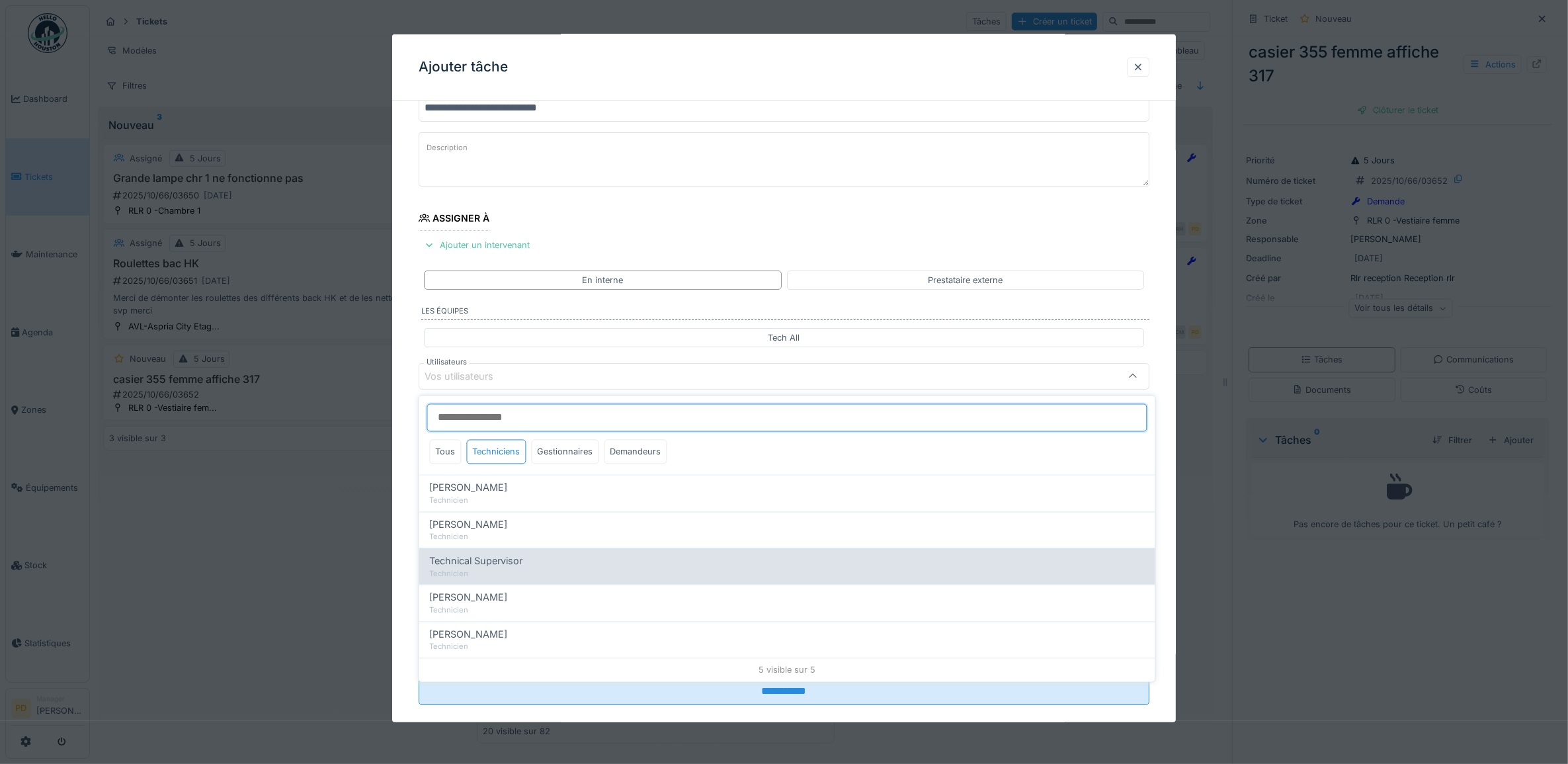
type input "****"
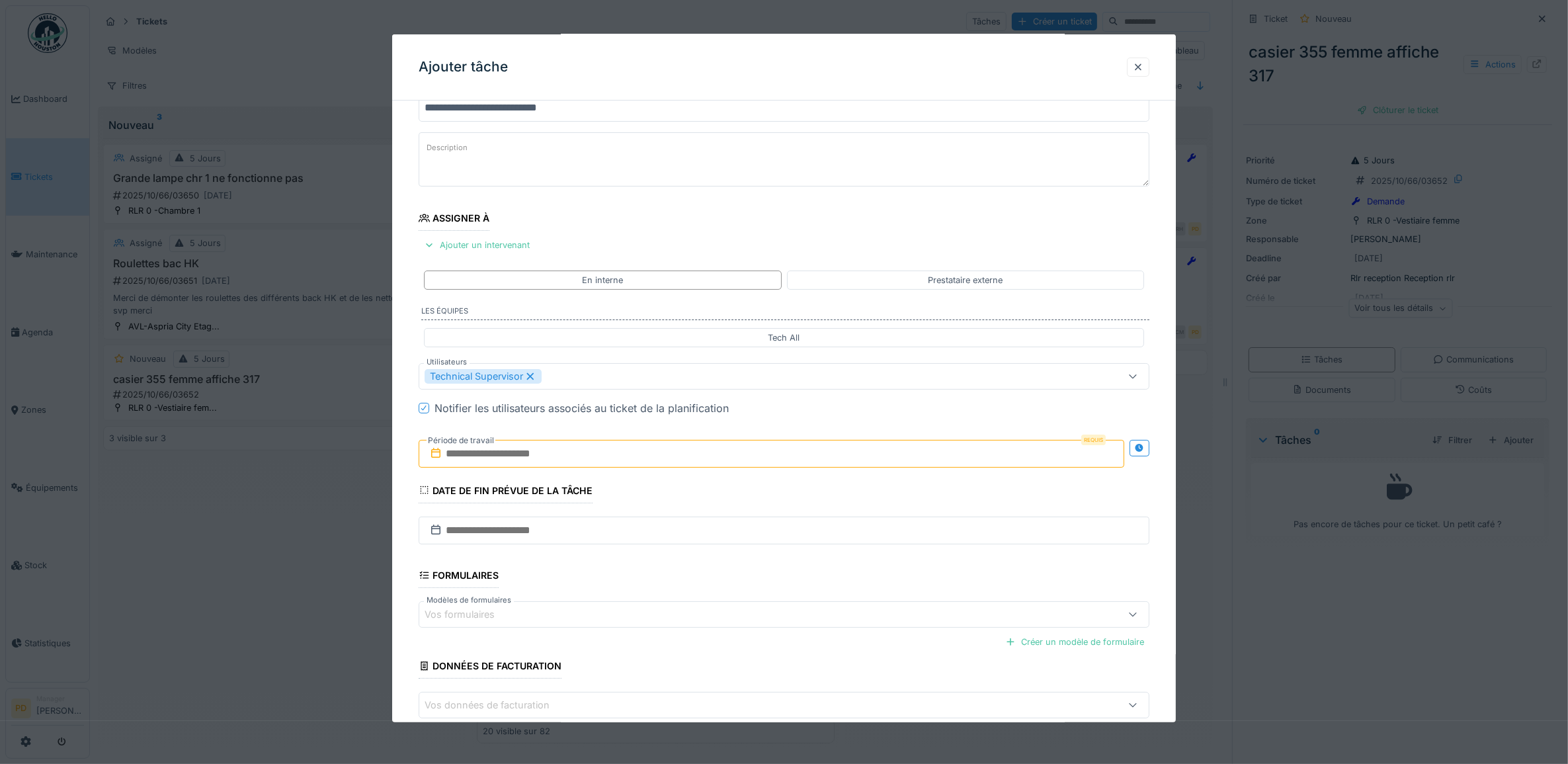
drag, startPoint x: 412, startPoint y: 428, endPoint x: 448, endPoint y: 443, distance: 39.0
click at [412, 428] on div "**********" at bounding box center [785, 426] width 785 height 736
drag, startPoint x: 490, startPoint y: 457, endPoint x: 497, endPoint y: 458, distance: 7.1
click at [491, 457] on input "text" at bounding box center [772, 453] width 706 height 28
click at [729, 625] on div "30" at bounding box center [732, 626] width 18 height 19
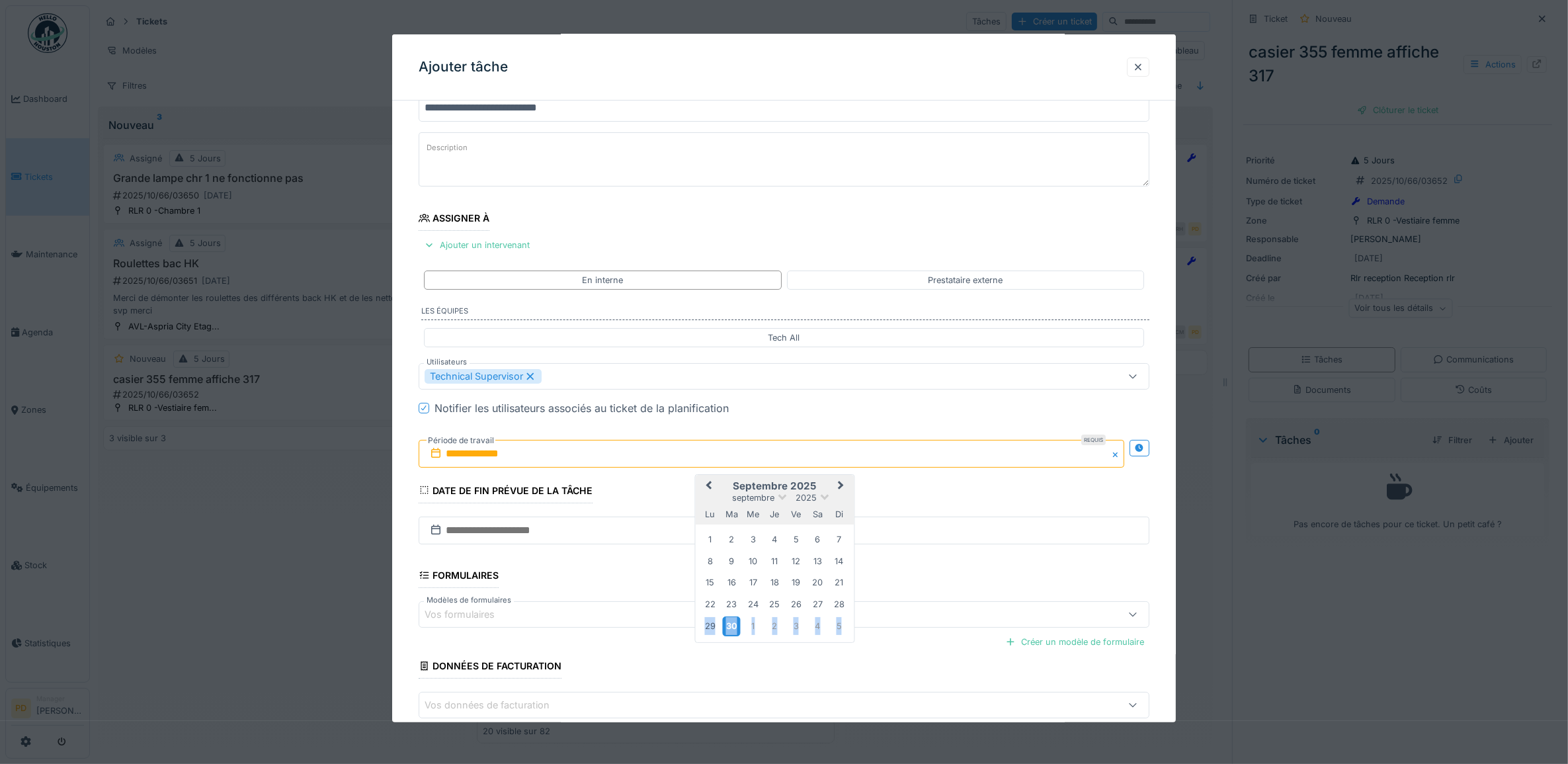
click at [729, 625] on div "30" at bounding box center [732, 626] width 18 height 19
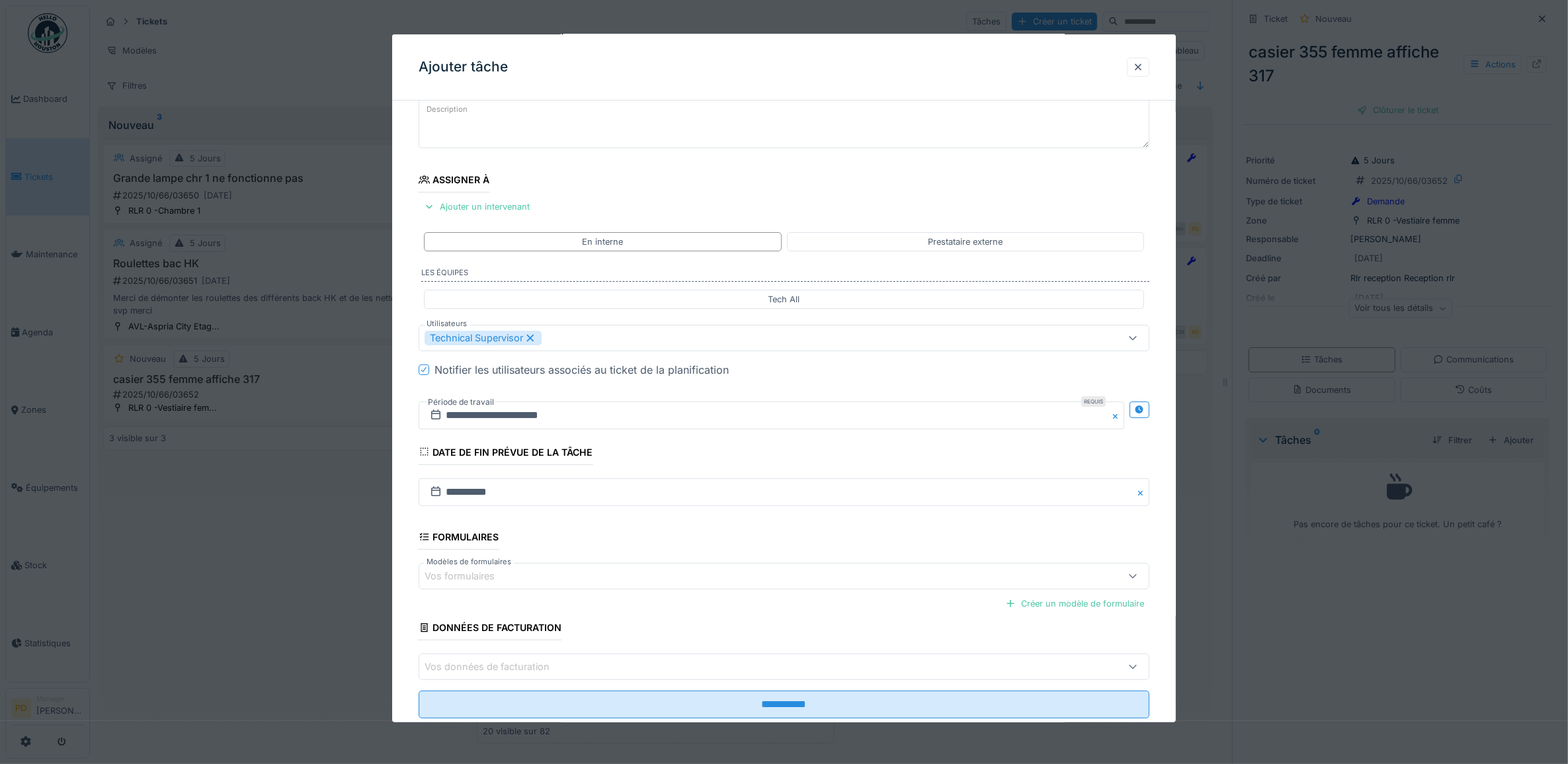
scroll to position [127, 0]
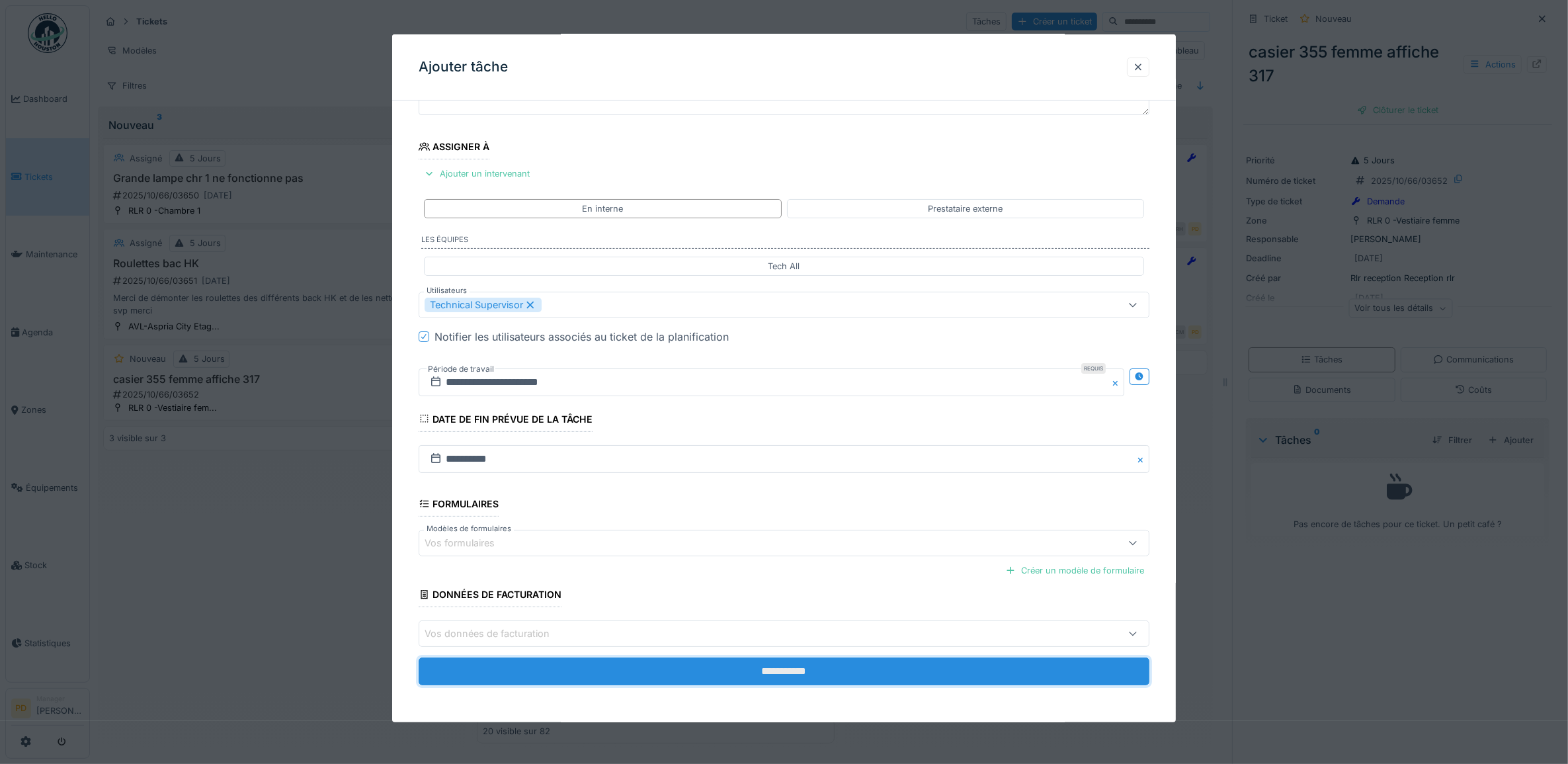
click at [782, 675] on input "**********" at bounding box center [785, 671] width 732 height 28
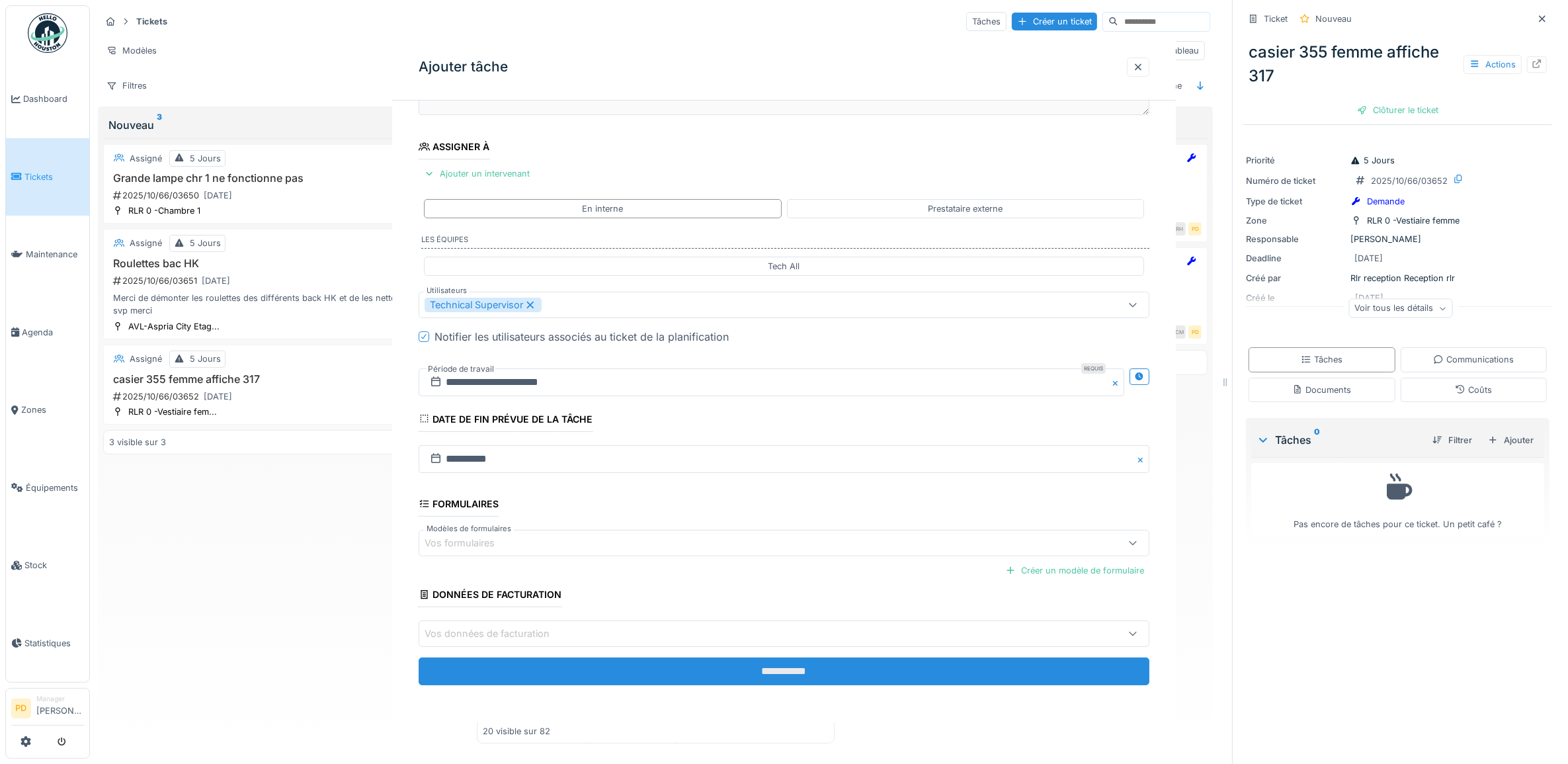
scroll to position [0, 0]
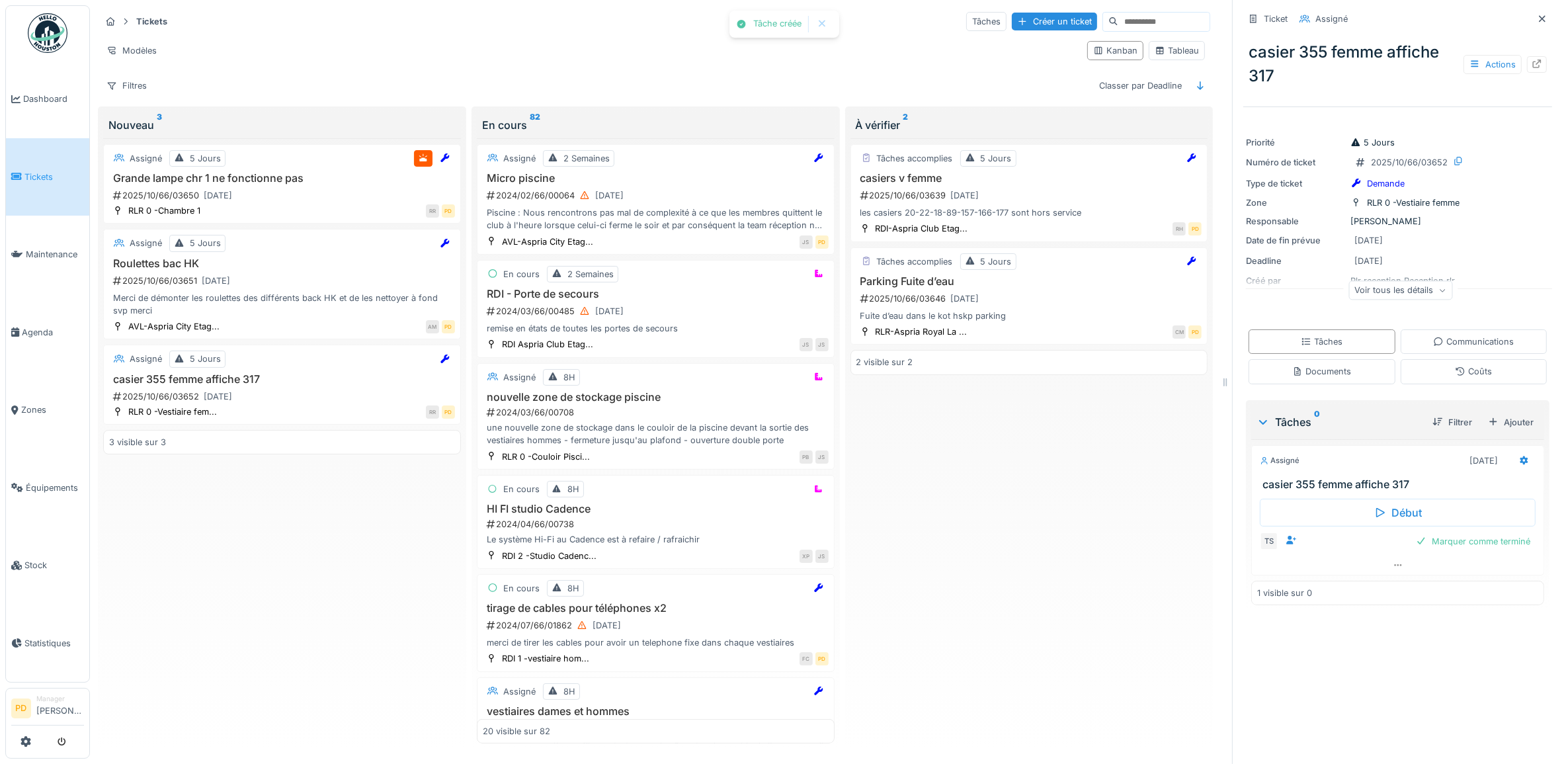
click at [44, 175] on span "Tickets" at bounding box center [54, 177] width 59 height 13
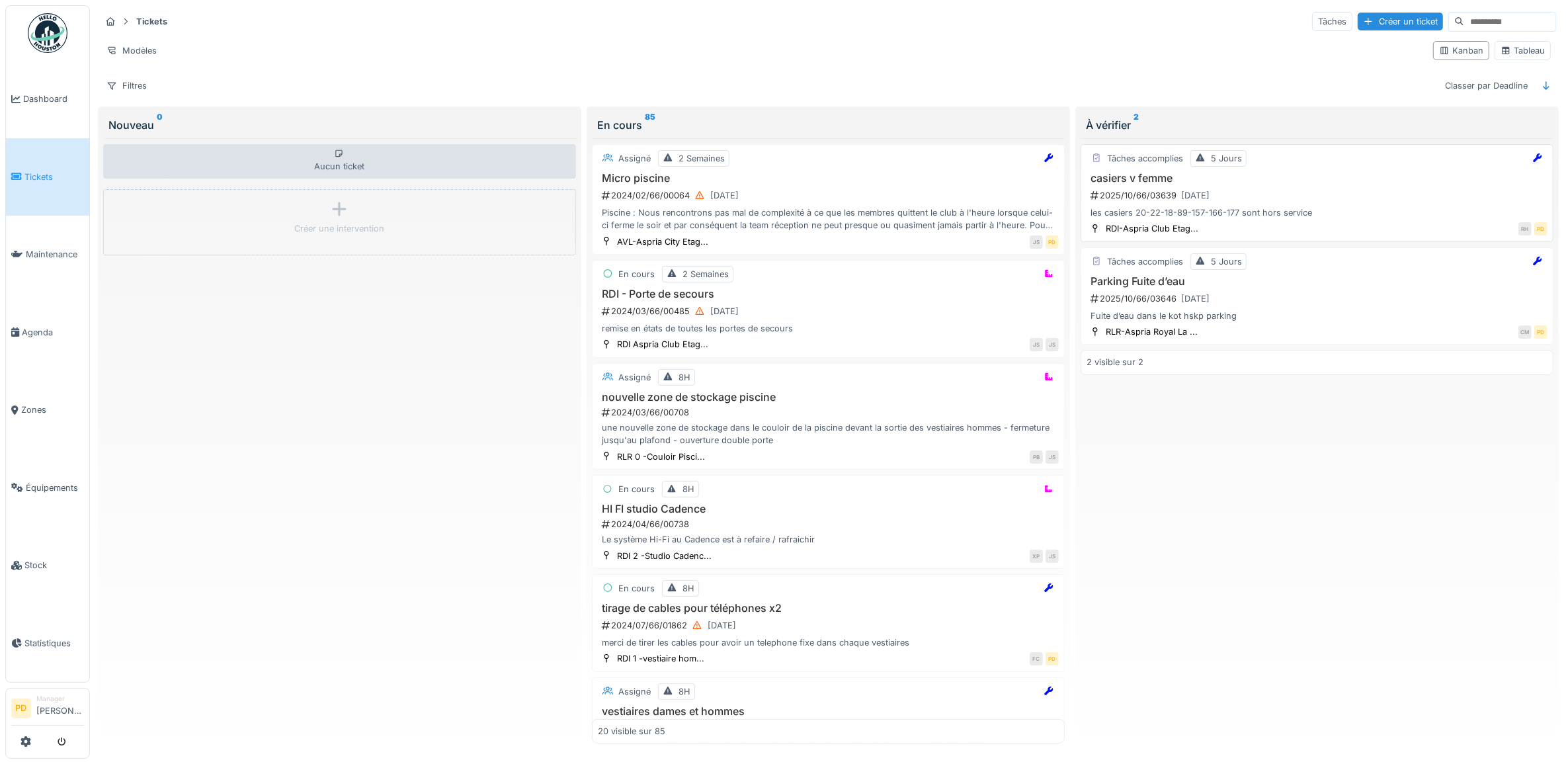
click at [1307, 196] on div "2025/10/66/03639 30/09/2025" at bounding box center [1318, 195] width 458 height 17
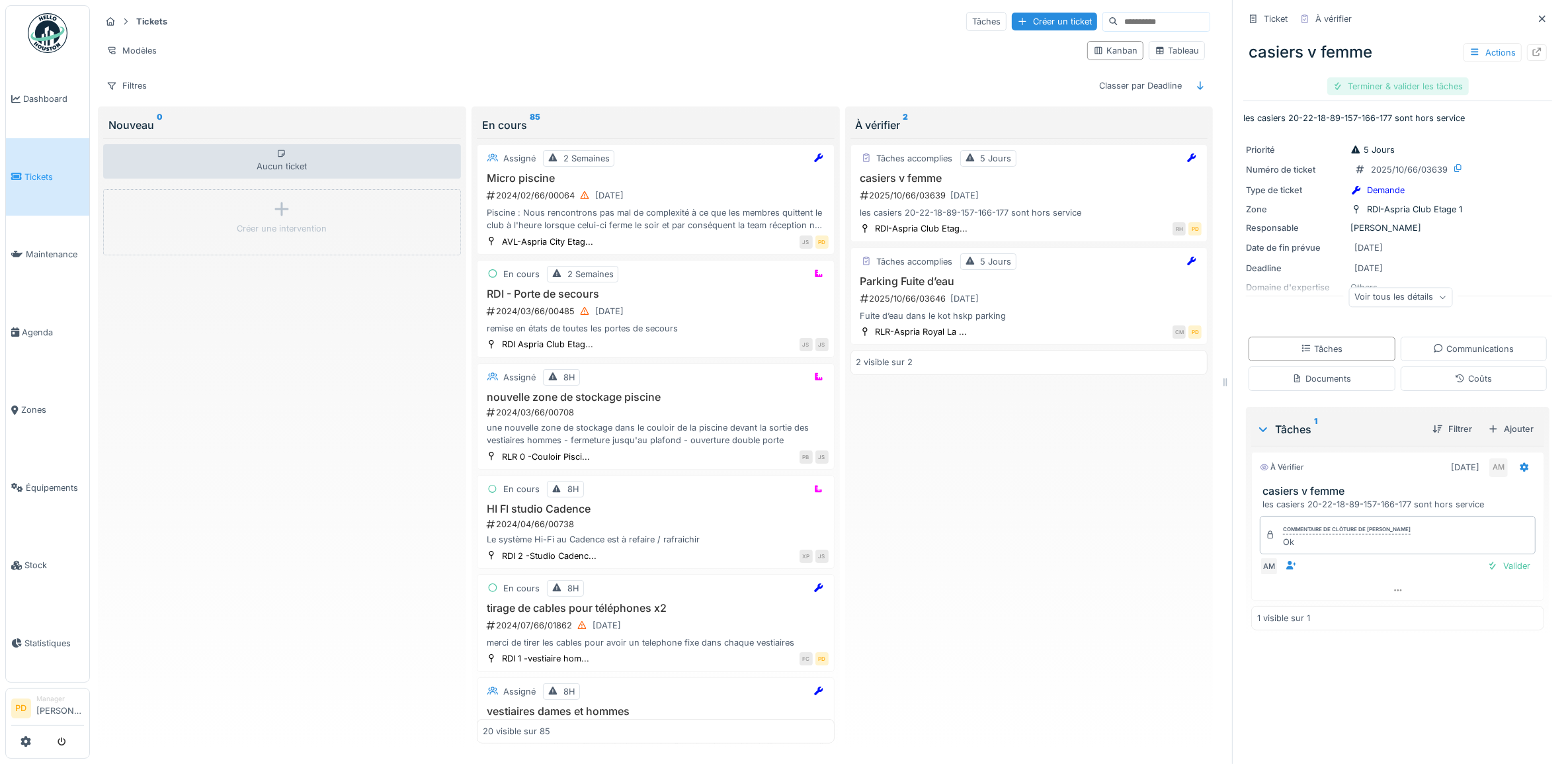
click at [1365, 86] on div "Terminer & valider les tâches" at bounding box center [1398, 86] width 142 height 18
click at [1365, 86] on div "Clôturer le ticket" at bounding box center [1397, 86] width 92 height 18
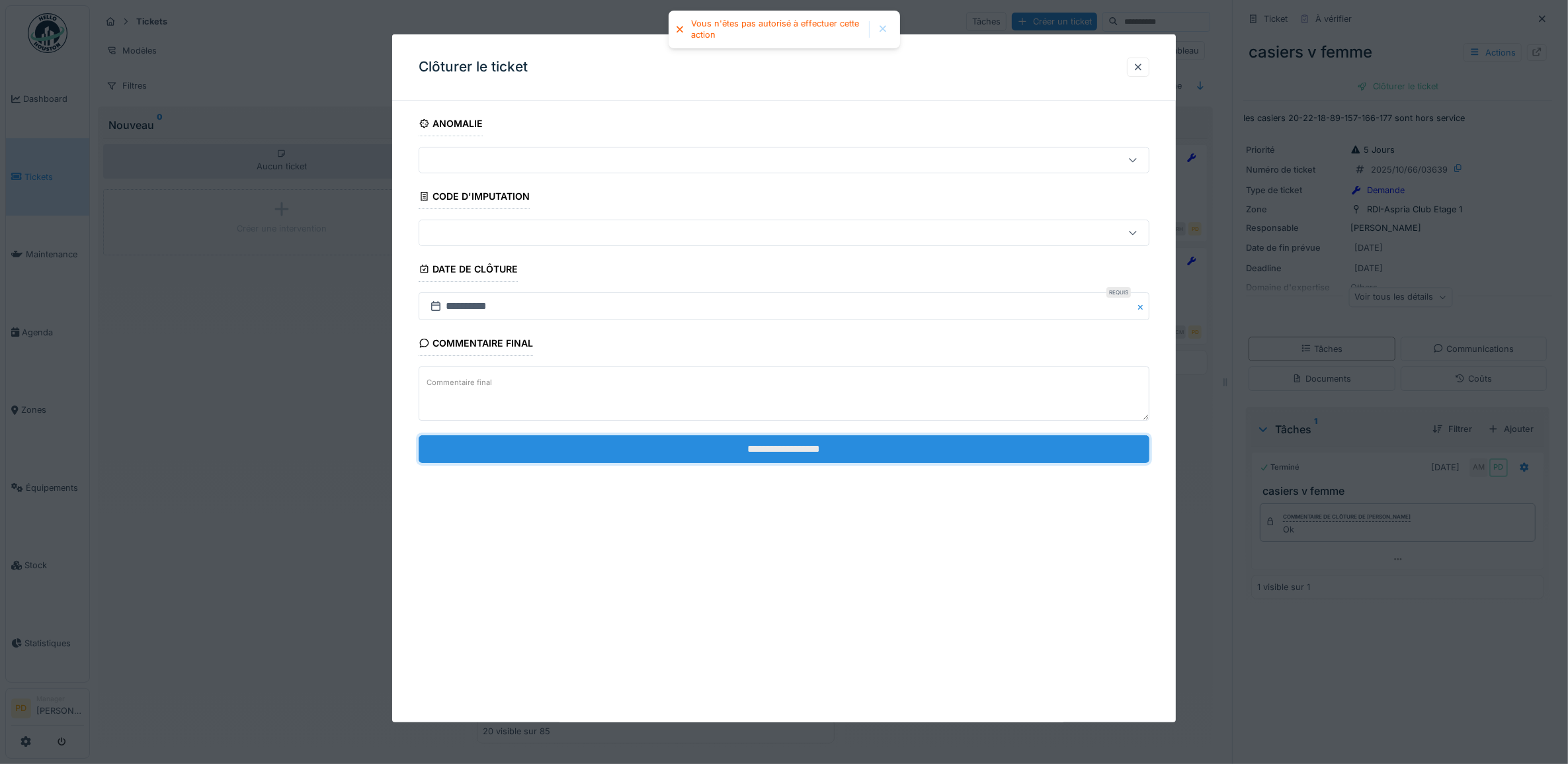
click at [907, 457] on input "**********" at bounding box center [785, 449] width 732 height 28
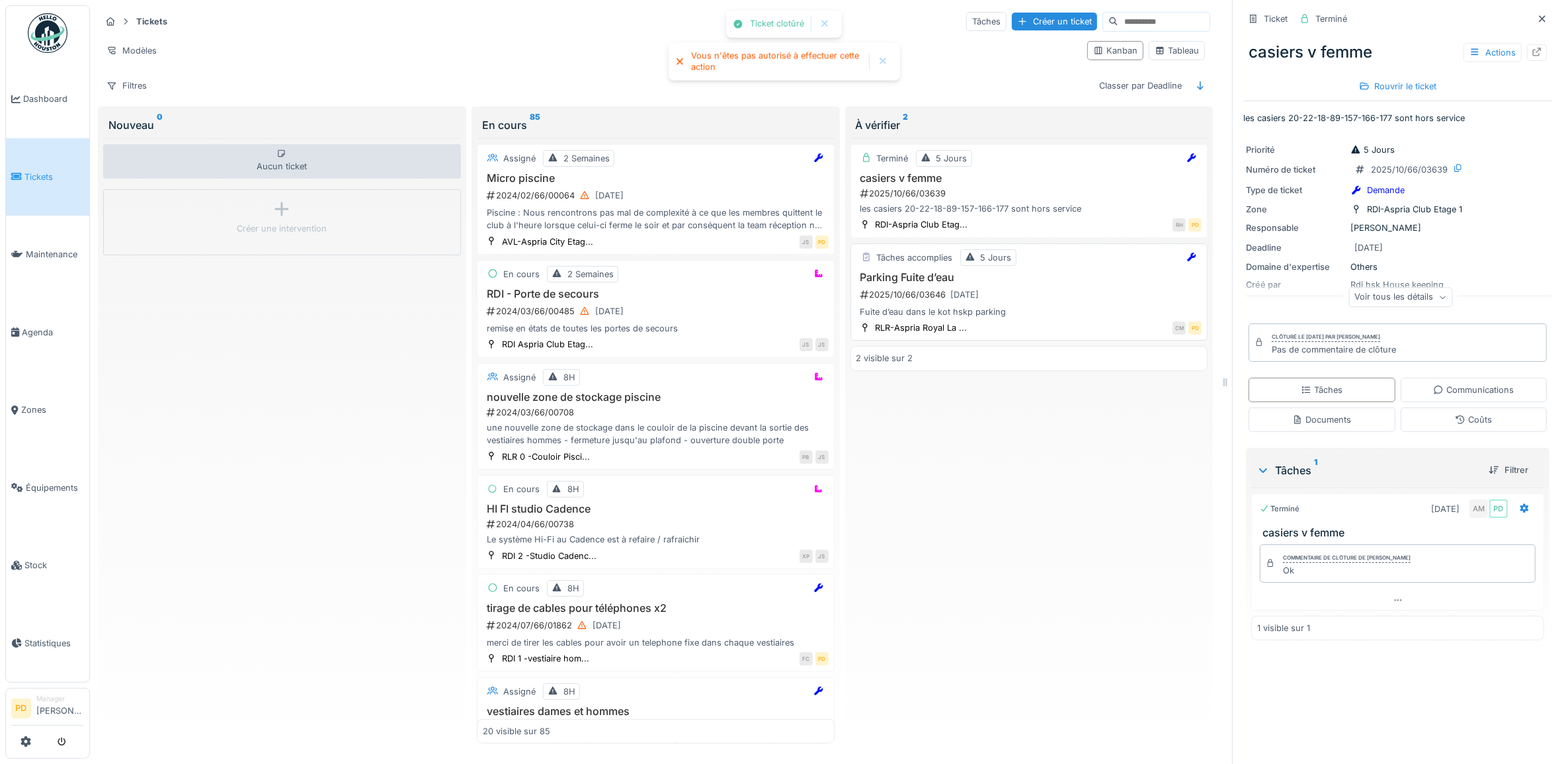
click at [1029, 282] on h3 "Parking Fuite d’eau" at bounding box center [1030, 278] width 346 height 13
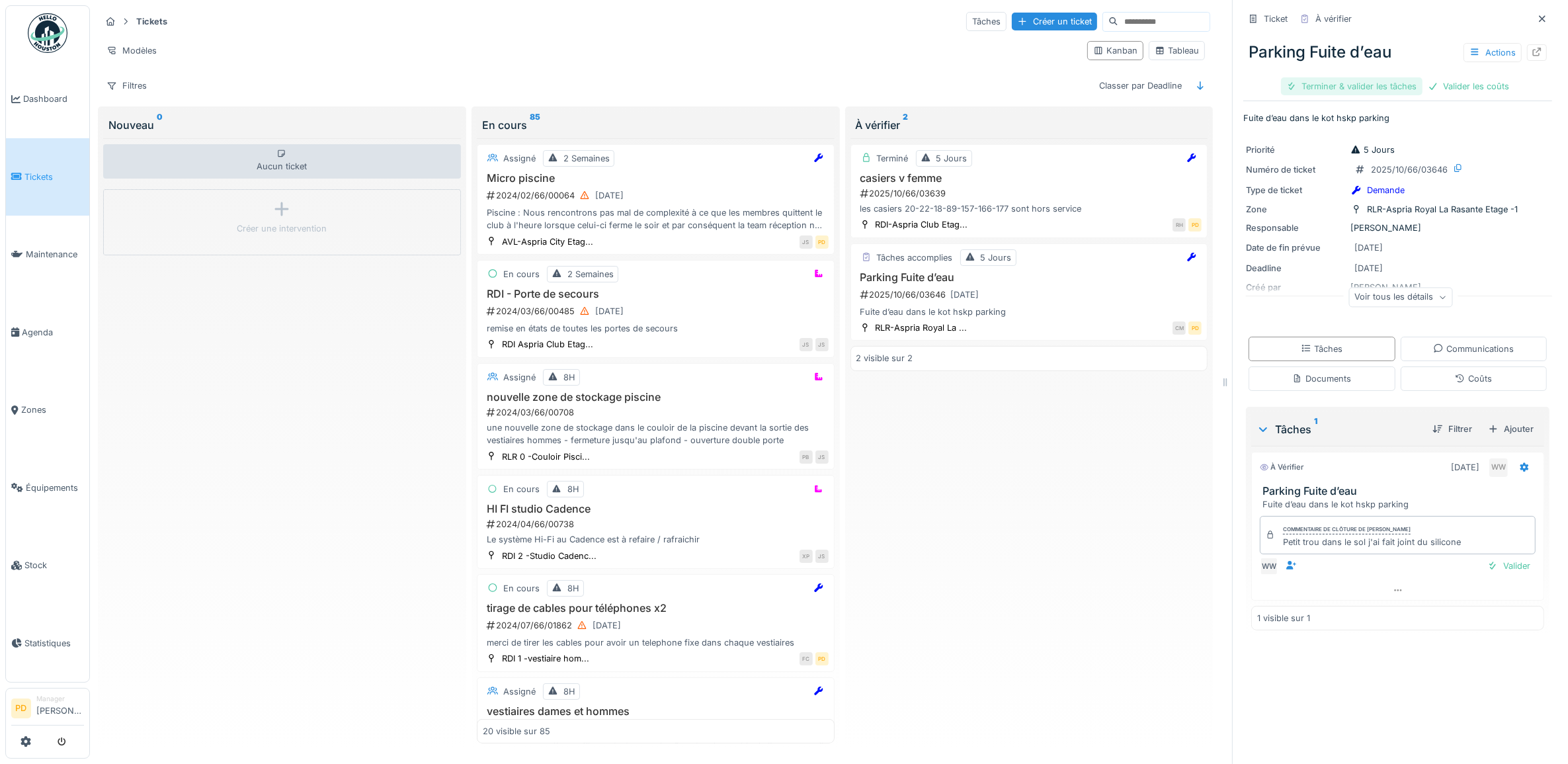
click at [1382, 88] on div "Terminer & valider les tâches" at bounding box center [1352, 86] width 142 height 18
click at [1403, 82] on div "Clôturer le ticket" at bounding box center [1444, 86] width 92 height 18
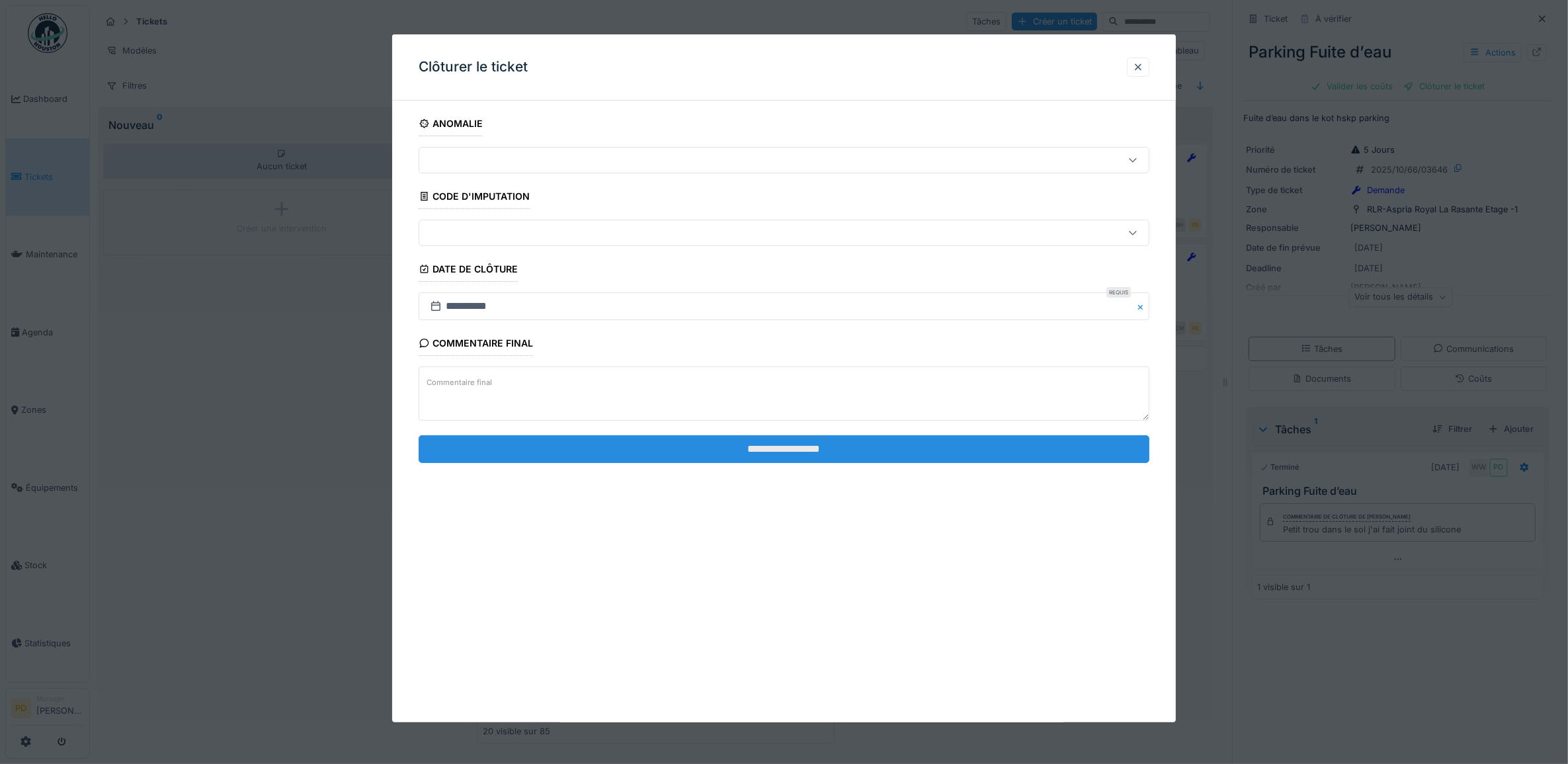
click at [1000, 451] on input "**********" at bounding box center [785, 449] width 732 height 28
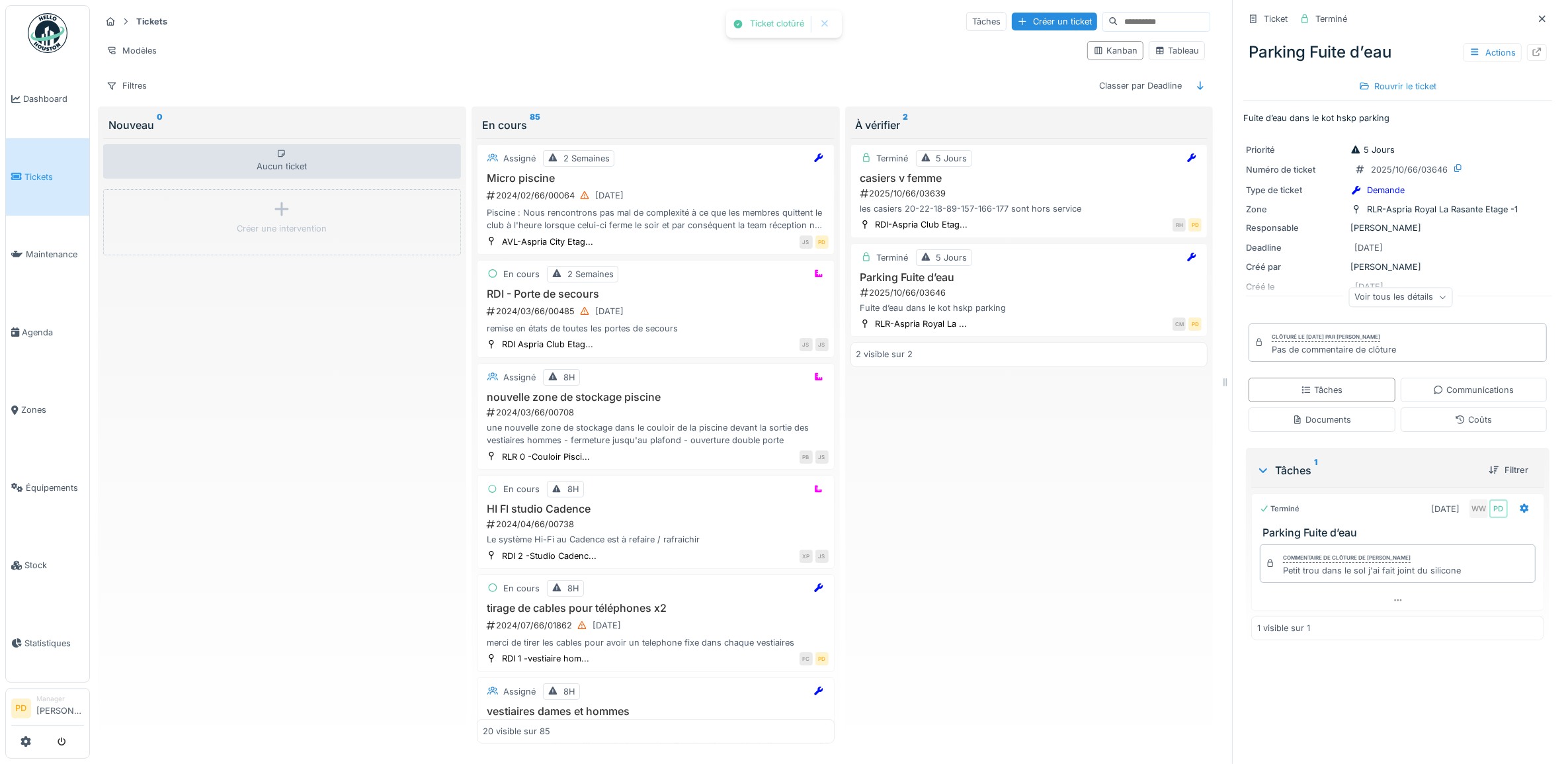
drag, startPoint x: 1027, startPoint y: 480, endPoint x: 941, endPoint y: 457, distance: 89.0
click at [1025, 480] on div "Terminé 5 Jours casiers v femme 2025/10/66/03639 les casiers 20-22-18-89-157-16…" at bounding box center [1029, 441] width 358 height 605
click at [44, 174] on span "Tickets" at bounding box center [54, 177] width 59 height 13
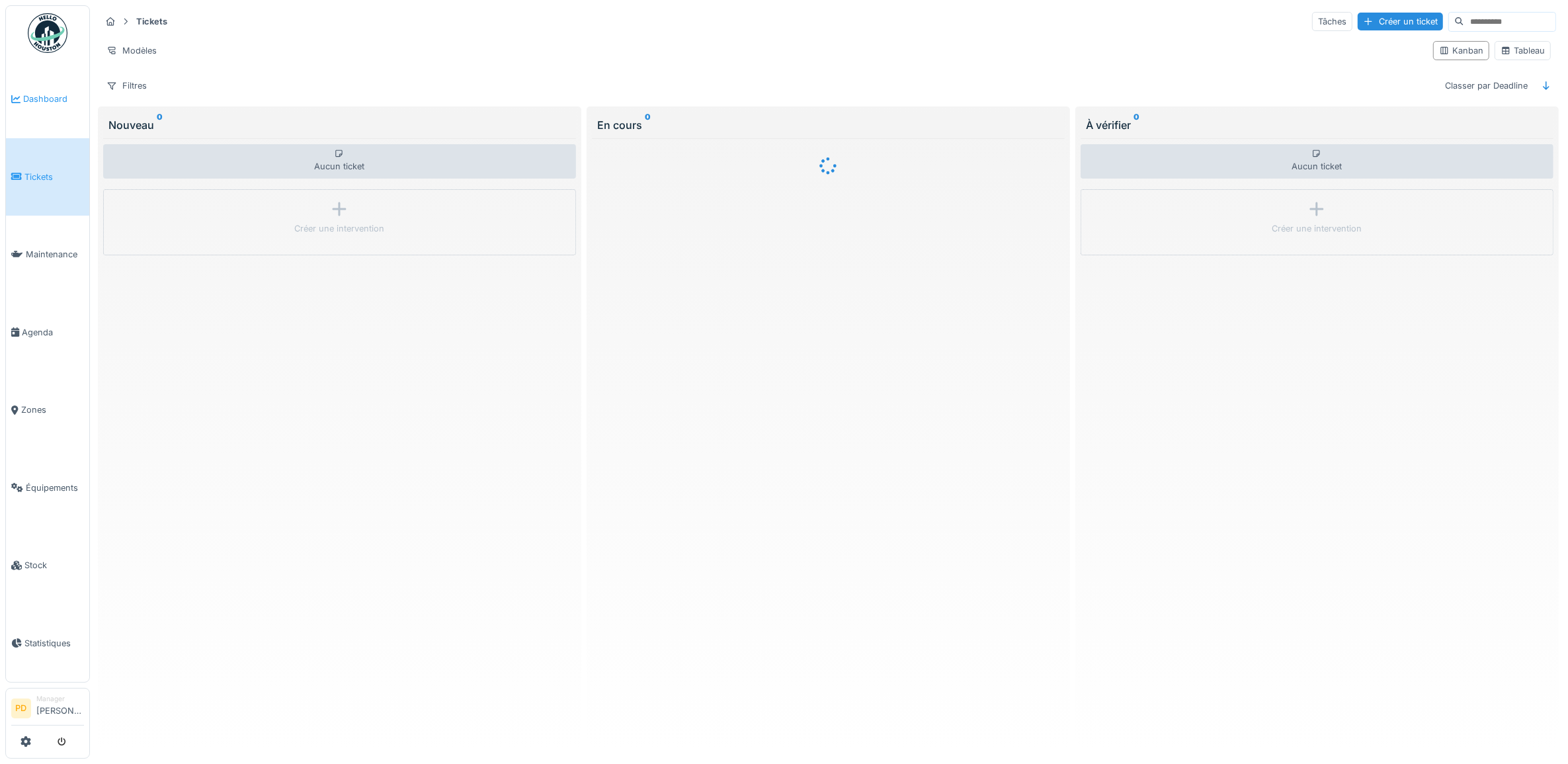
click at [23, 96] on span "Dashboard" at bounding box center [54, 99] width 61 height 13
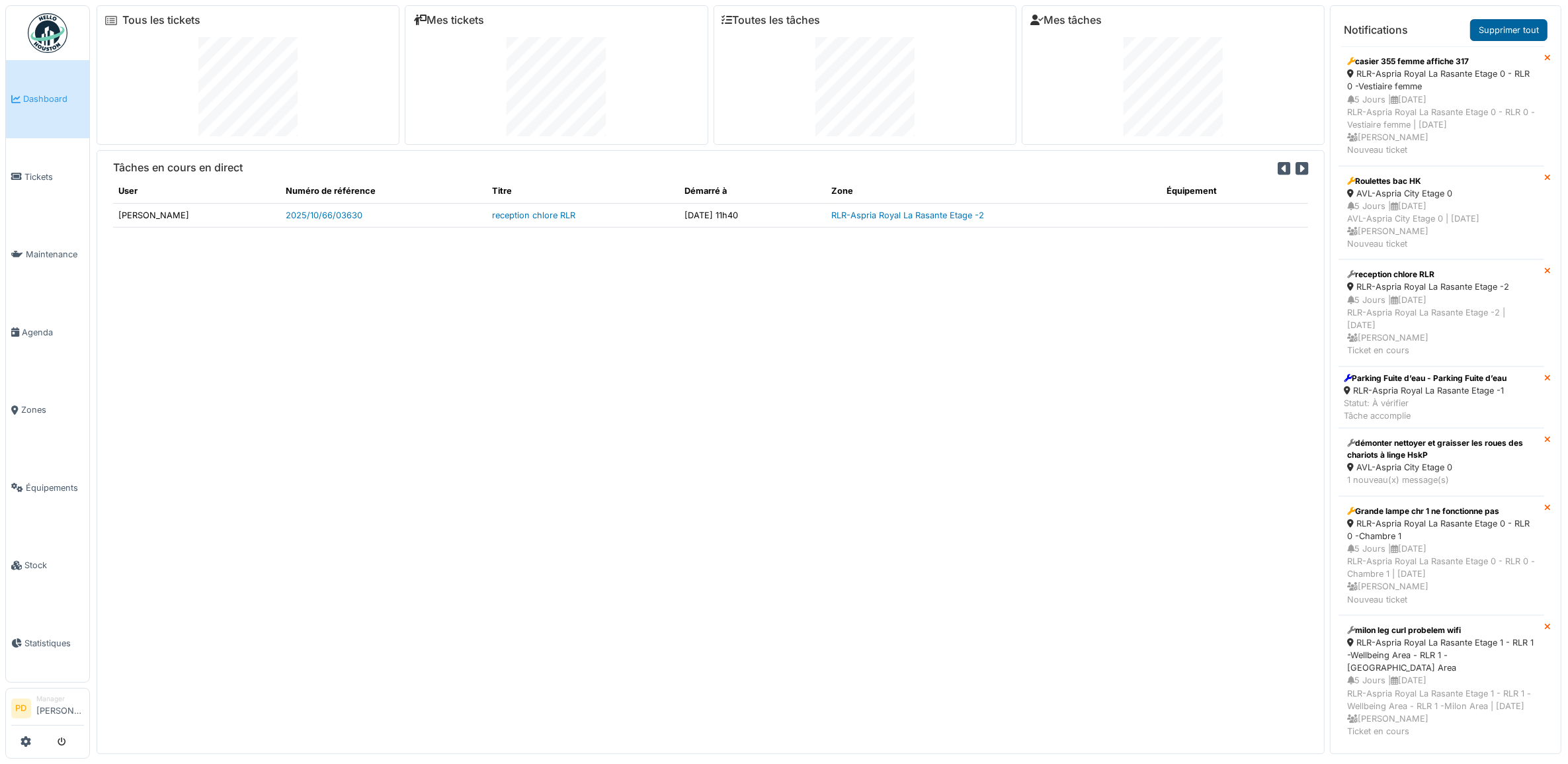
click at [1505, 25] on link "Supprimer tout" at bounding box center [1509, 30] width 78 height 22
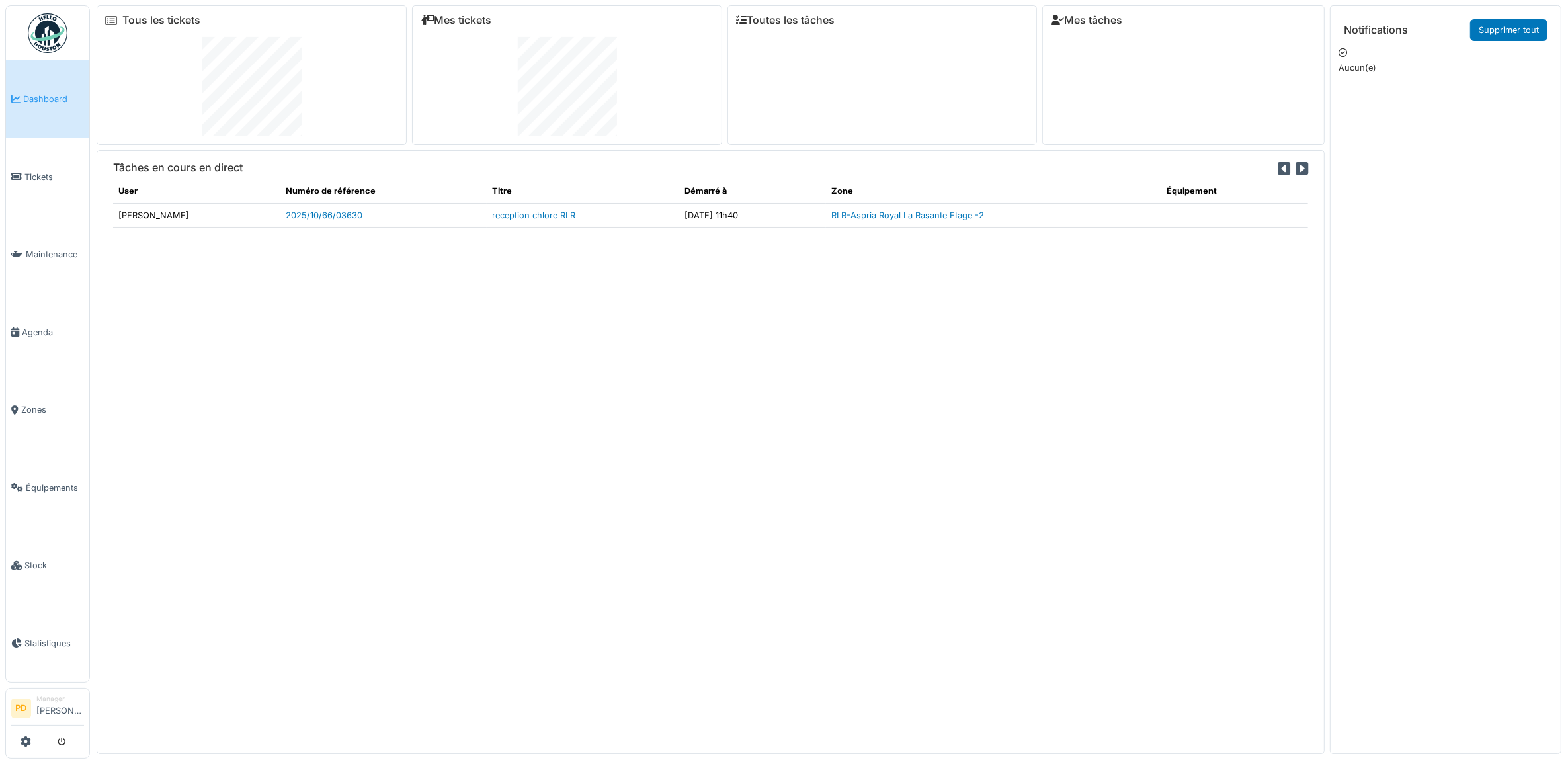
click at [29, 97] on span "Dashboard" at bounding box center [54, 99] width 61 height 13
click at [34, 172] on span "Tickets" at bounding box center [54, 177] width 59 height 13
